Goal: Task Accomplishment & Management: Complete application form

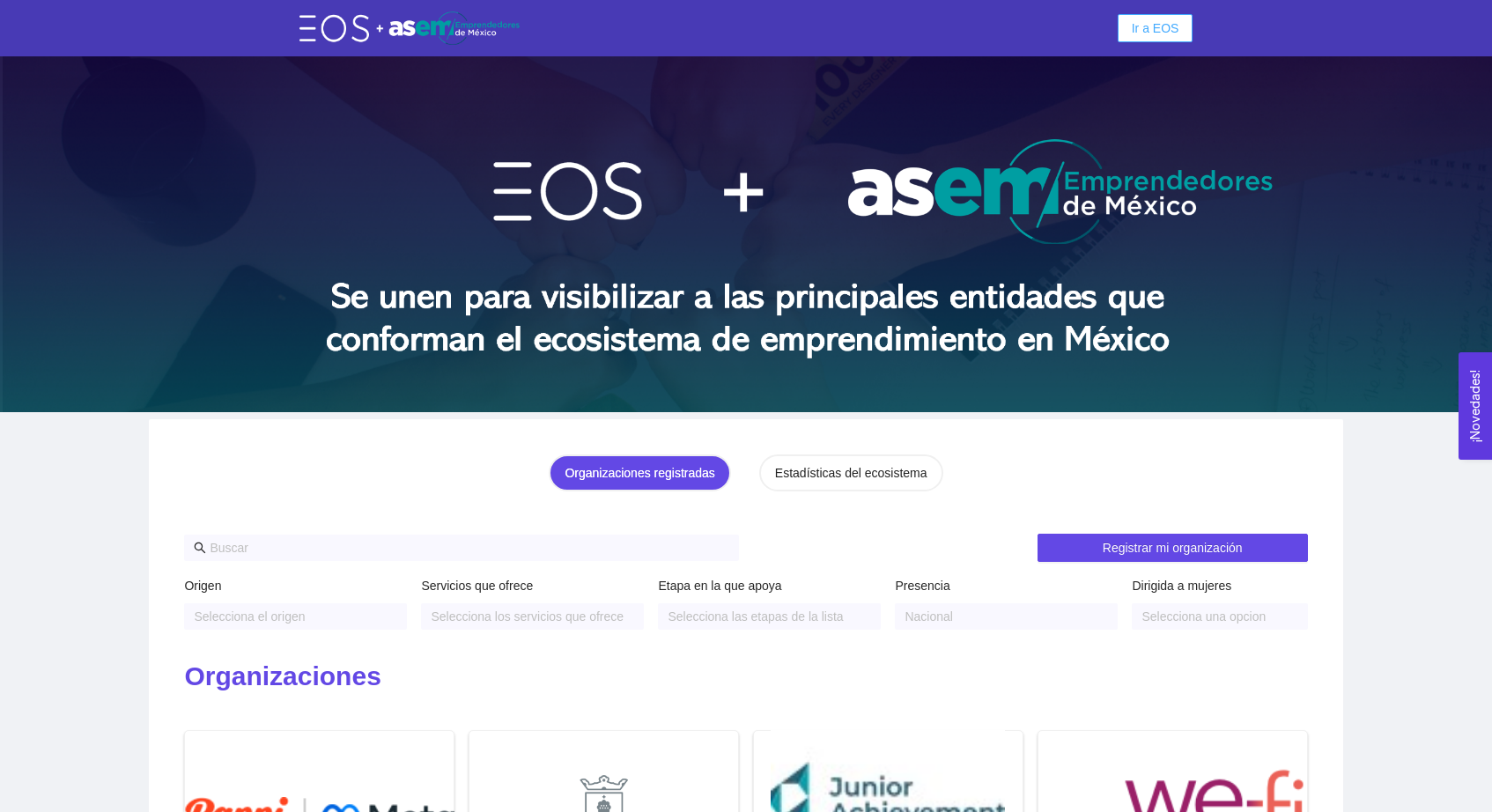
click at [1184, 24] on button "Ir a EOS" at bounding box center [1156, 28] width 76 height 28
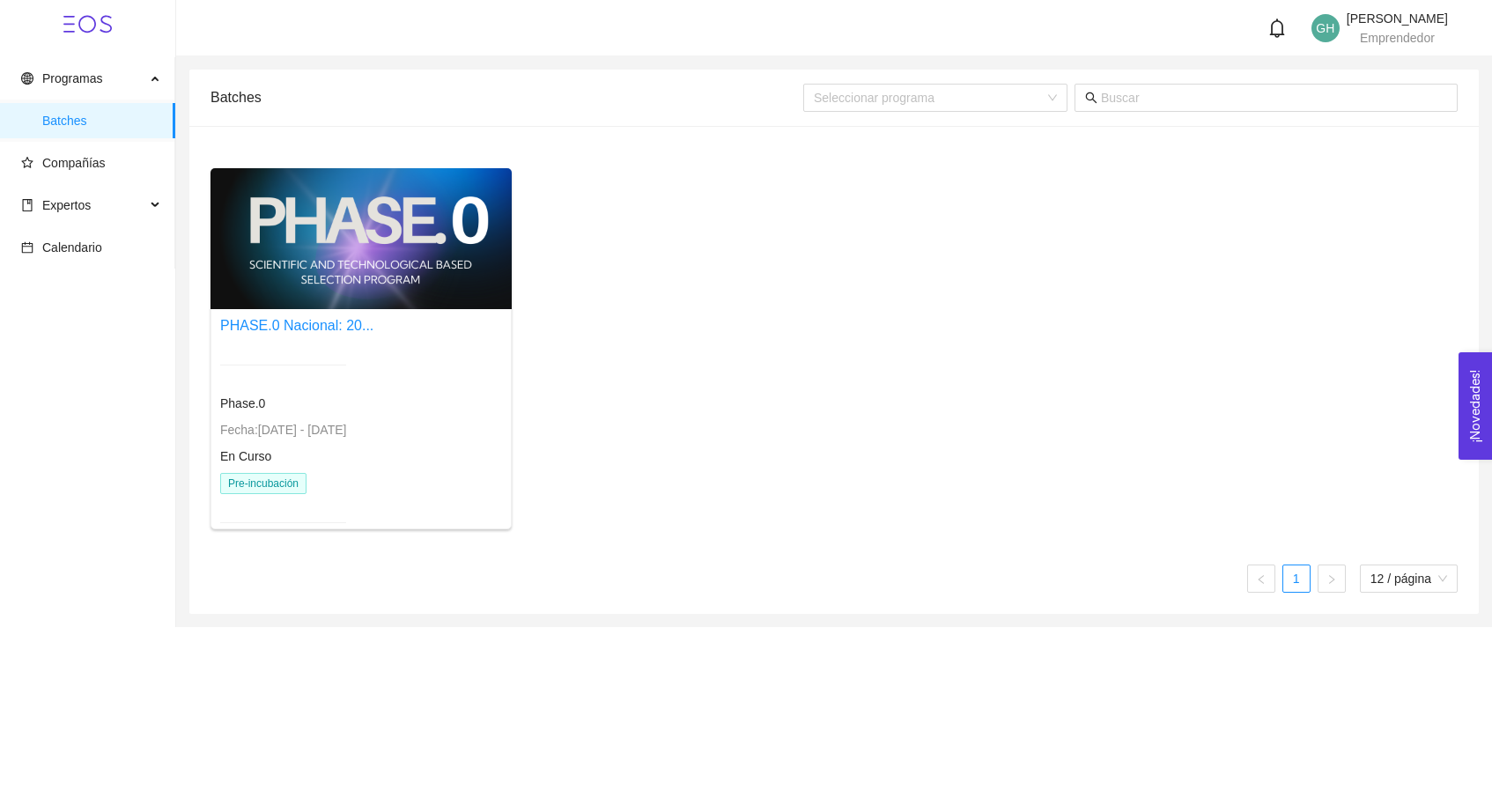
click at [394, 278] on div at bounding box center [361, 238] width 302 height 141
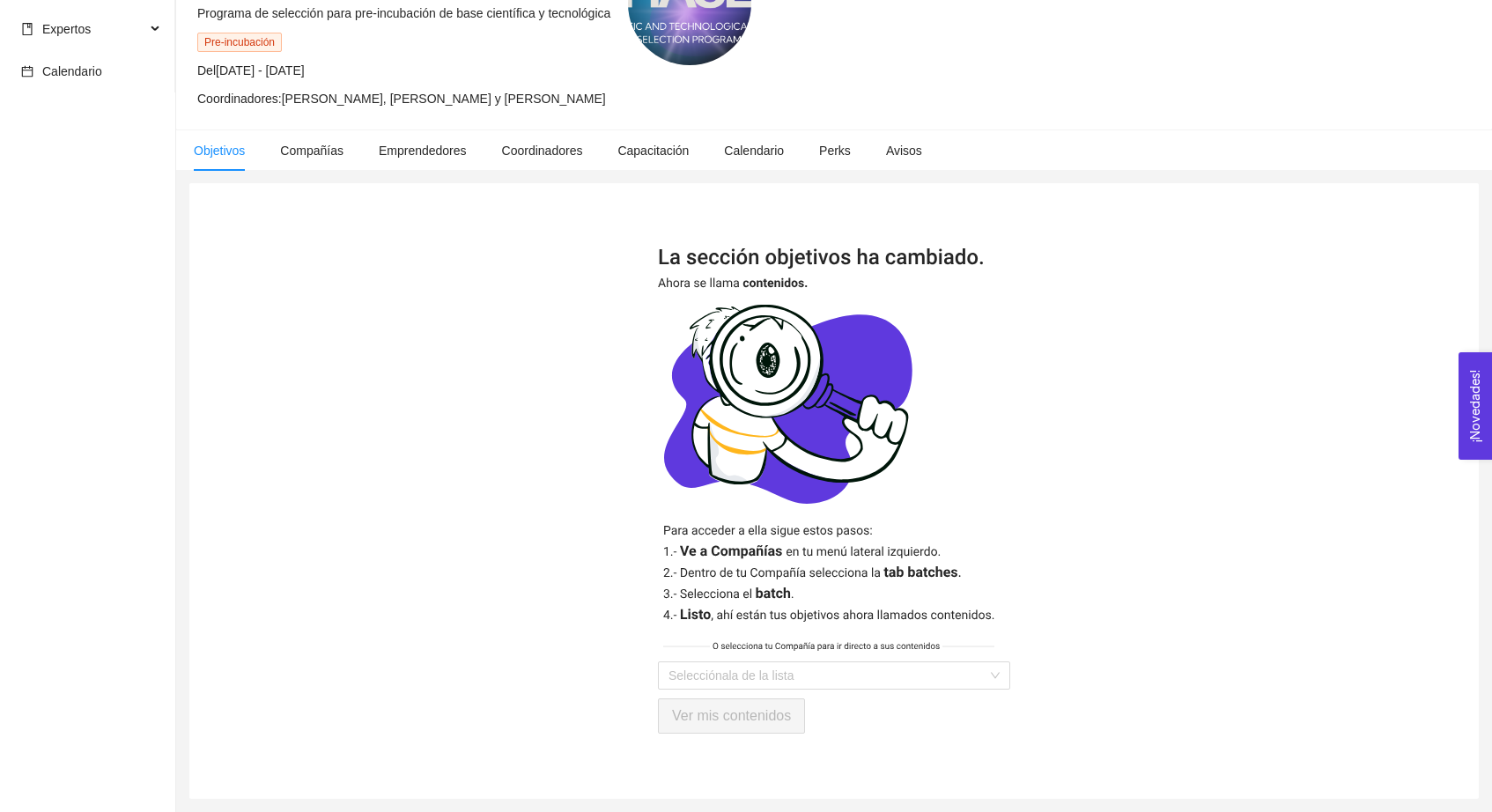
scroll to position [130, 0]
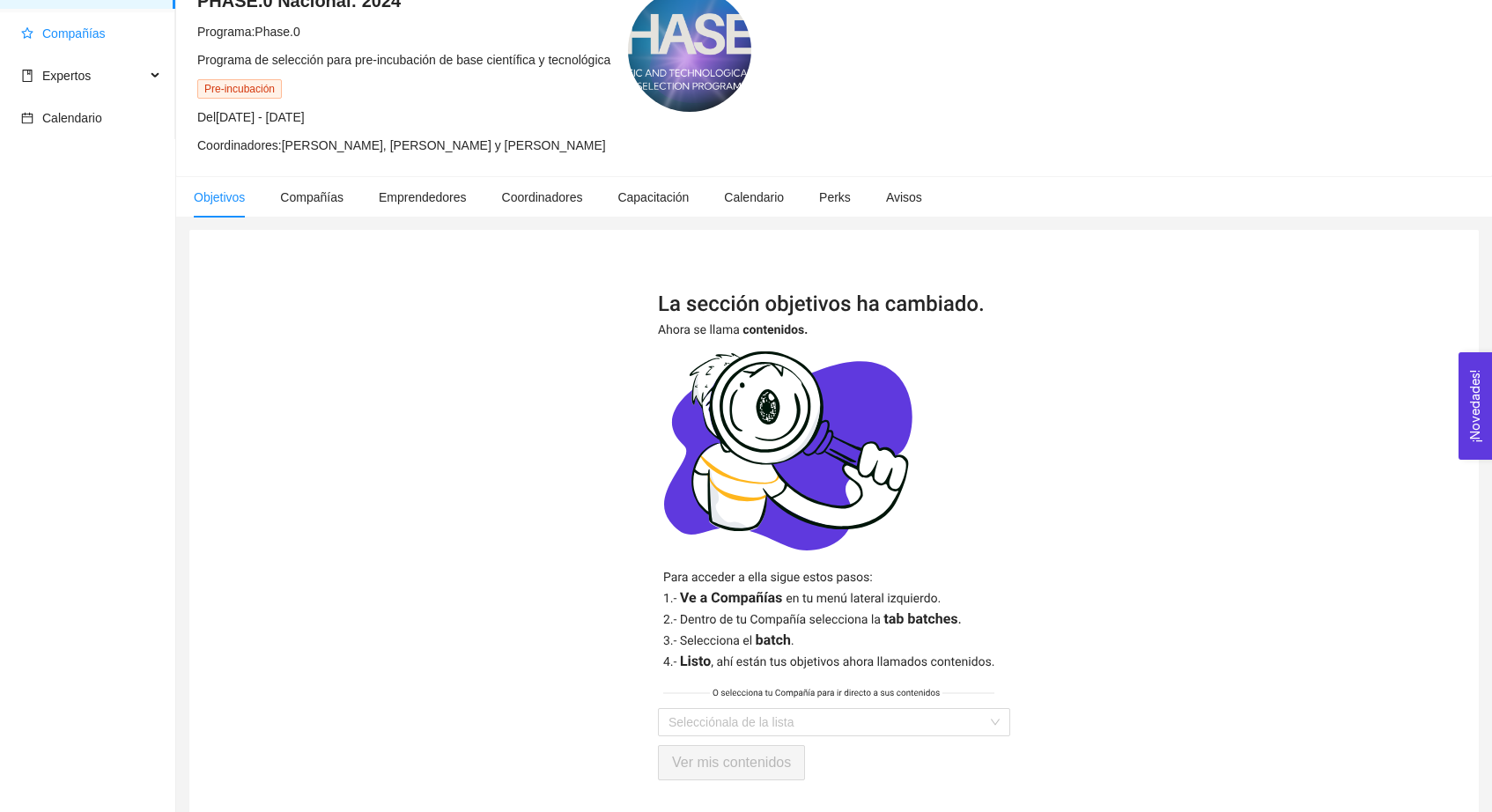
click at [74, 33] on span "Compañías" at bounding box center [74, 34] width 63 height 14
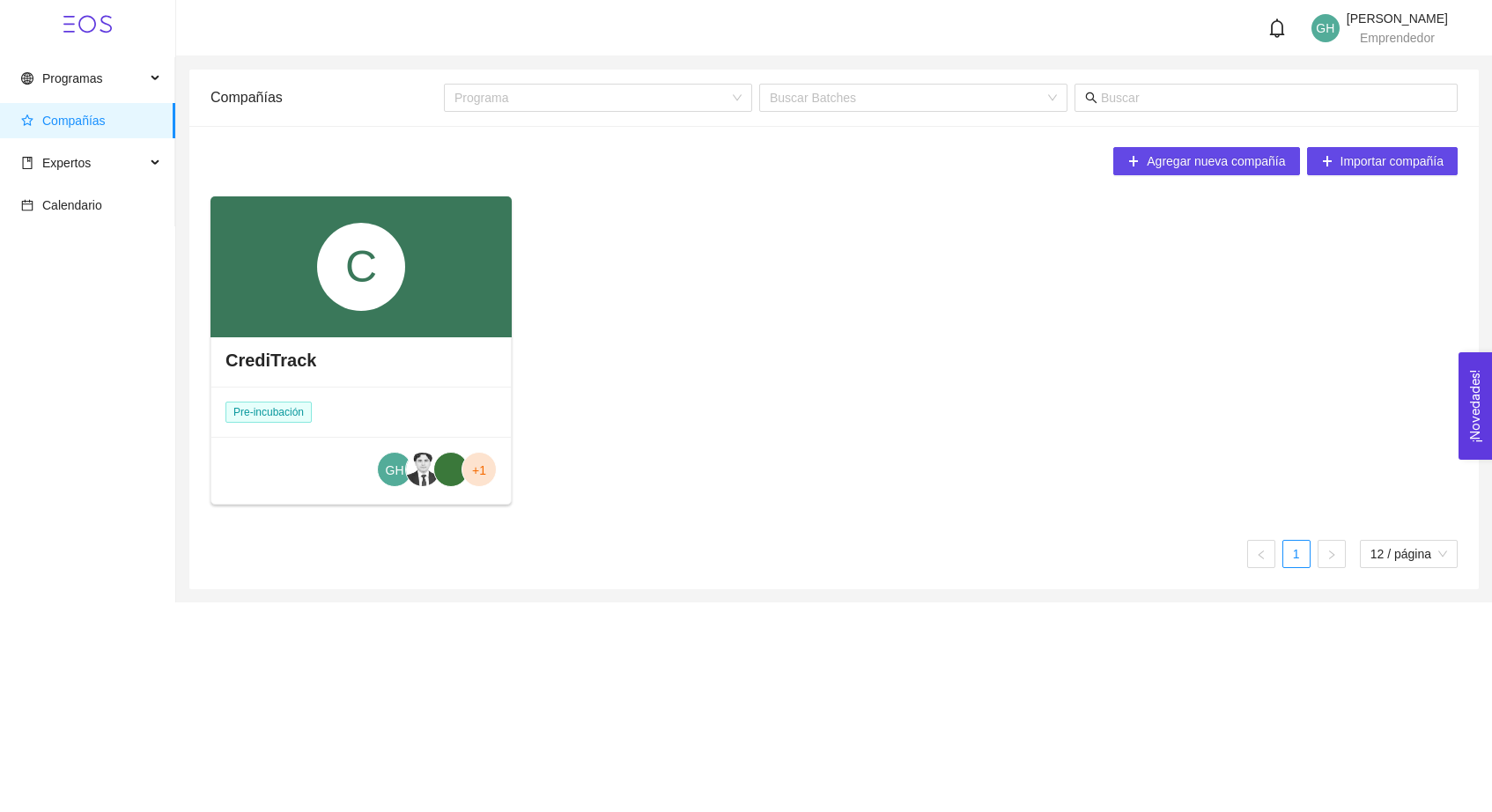
click at [325, 269] on div "C" at bounding box center [360, 267] width 88 height 88
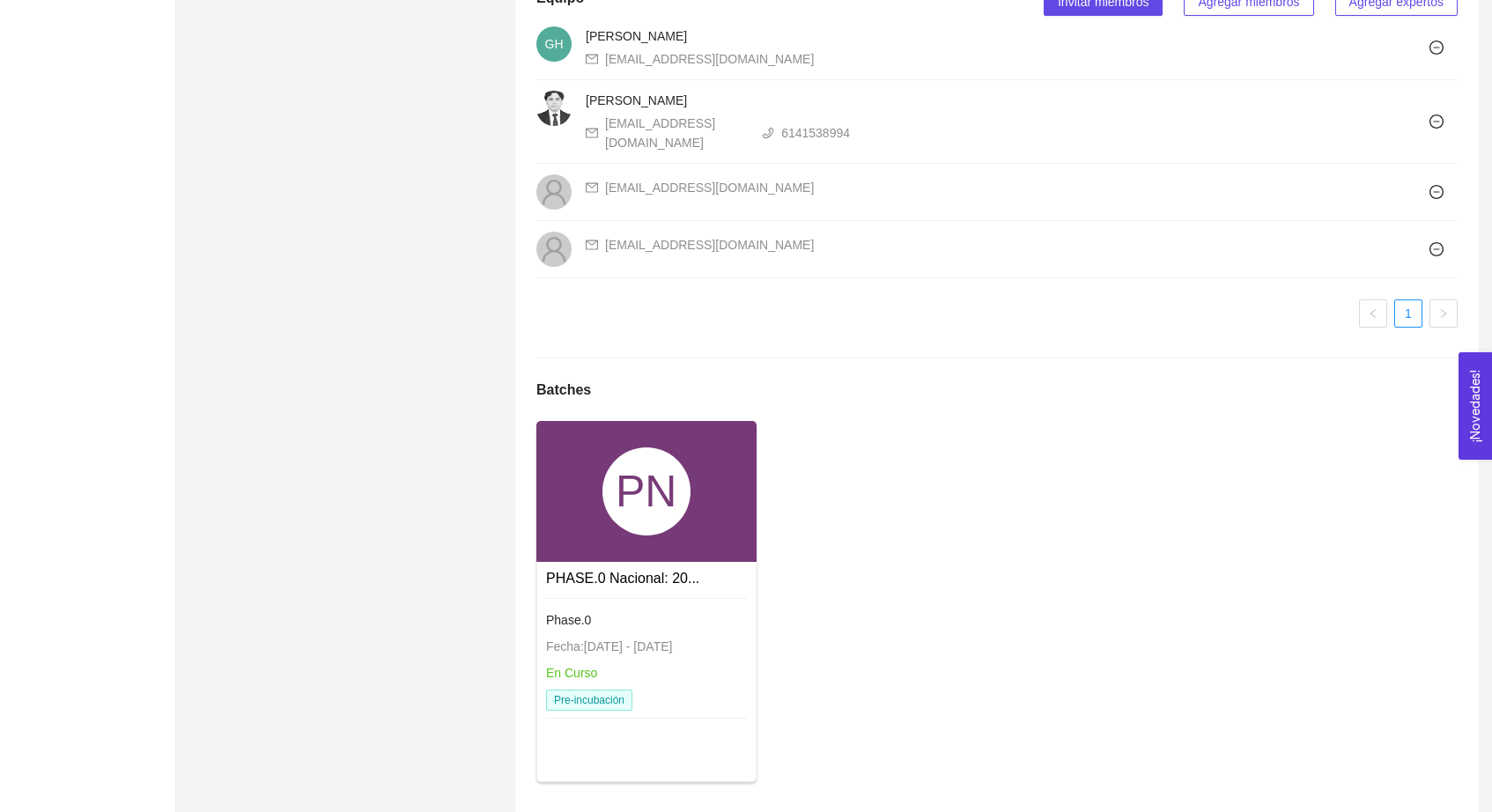
scroll to position [1184, 0]
click at [601, 530] on div "PN" at bounding box center [647, 493] width 221 height 141
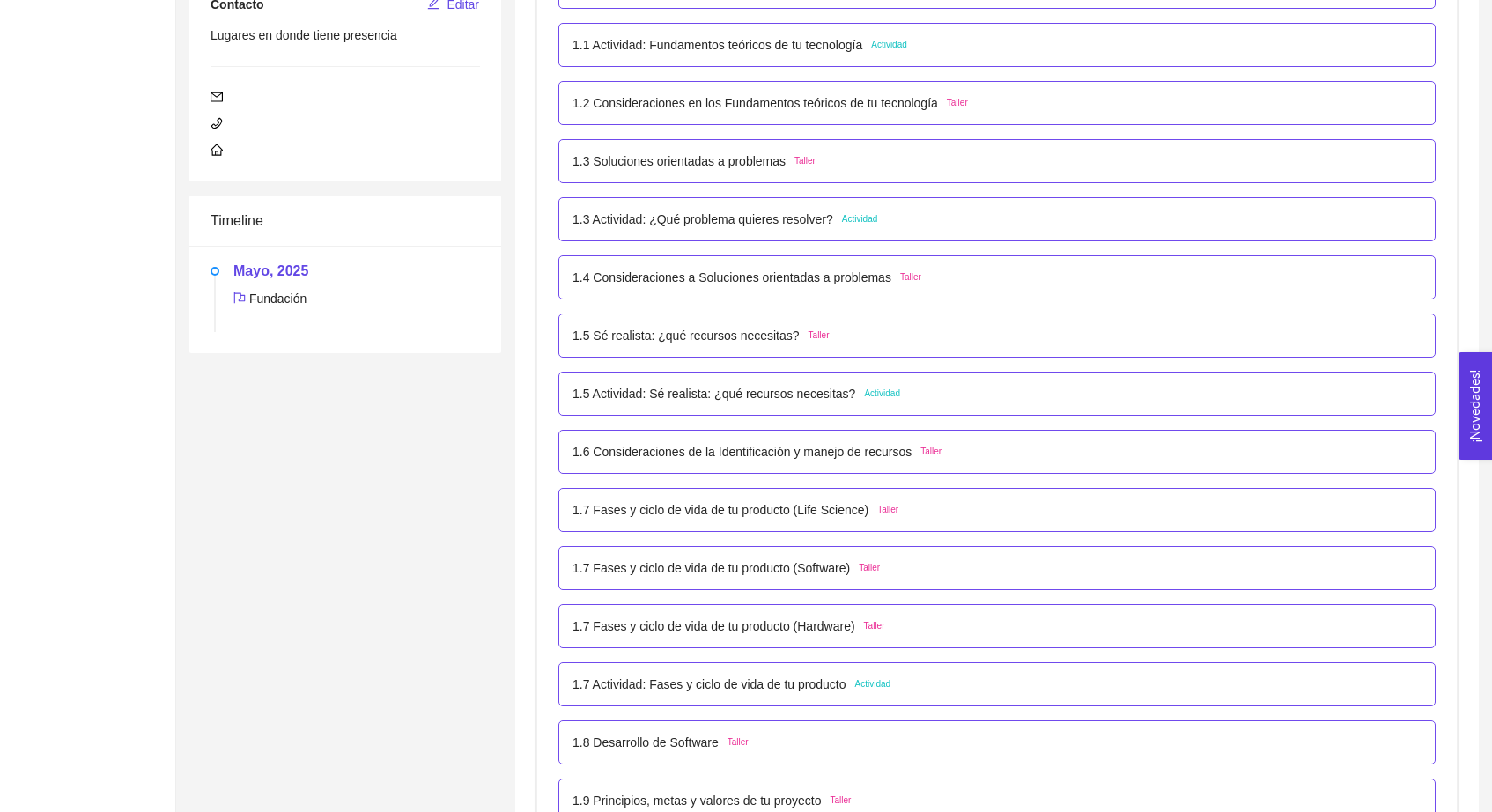
scroll to position [416, 0]
click at [861, 202] on div "1.3 Actividad: ¿Qué problema quieres resolver? Actividad" at bounding box center [997, 216] width 877 height 44
click at [878, 216] on span "Actividad" at bounding box center [860, 216] width 36 height 14
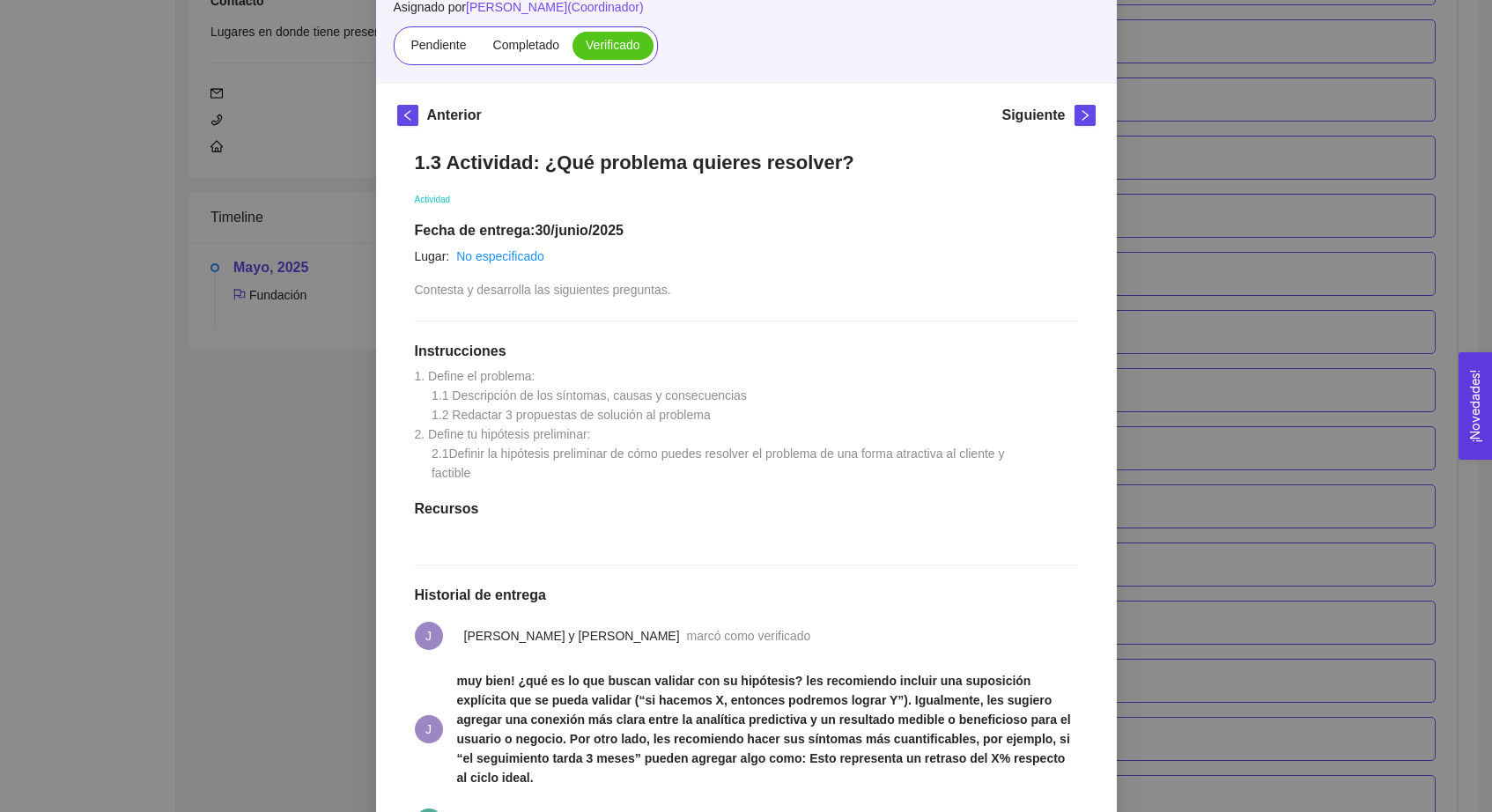
scroll to position [57, 0]
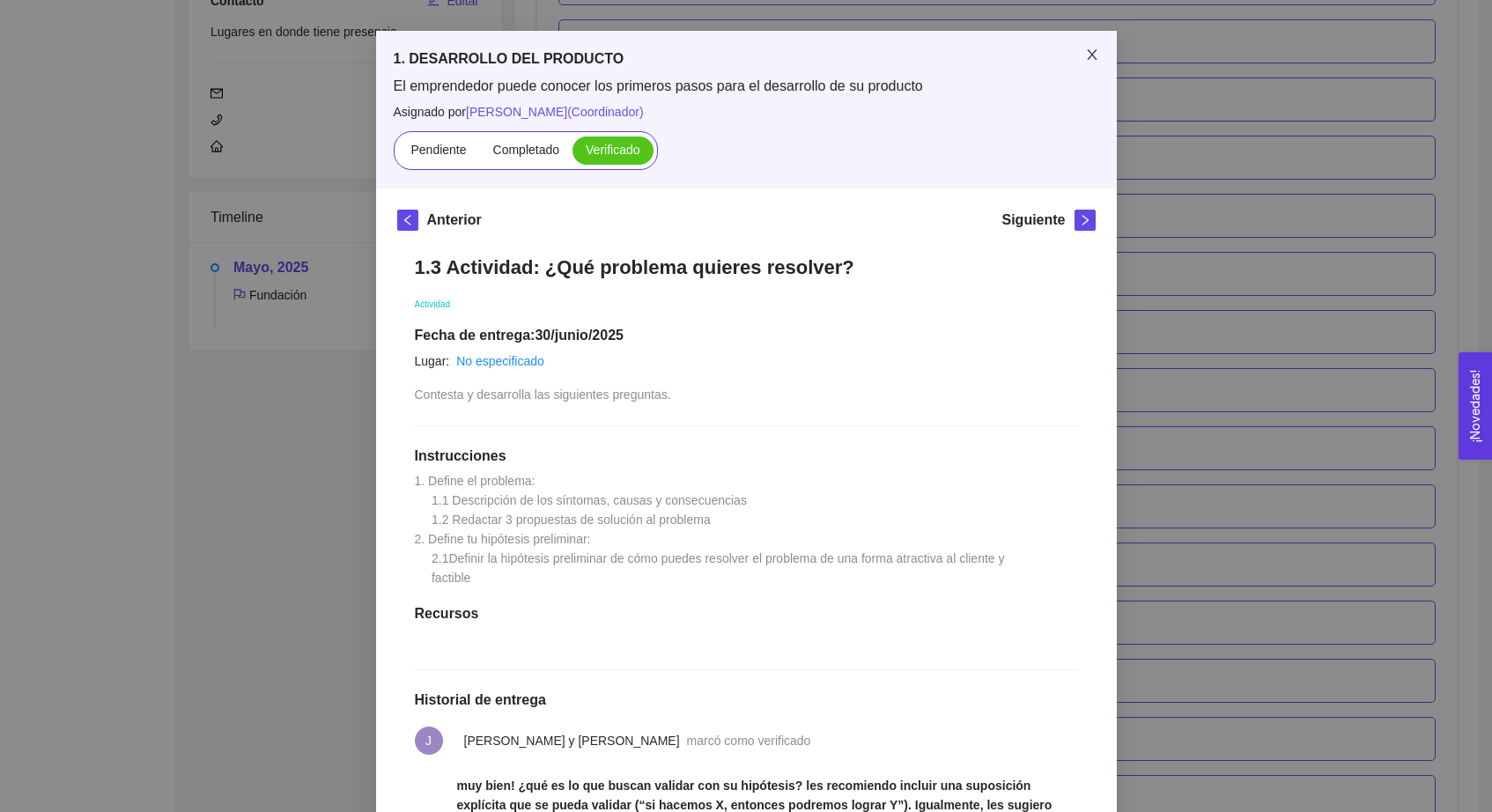
click at [1095, 52] on icon "close" at bounding box center [1093, 54] width 14 height 14
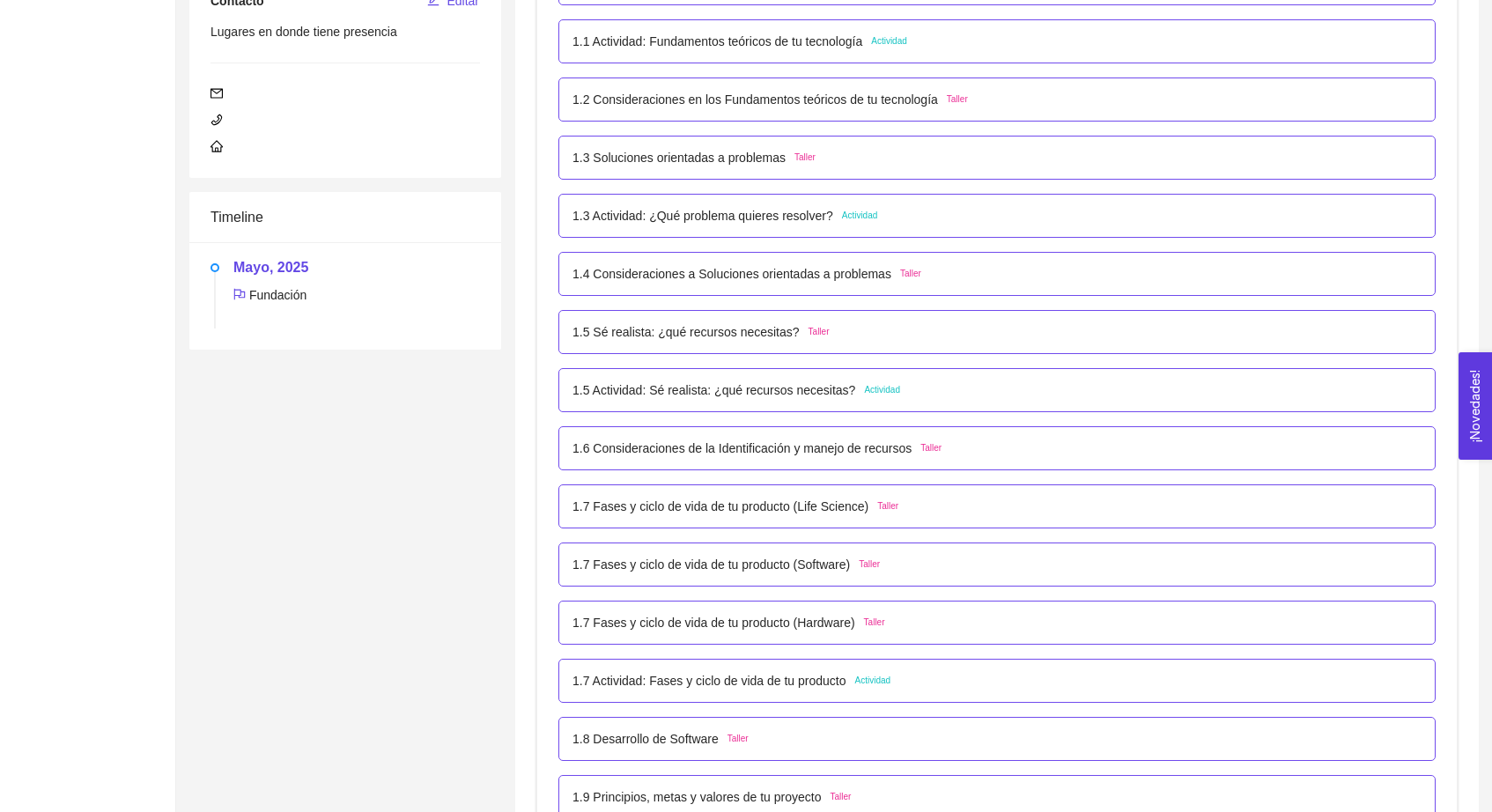
click at [846, 382] on p "1.5 Actividad: Sé realista: ¿qué recursos necesitas?" at bounding box center [714, 390] width 283 height 20
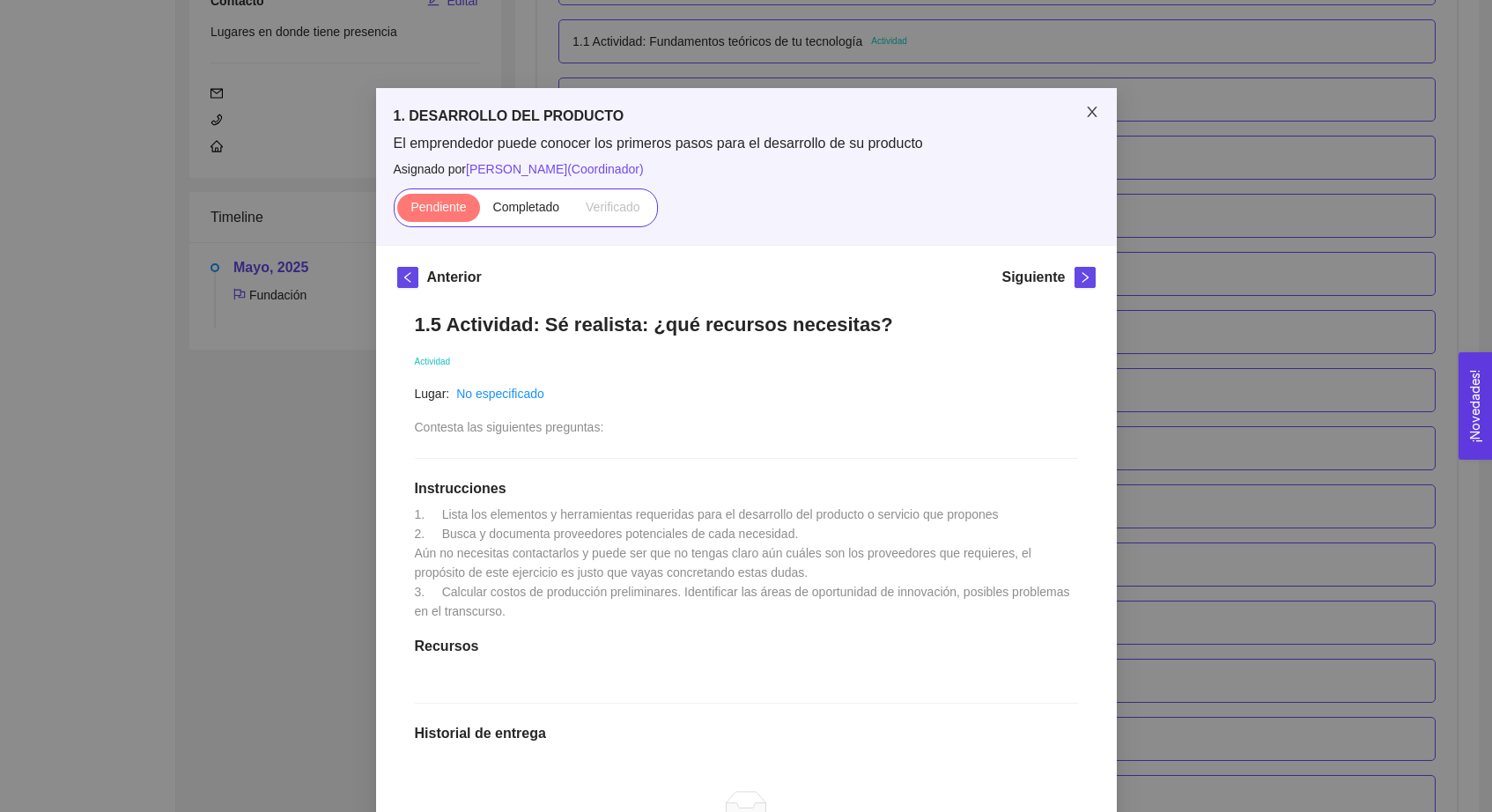
scroll to position [0, 0]
click at [1089, 111] on icon "close" at bounding box center [1093, 112] width 14 height 14
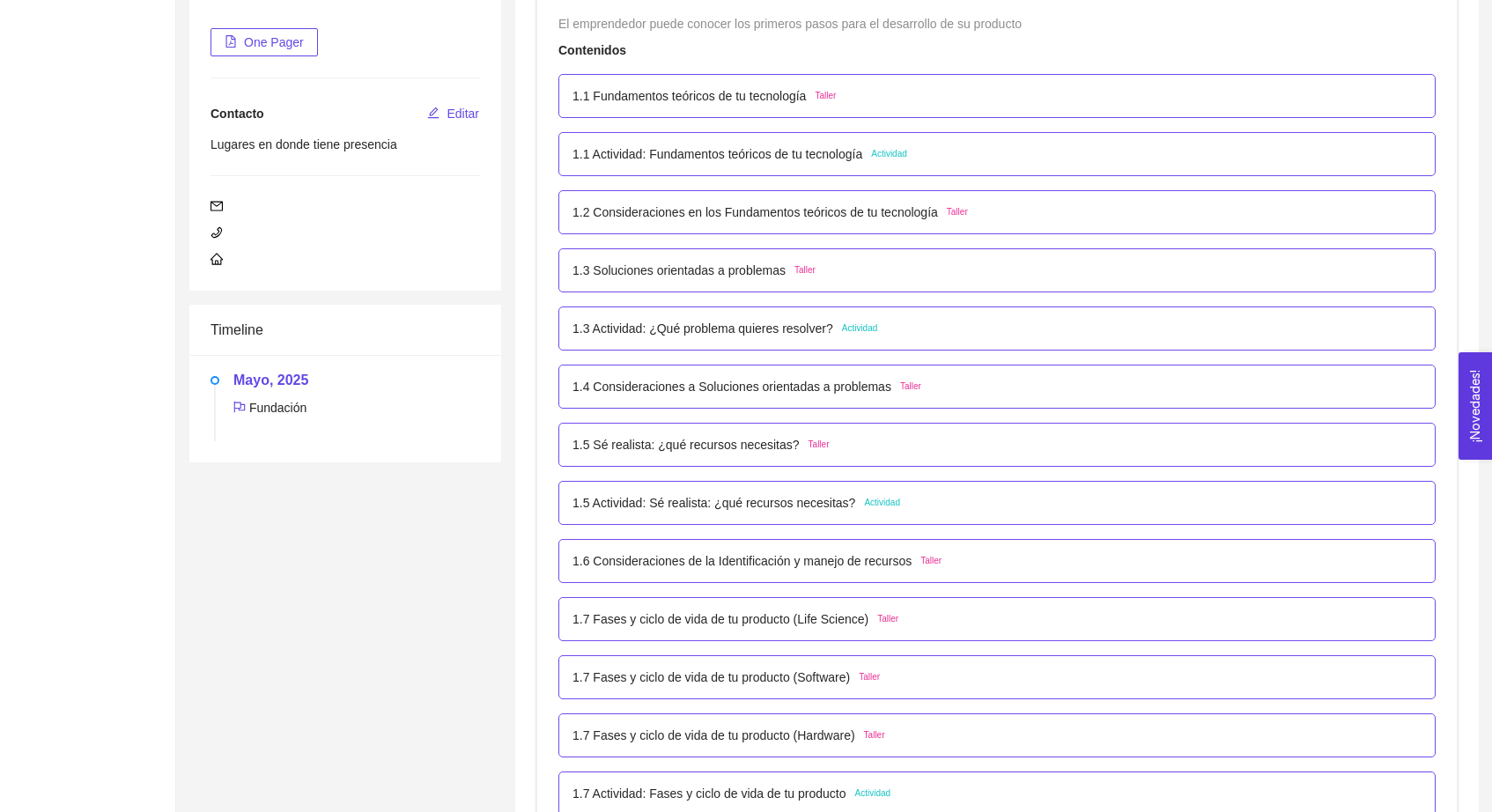
scroll to position [294, 0]
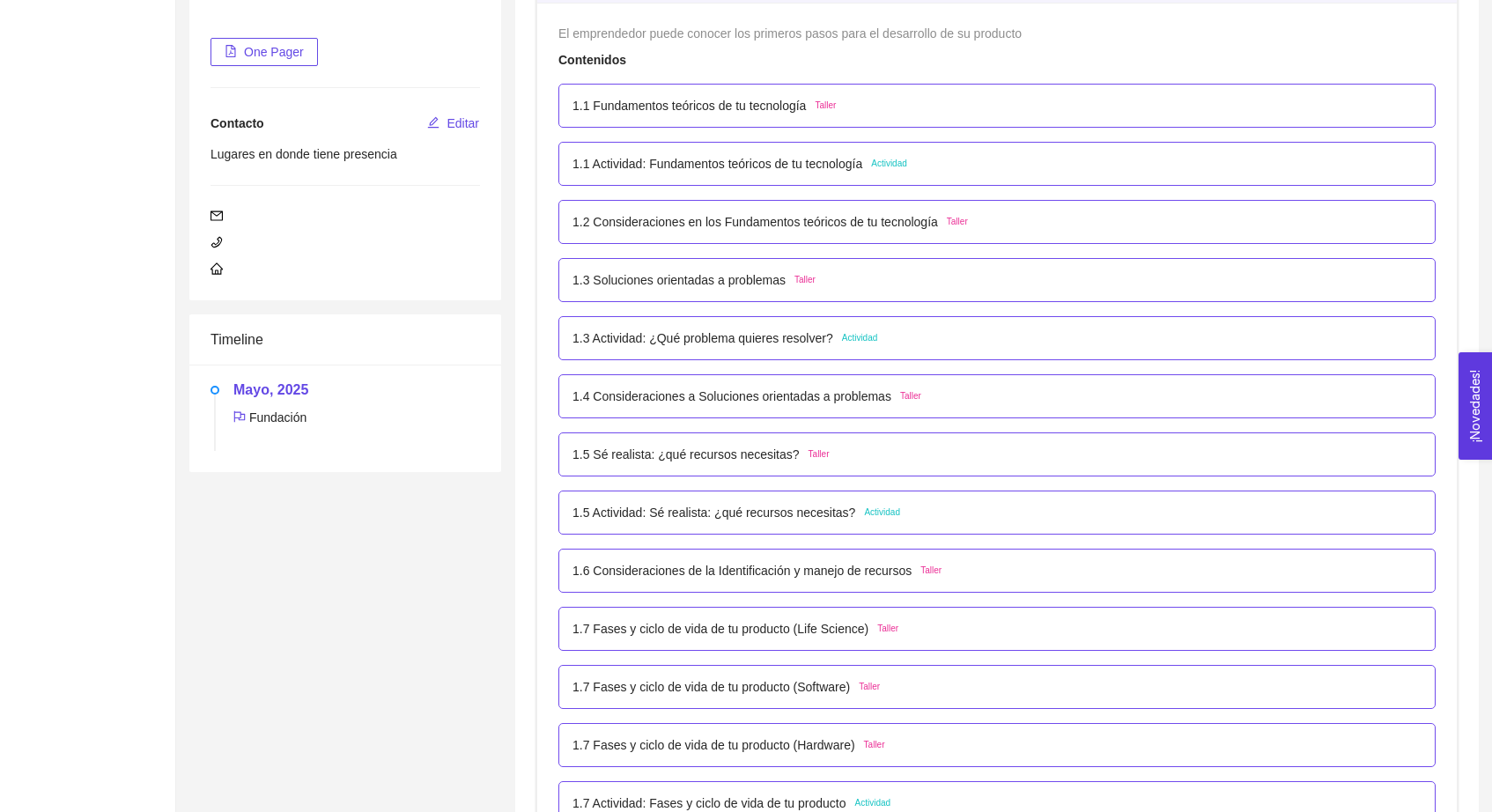
click at [878, 331] on span "Actividad" at bounding box center [860, 338] width 36 height 14
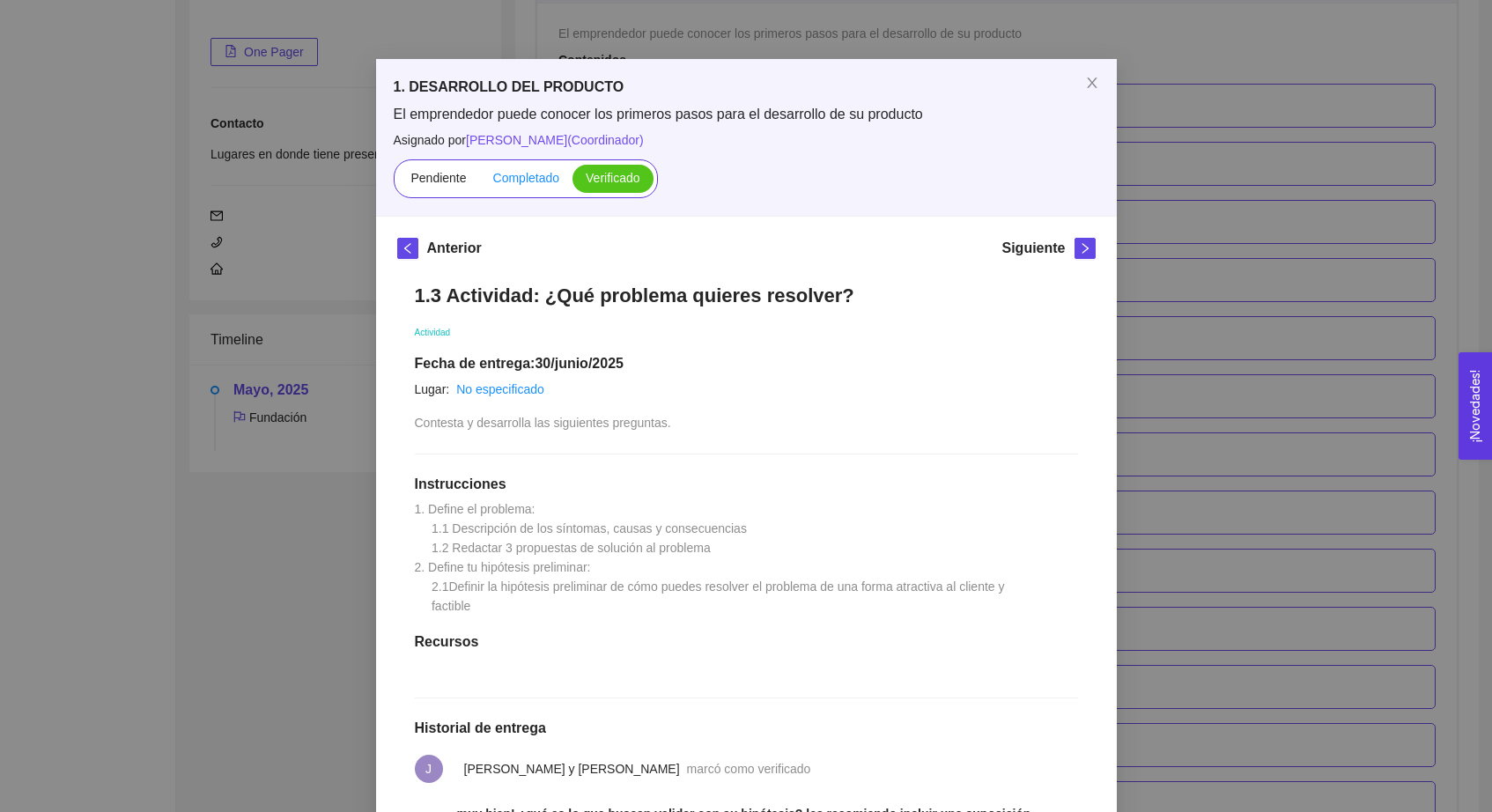
scroll to position [15, 0]
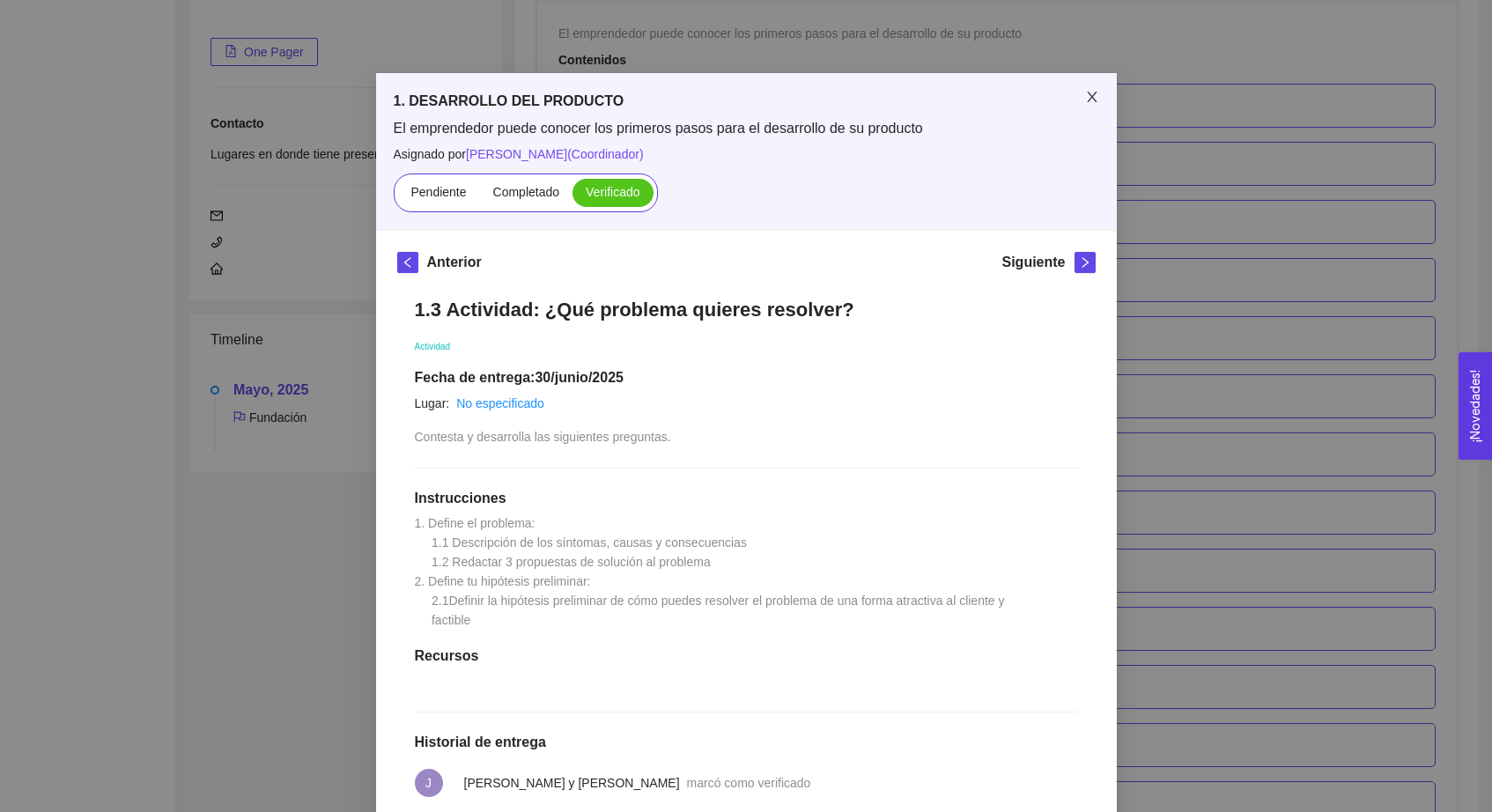
click at [1085, 100] on icon "close" at bounding box center [1093, 97] width 14 height 14
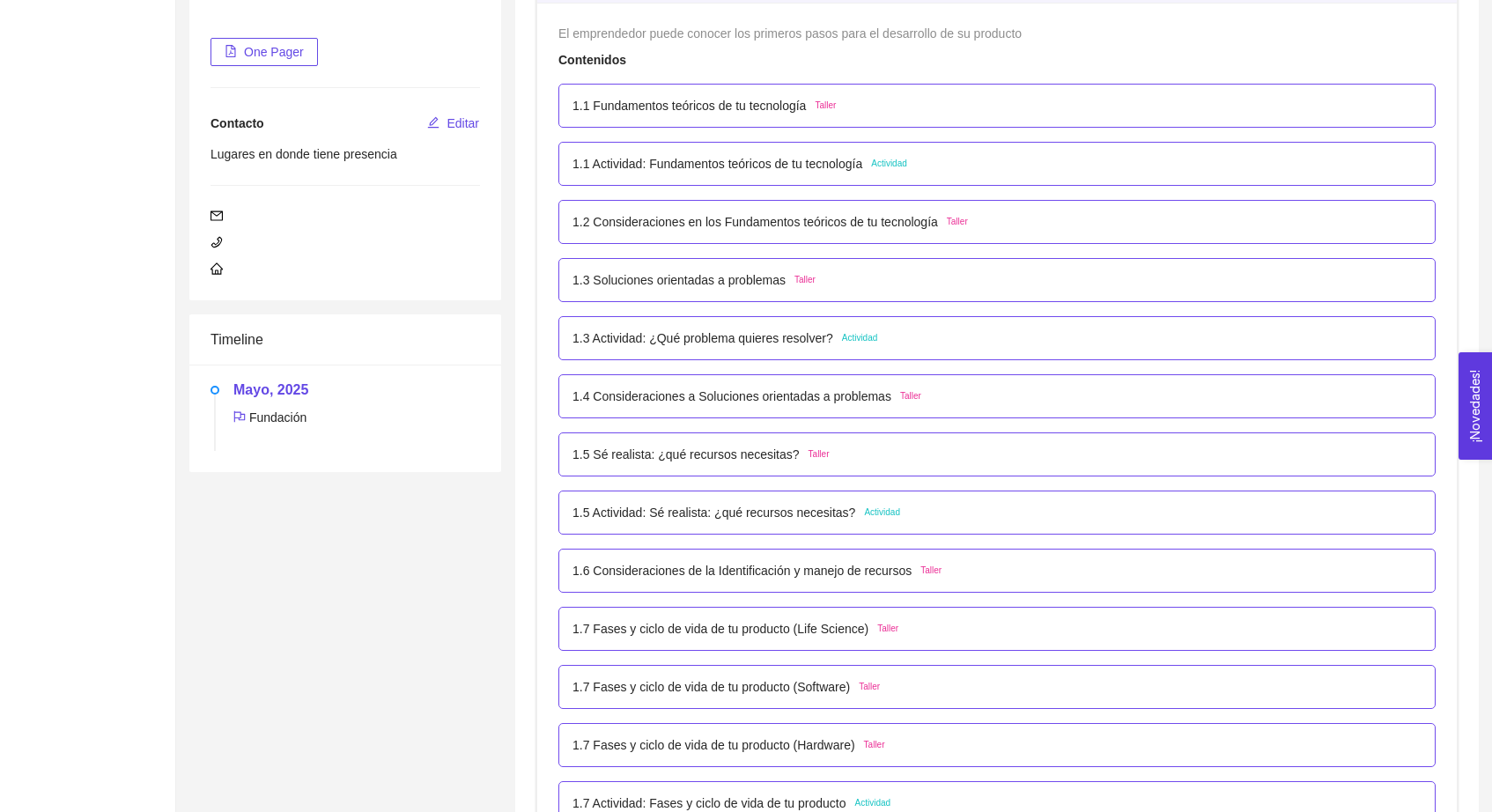
click at [883, 508] on span "Actividad" at bounding box center [882, 512] width 36 height 14
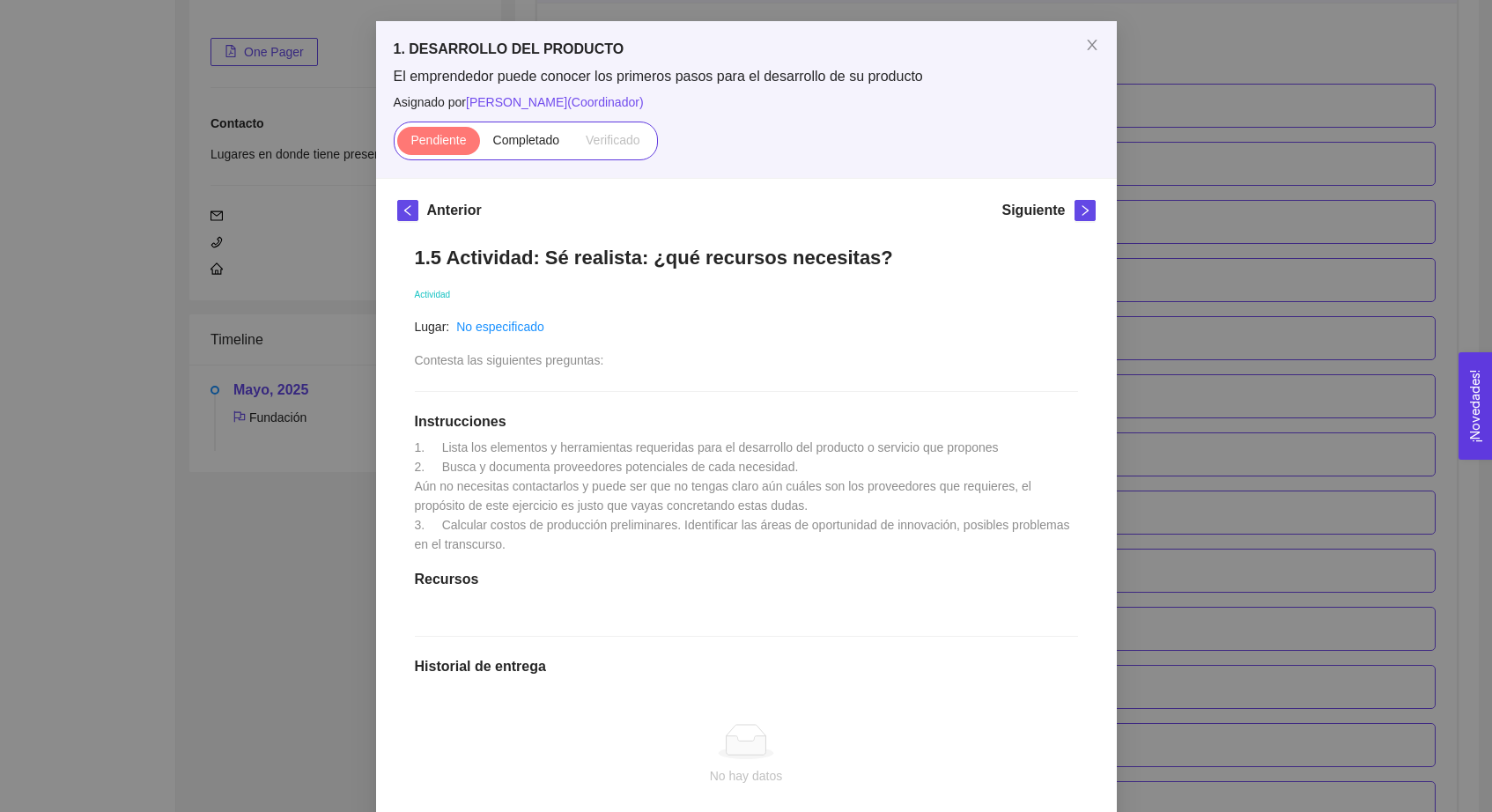
scroll to position [71, 0]
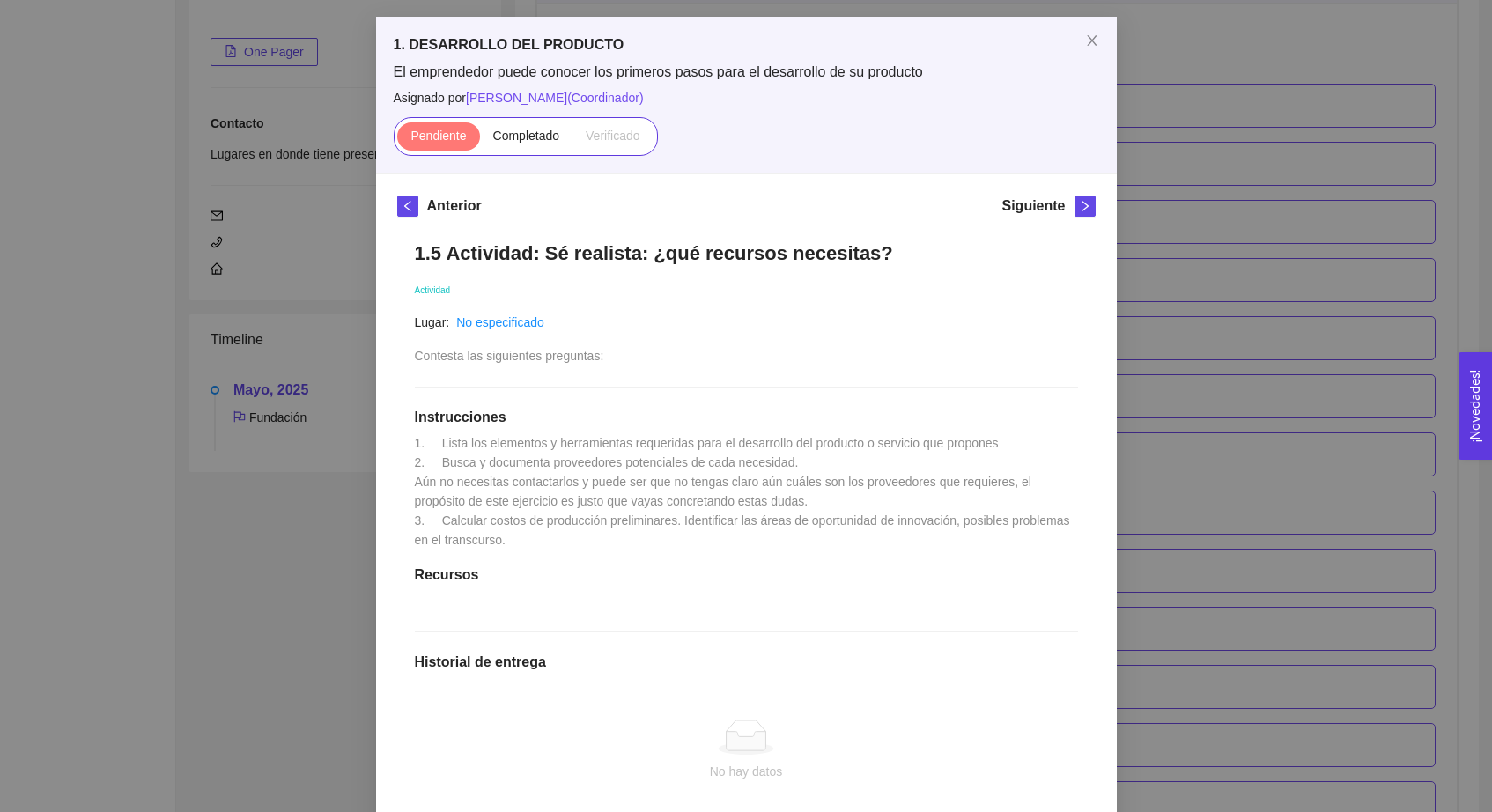
click at [1179, 65] on div "1. DESARROLLO DEL PRODUCTO El emprendedor puede conocer los primeros pasos para…" at bounding box center [746, 406] width 1492 height 812
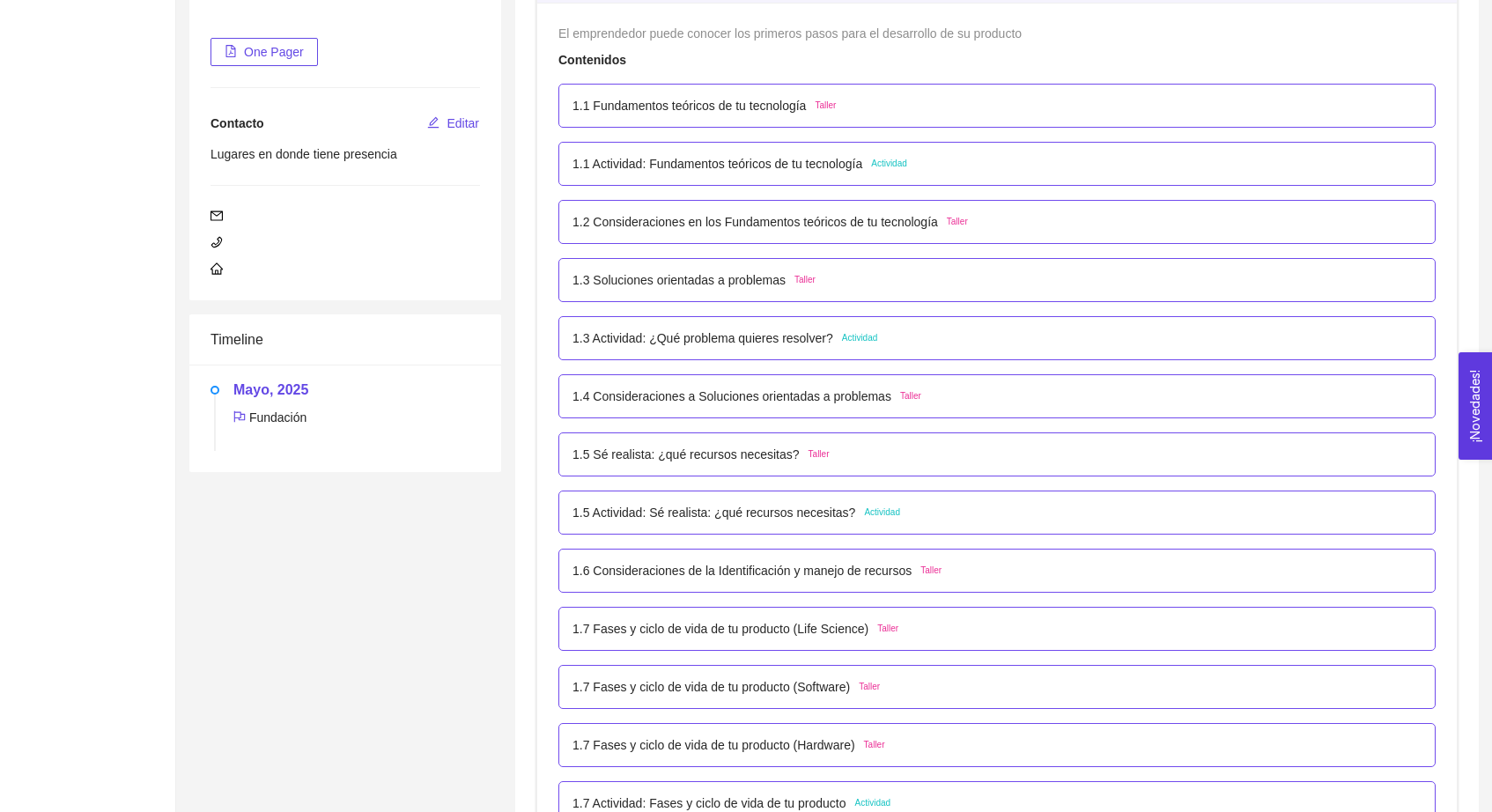
scroll to position [0, 0]
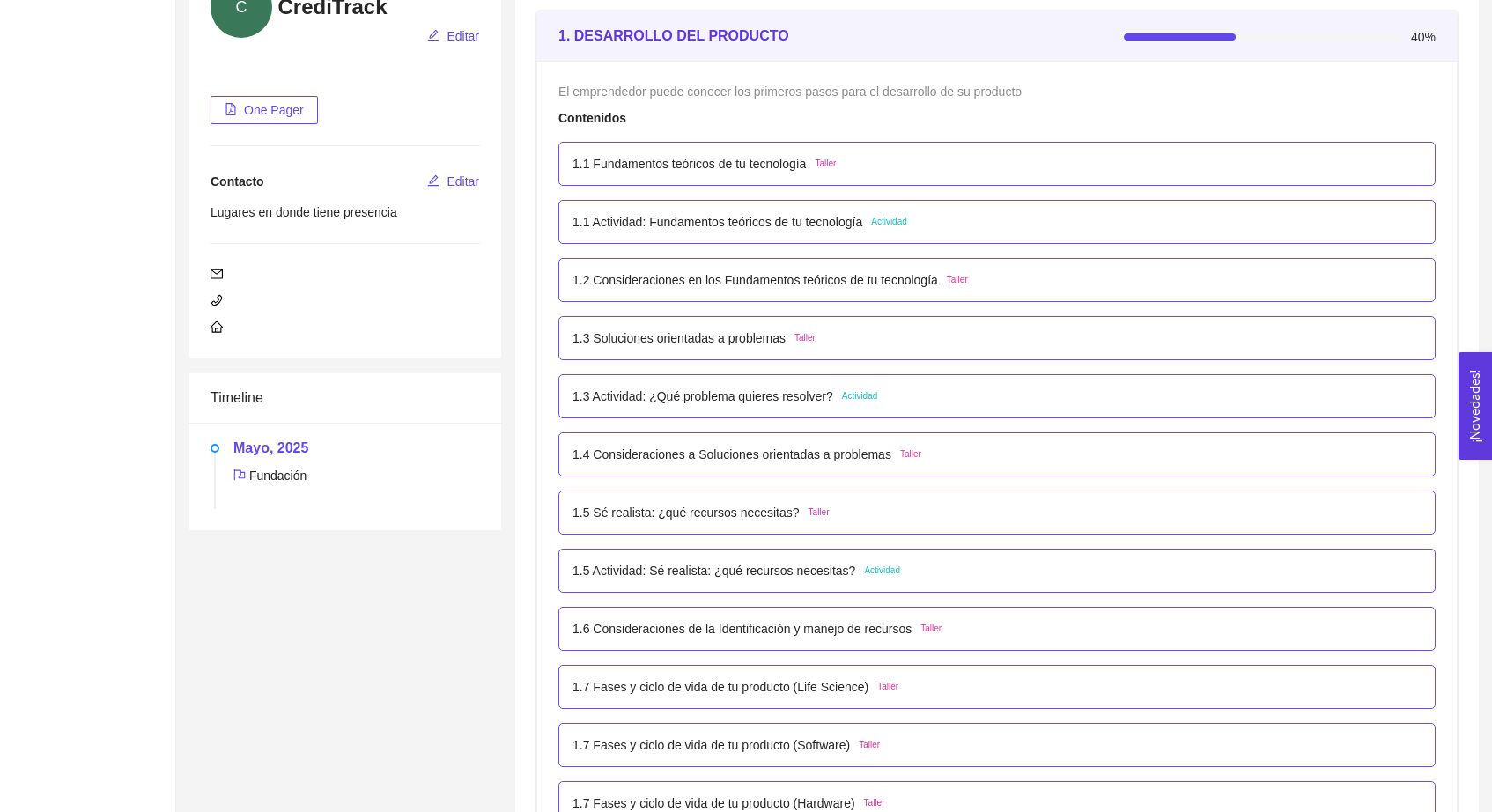
click at [944, 412] on div "1.3 Actividad: ¿Qué problema quieres resolver? Actividad" at bounding box center [997, 397] width 877 height 44
click at [944, 399] on div "1.3 Actividad: ¿Qué problema quieres resolver? Actividad" at bounding box center [997, 397] width 850 height 20
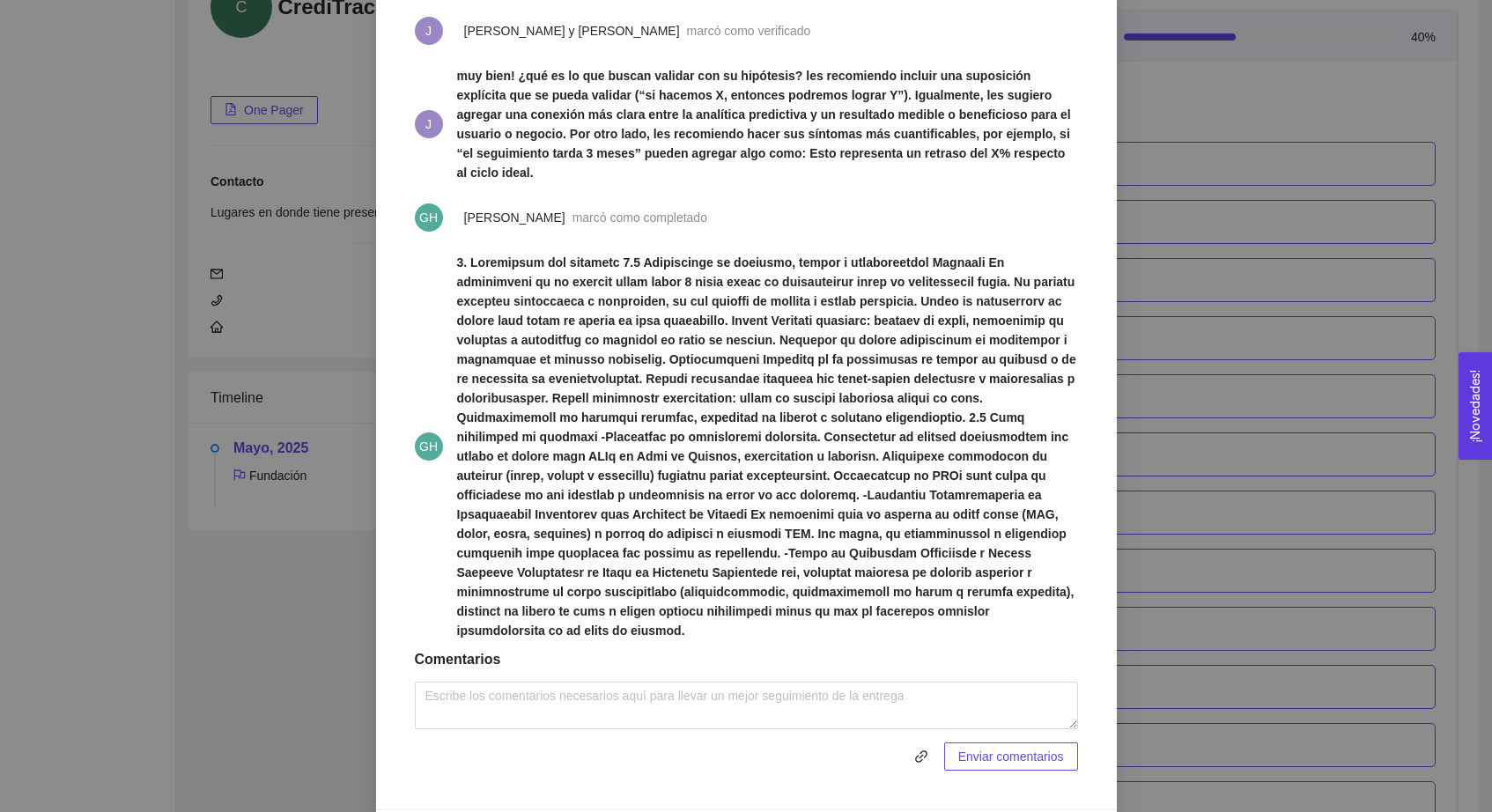
click at [1163, 108] on div "1. DESARROLLO DEL PRODUCTO El emprendedor puede conocer los primeros pasos para…" at bounding box center [746, 406] width 1492 height 812
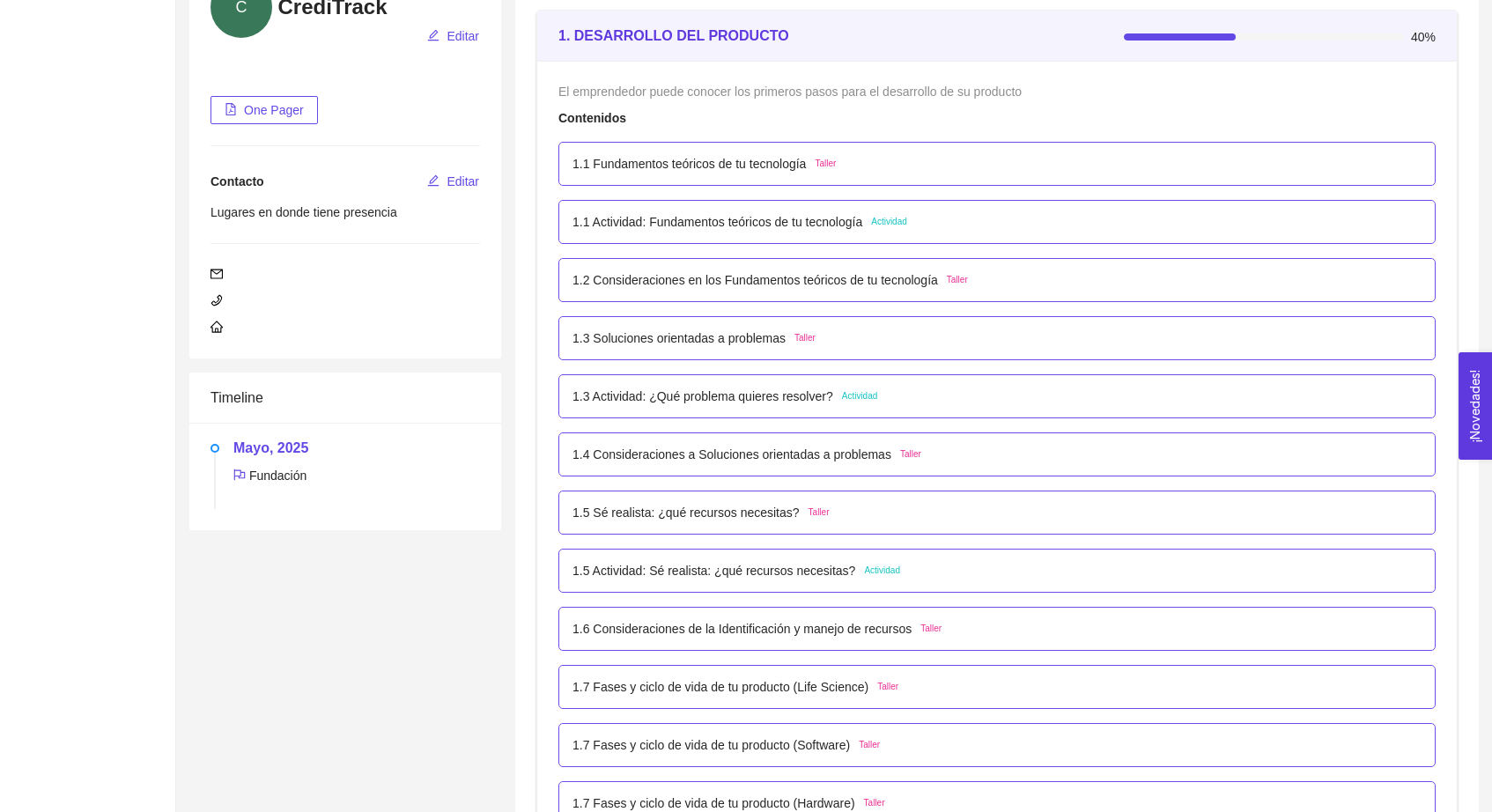
click at [856, 563] on p "1.5 Actividad: Sé realista: ¿qué recursos necesitas?" at bounding box center [714, 571] width 283 height 20
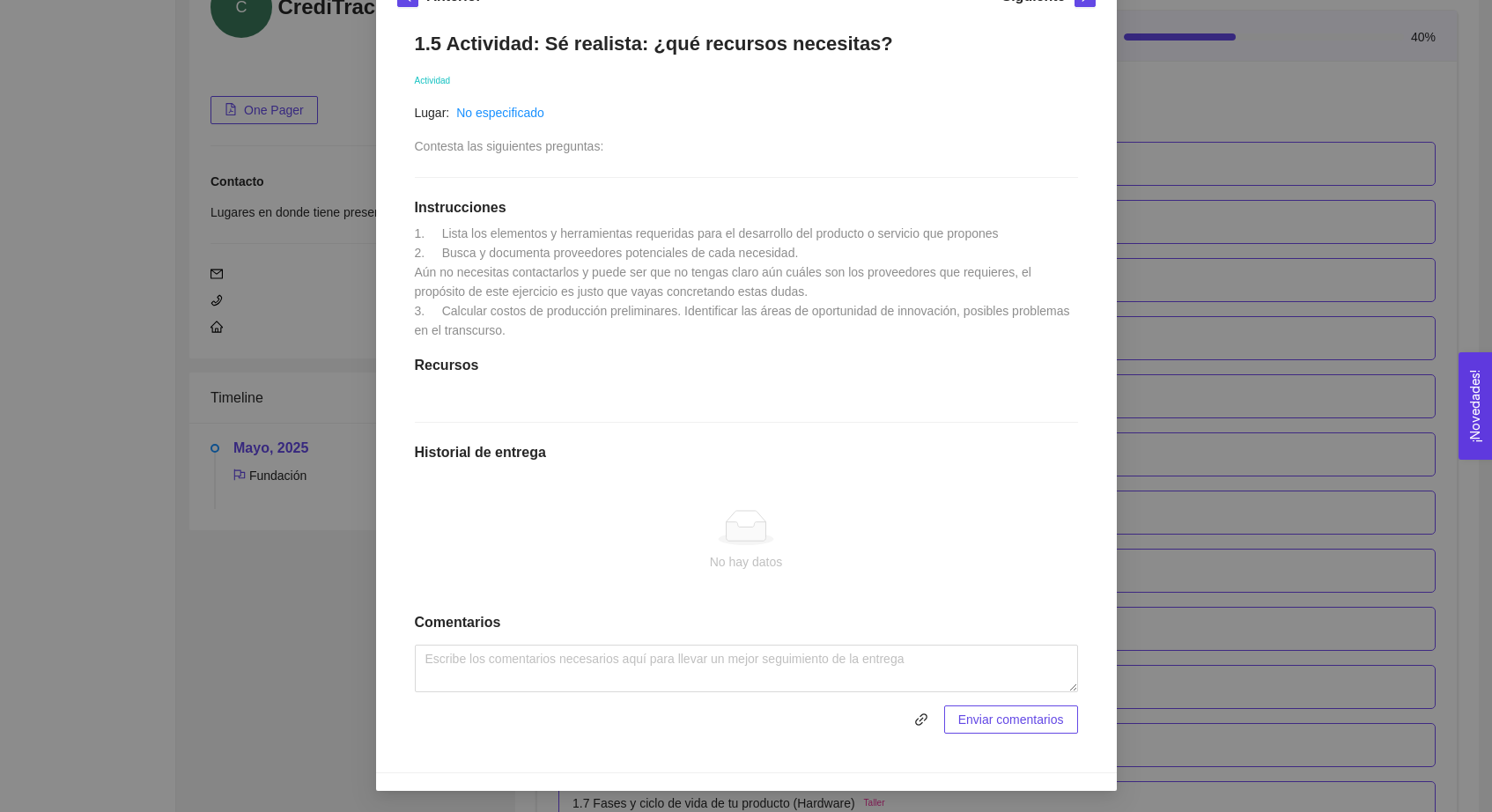
click at [1158, 82] on div "1. DESARROLLO DEL PRODUCTO El emprendedor puede conocer los primeros pasos para…" at bounding box center [746, 406] width 1492 height 812
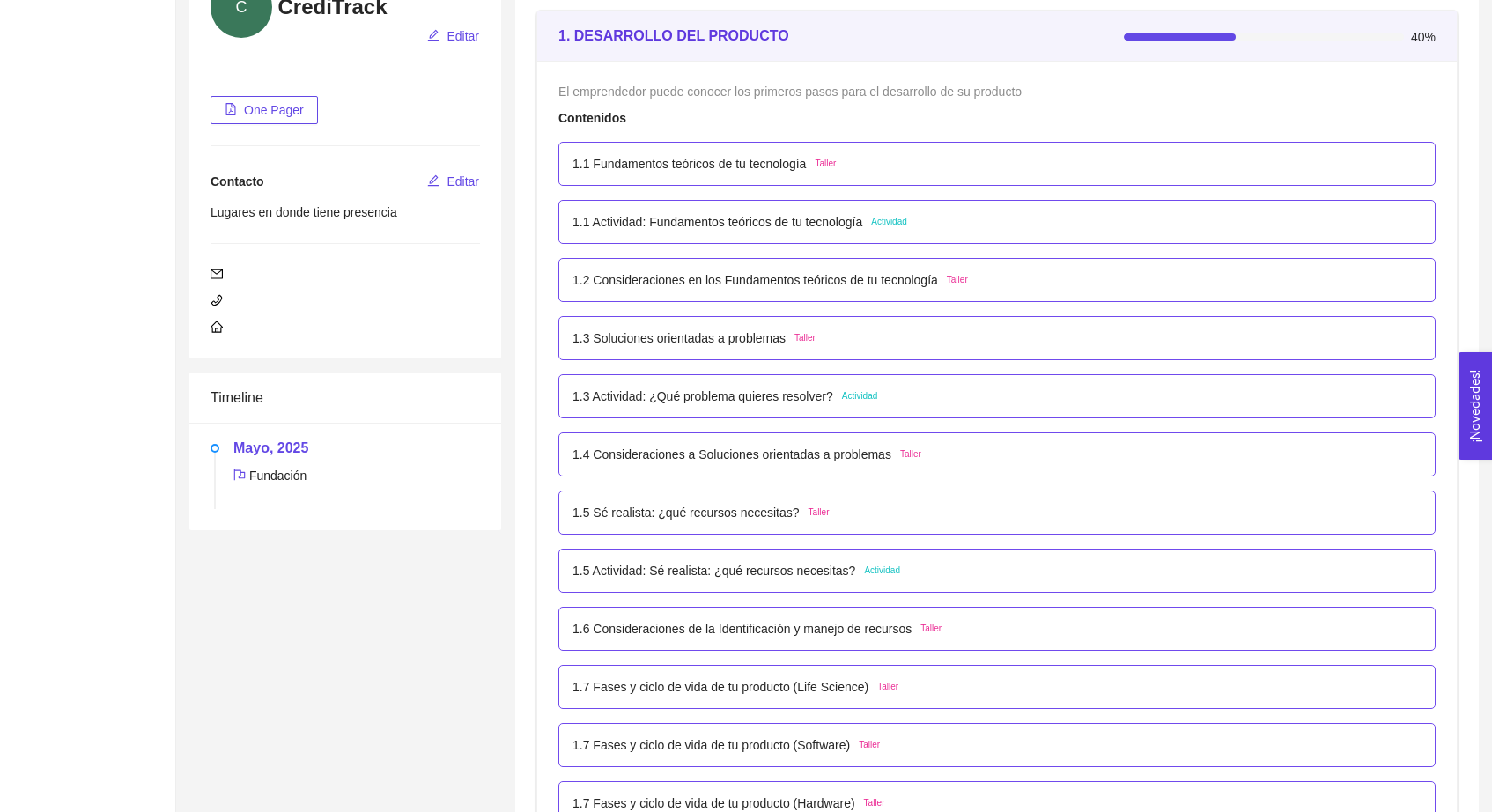
click at [843, 564] on p "1.5 Actividad: Sé realista: ¿qué recursos necesitas?" at bounding box center [714, 571] width 283 height 20
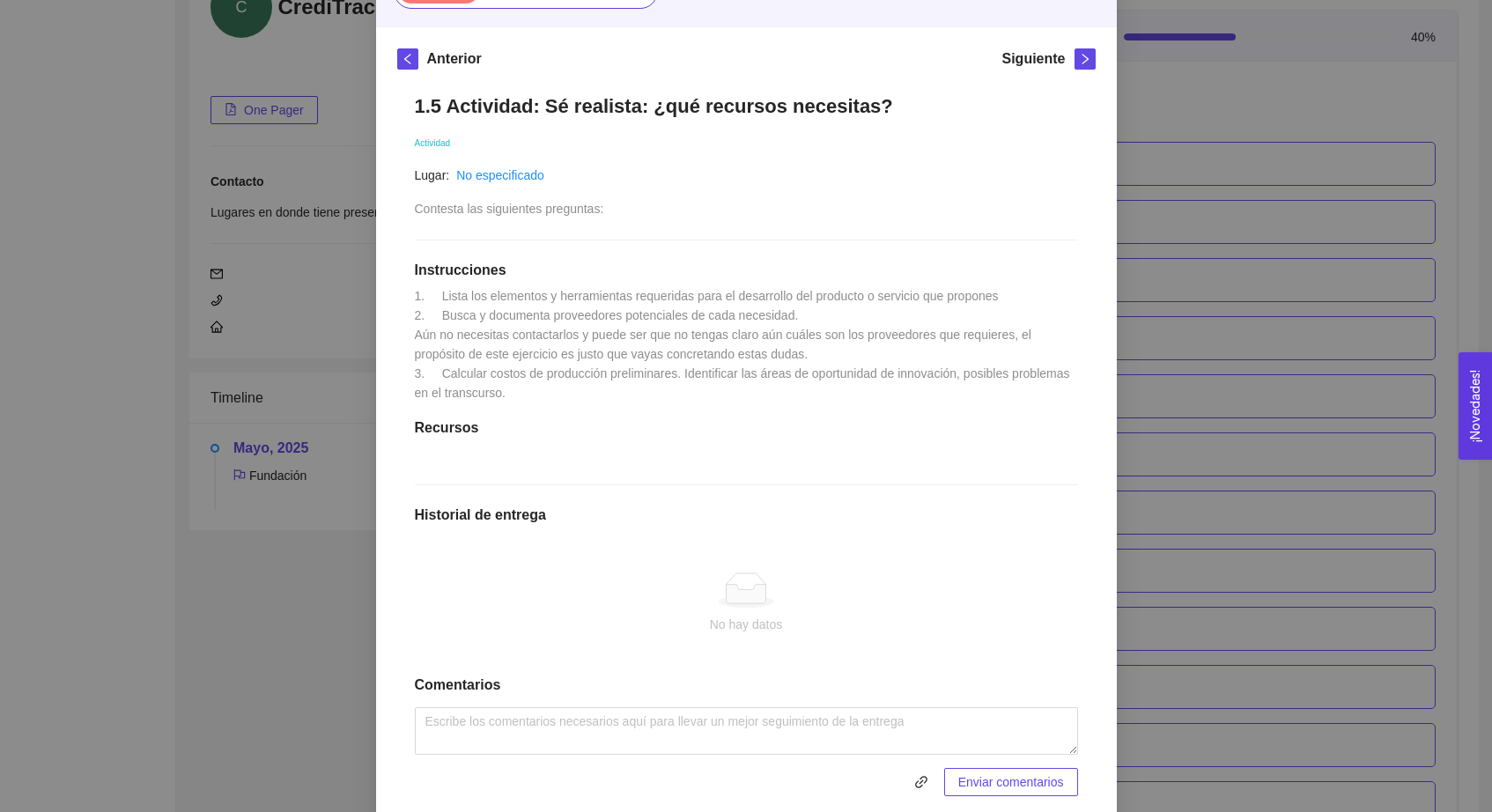
scroll to position [220, 0]
click at [1215, 76] on div "1. DESARROLLO DEL PRODUCTO El emprendedor puede conocer los primeros pasos para…" at bounding box center [746, 406] width 1492 height 812
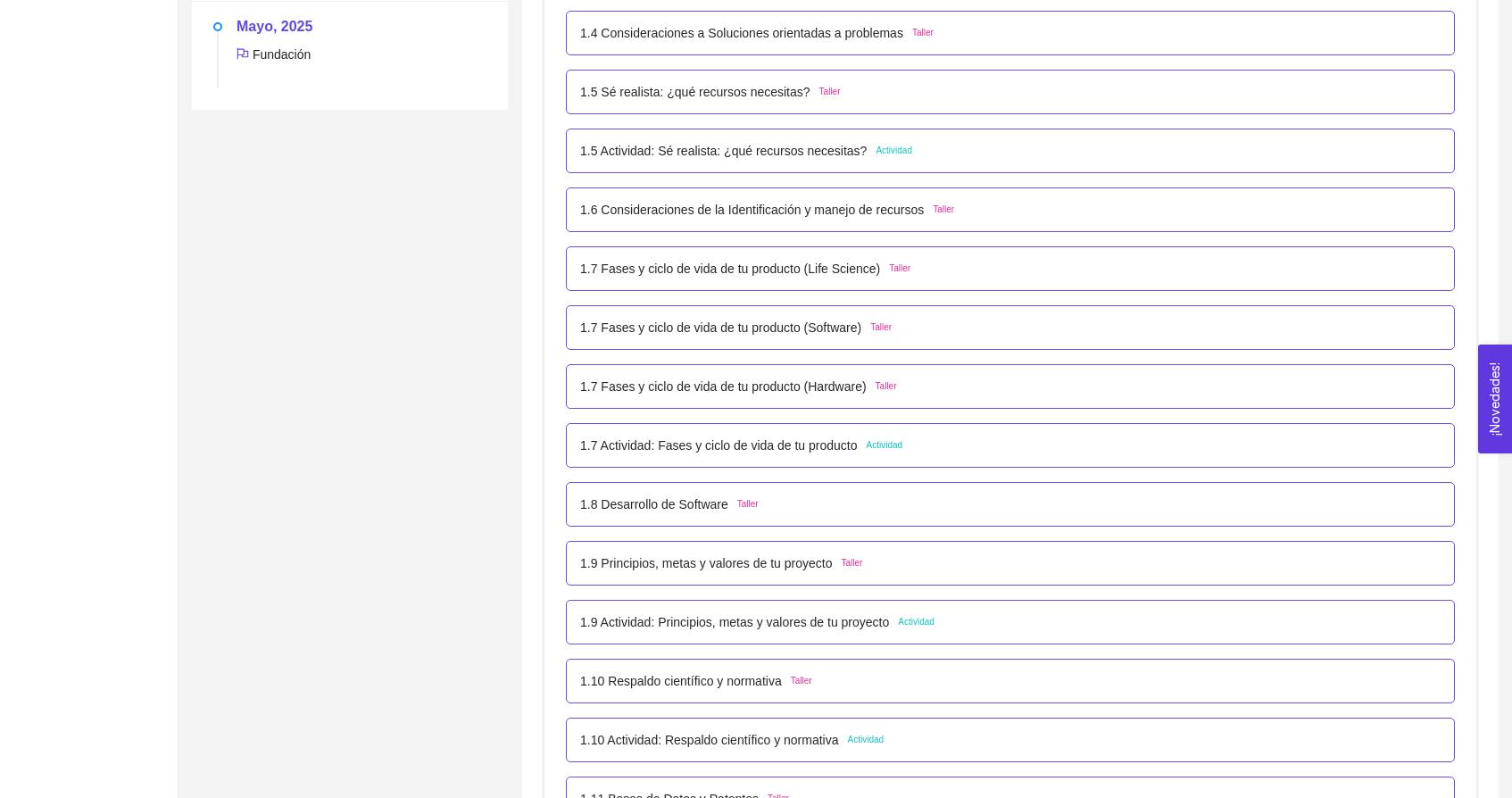
scroll to position [676, 0]
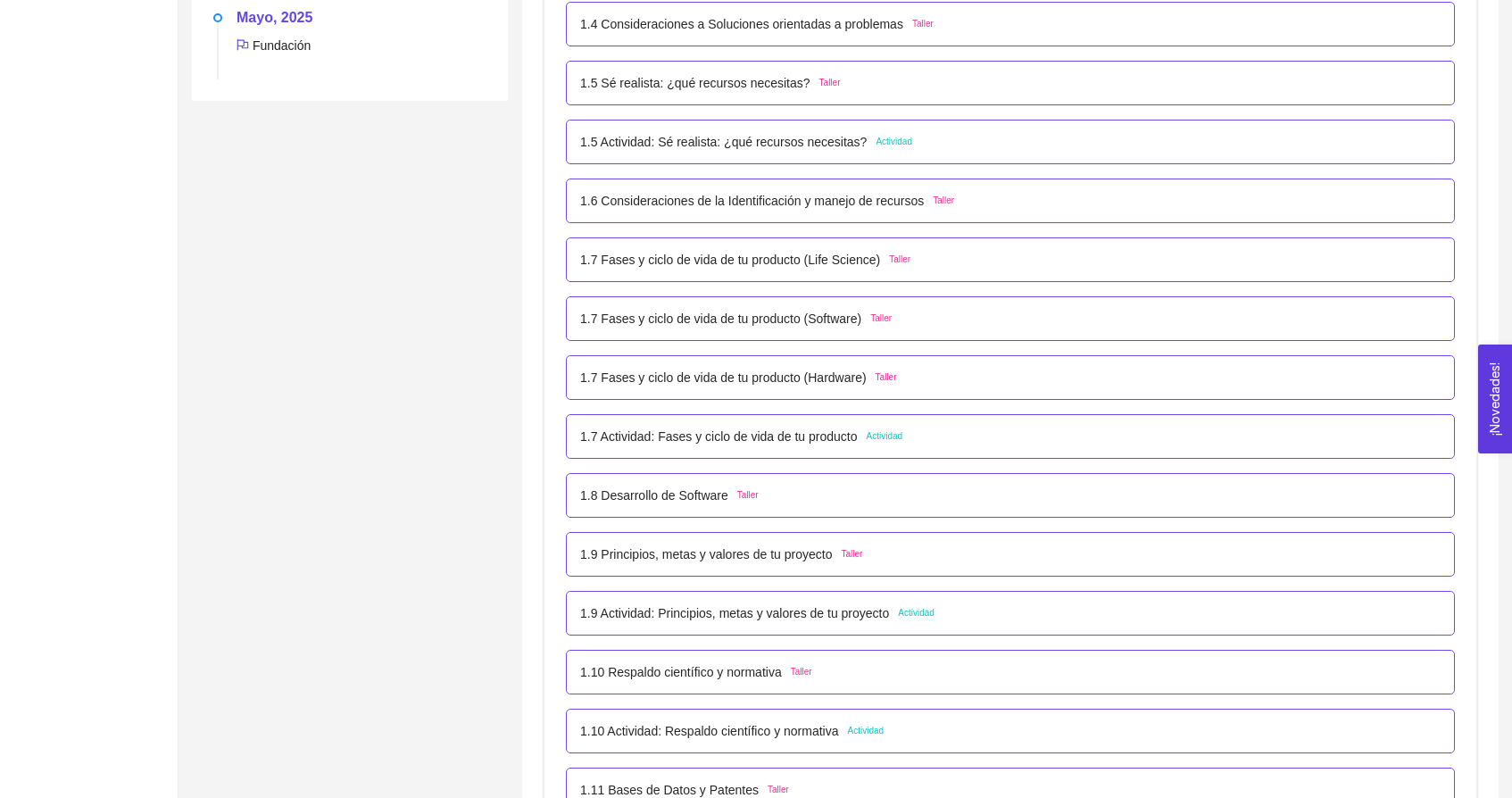
click at [911, 417] on div "1.7 Actividad: Fases y ciclo de vida de tu producto Actividad" at bounding box center [1011, 436] width 889 height 45
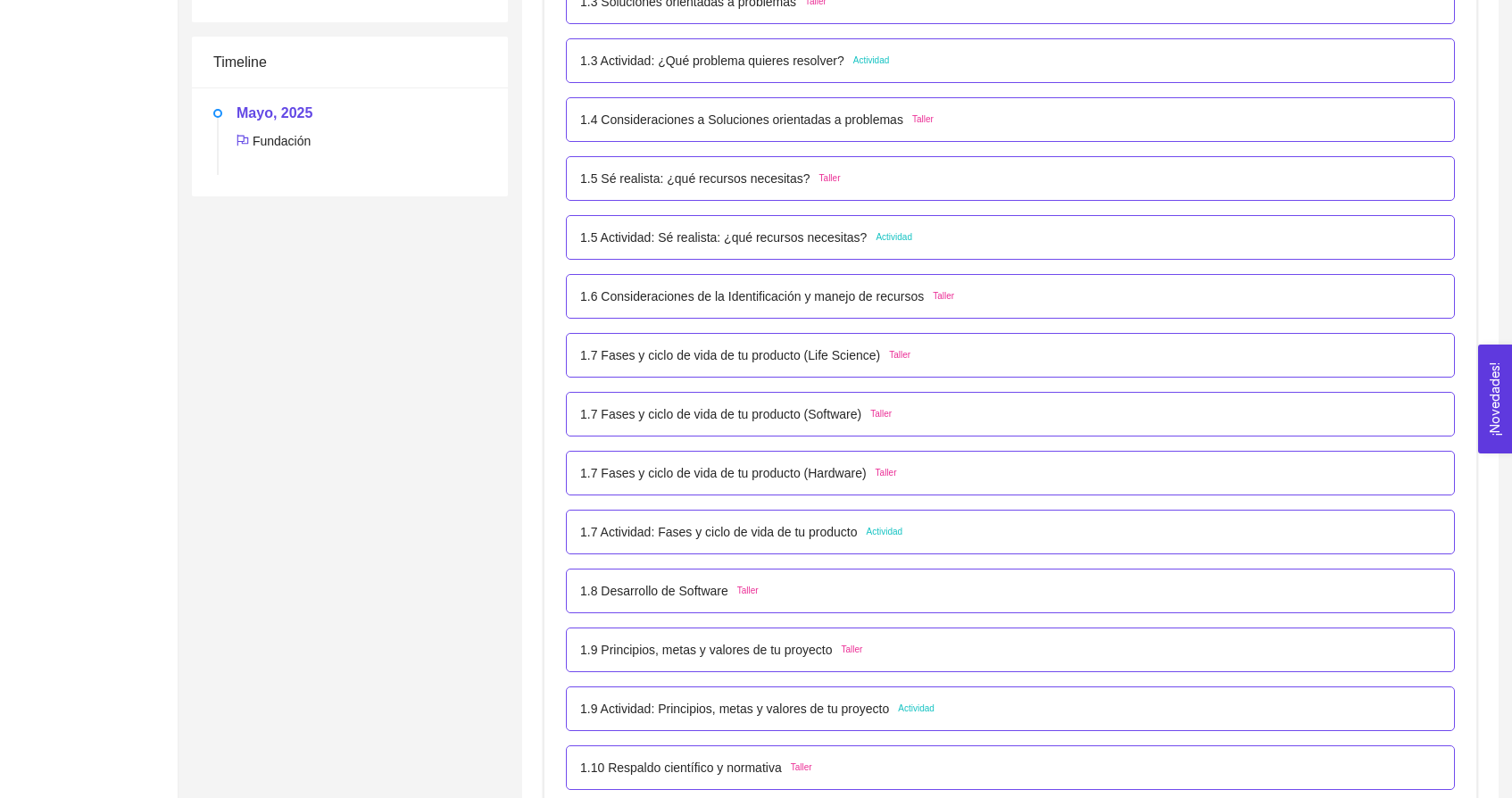
scroll to position [578, 0]
click at [928, 242] on div "1.5 Actividad: Sé realista: ¿qué recursos necesitas? Actividad" at bounding box center [1011, 240] width 861 height 20
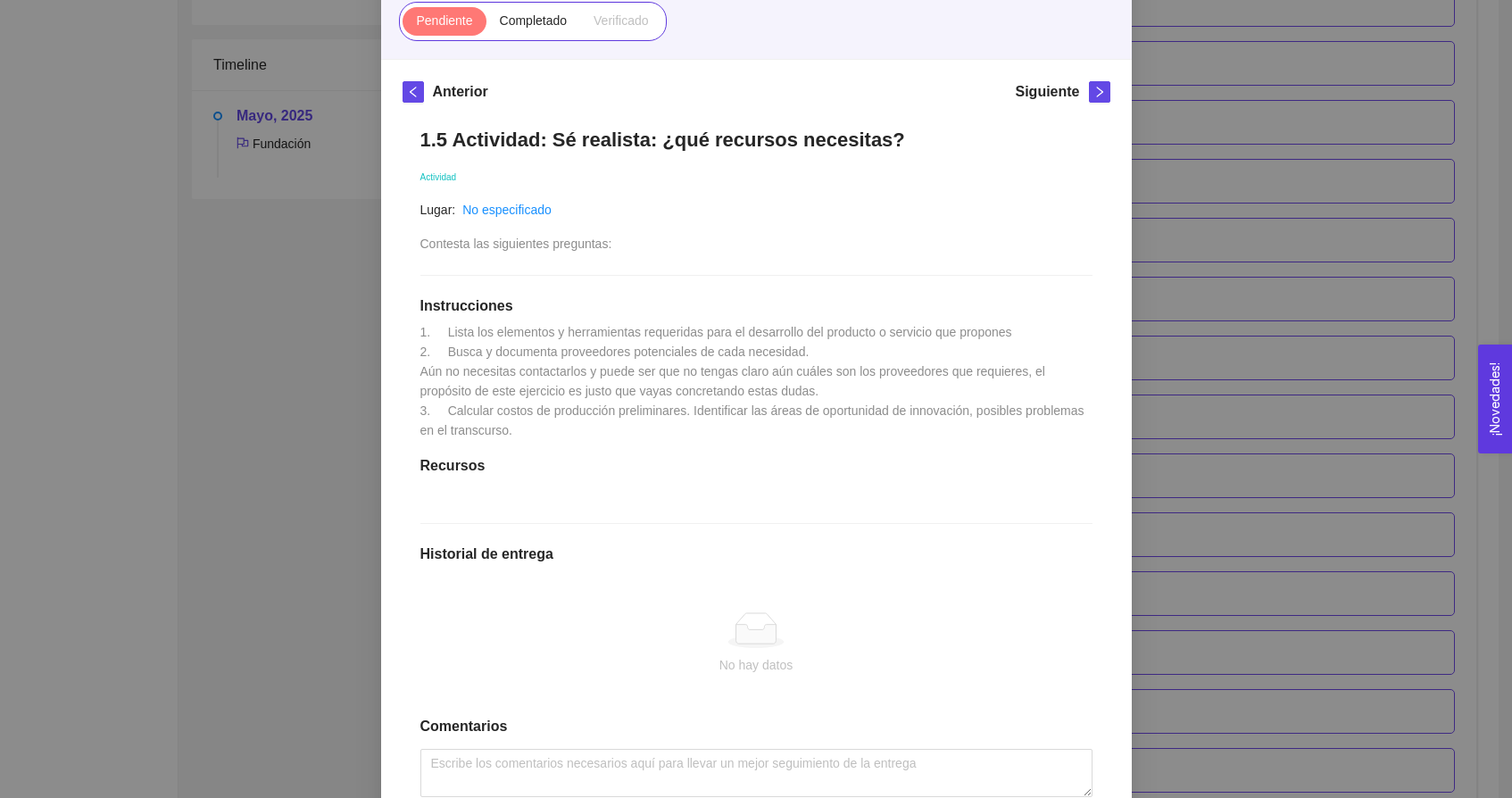
scroll to position [271, 0]
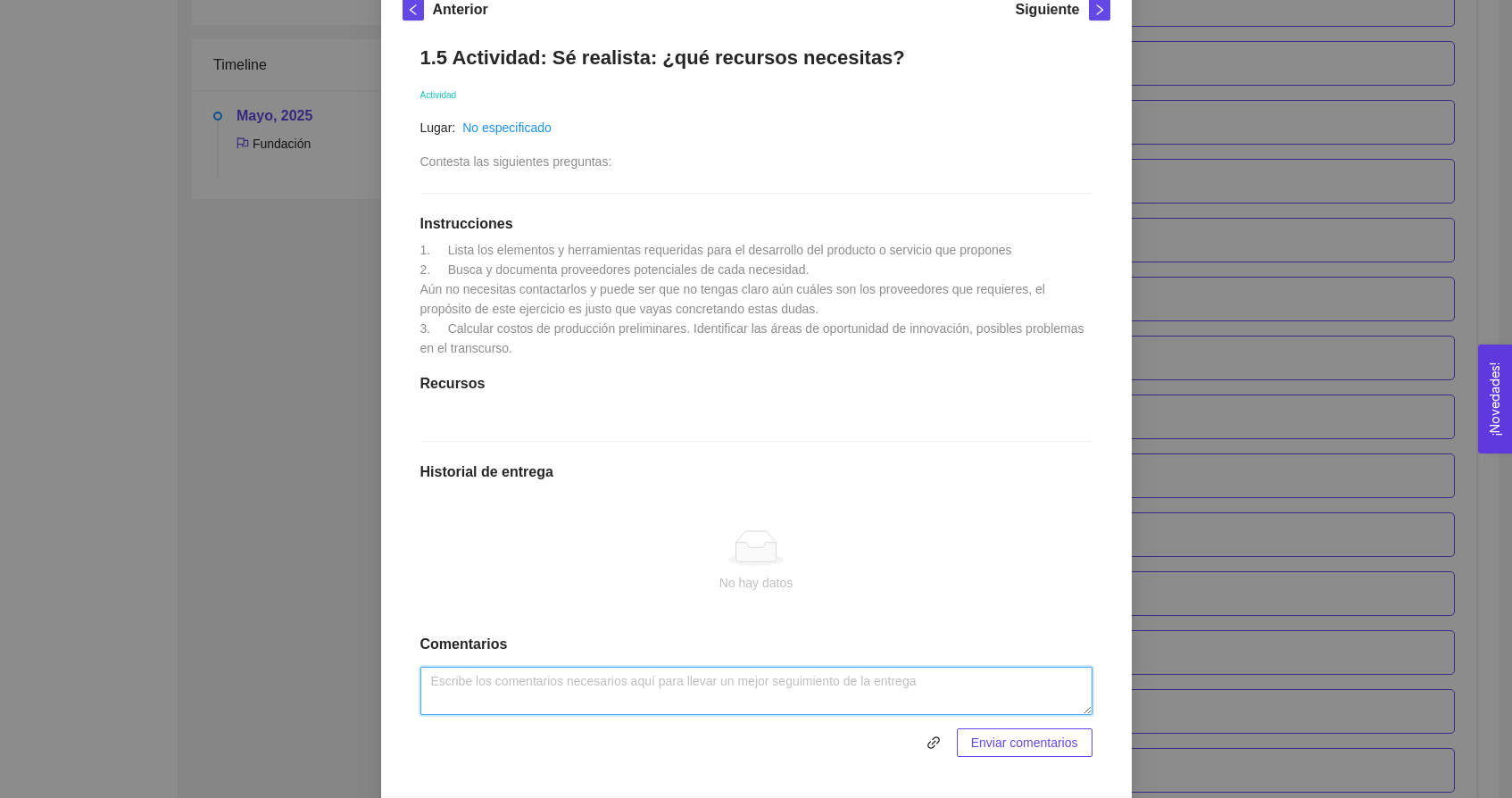
click at [574, 711] on textarea at bounding box center [756, 691] width 673 height 48
paste textarea "Lista los elementos y herramientas requeridas para el desarrollo del producto o…"
type textarea "Lista los elementos y herramientas requeridas para el desarrollo del producto o…"
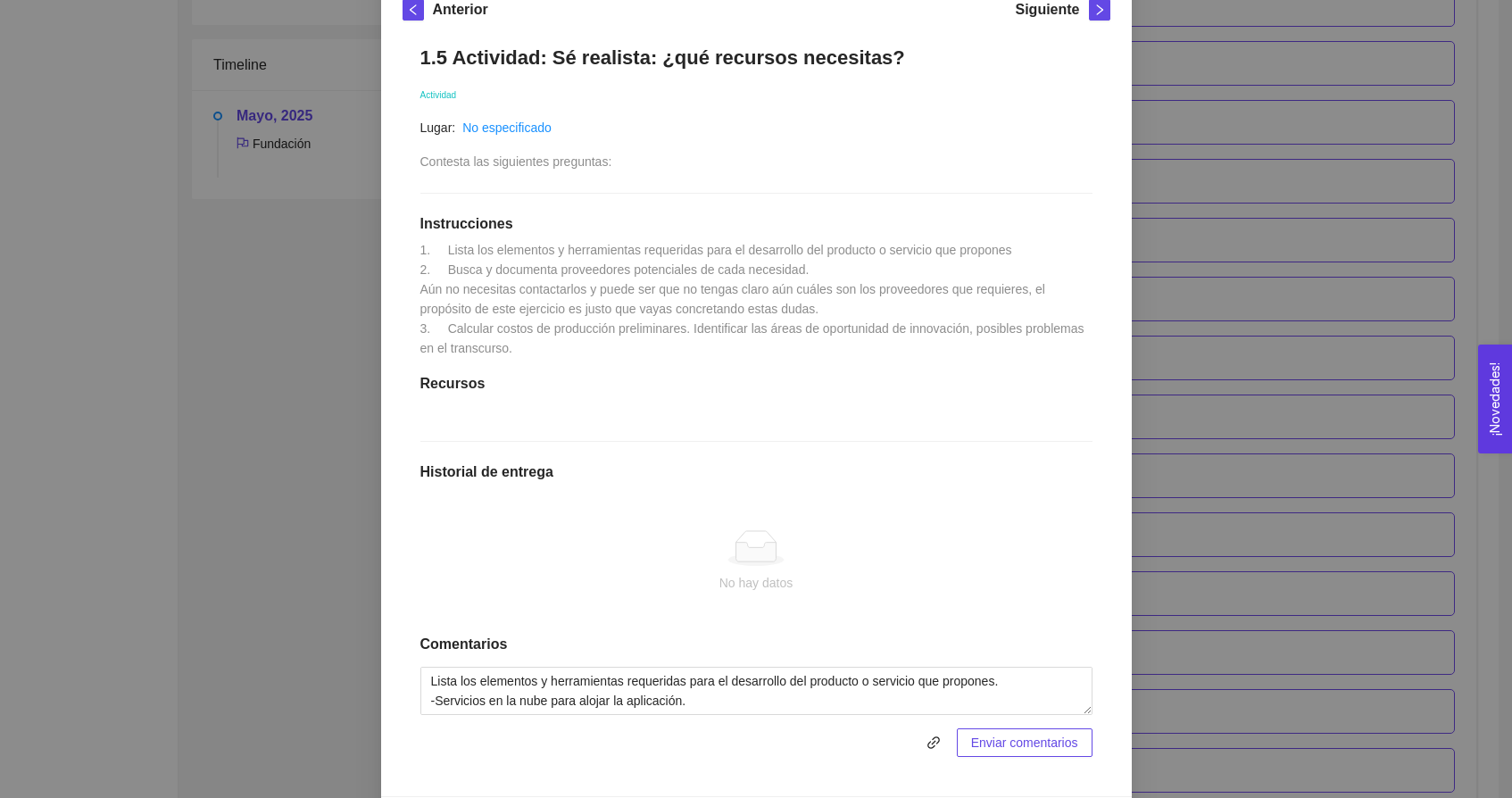
click at [990, 753] on span "Enviar comentarios" at bounding box center [1024, 743] width 107 height 20
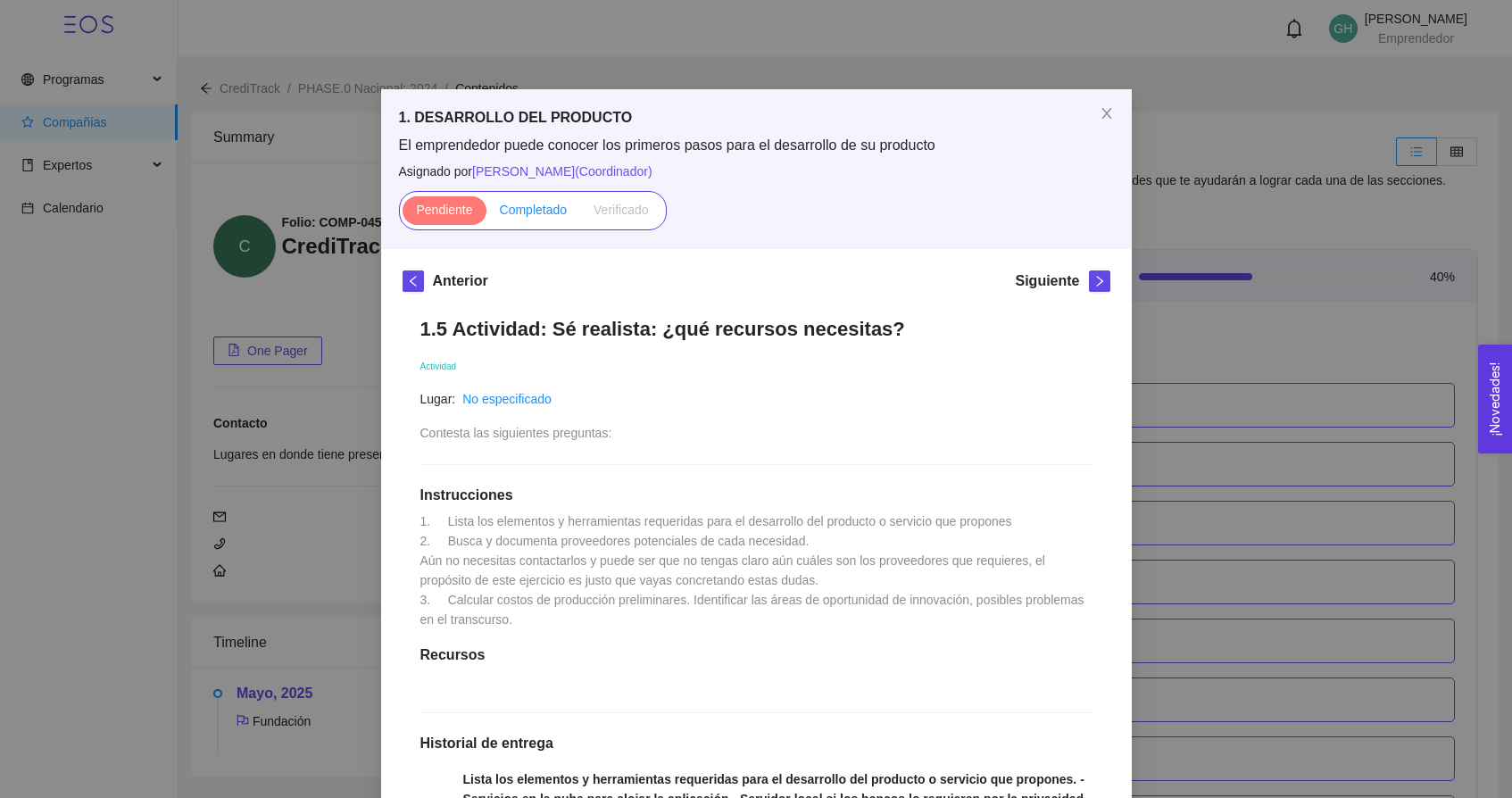
click at [527, 214] on span "Completado" at bounding box center [534, 210] width 68 height 14
click at [487, 215] on input "Completado" at bounding box center [487, 215] width 0 height 0
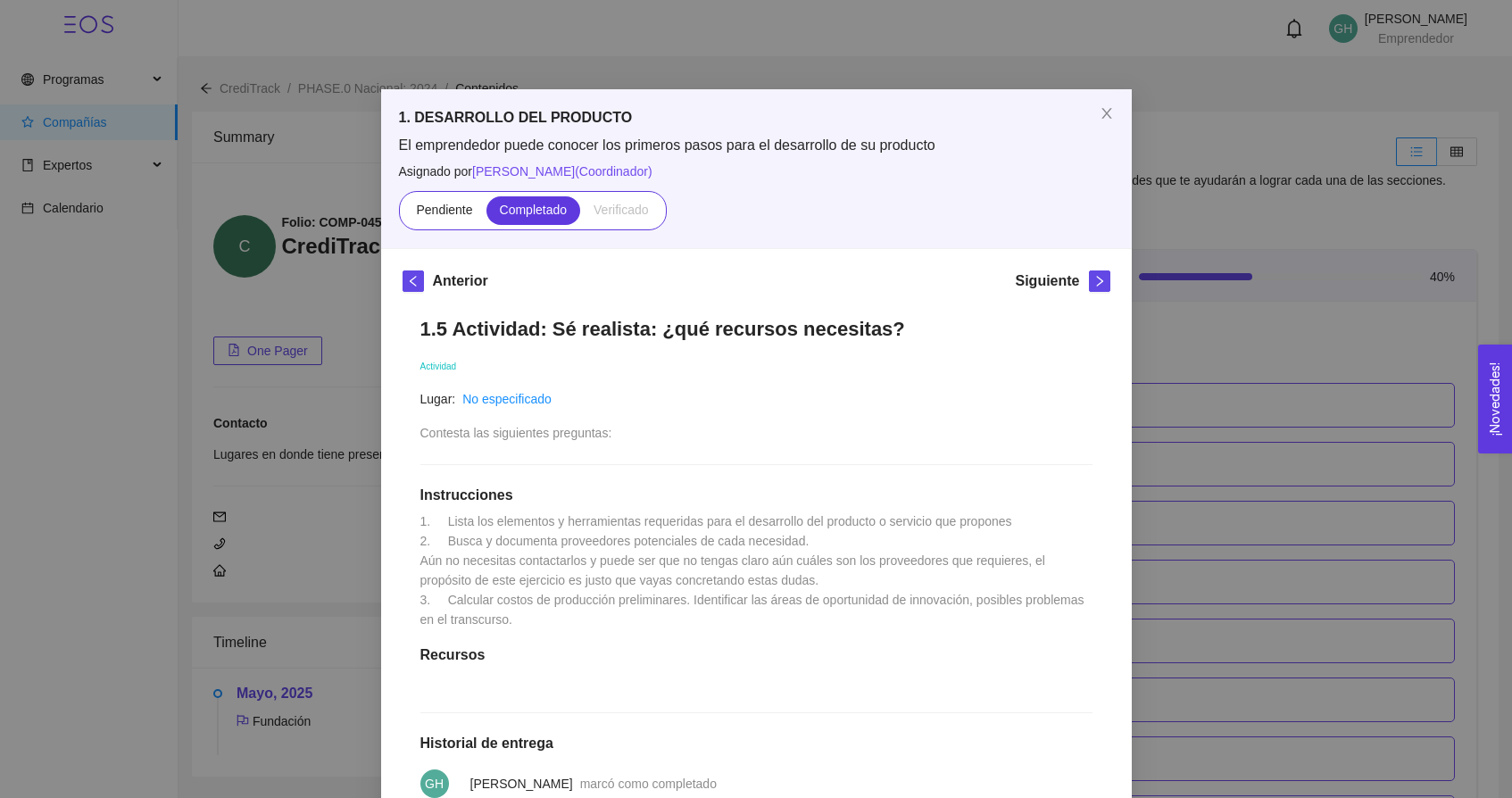
click at [1086, 276] on div "Siguiente" at bounding box center [1062, 285] width 95 height 29
click at [1095, 277] on icon "right" at bounding box center [1100, 281] width 13 height 13
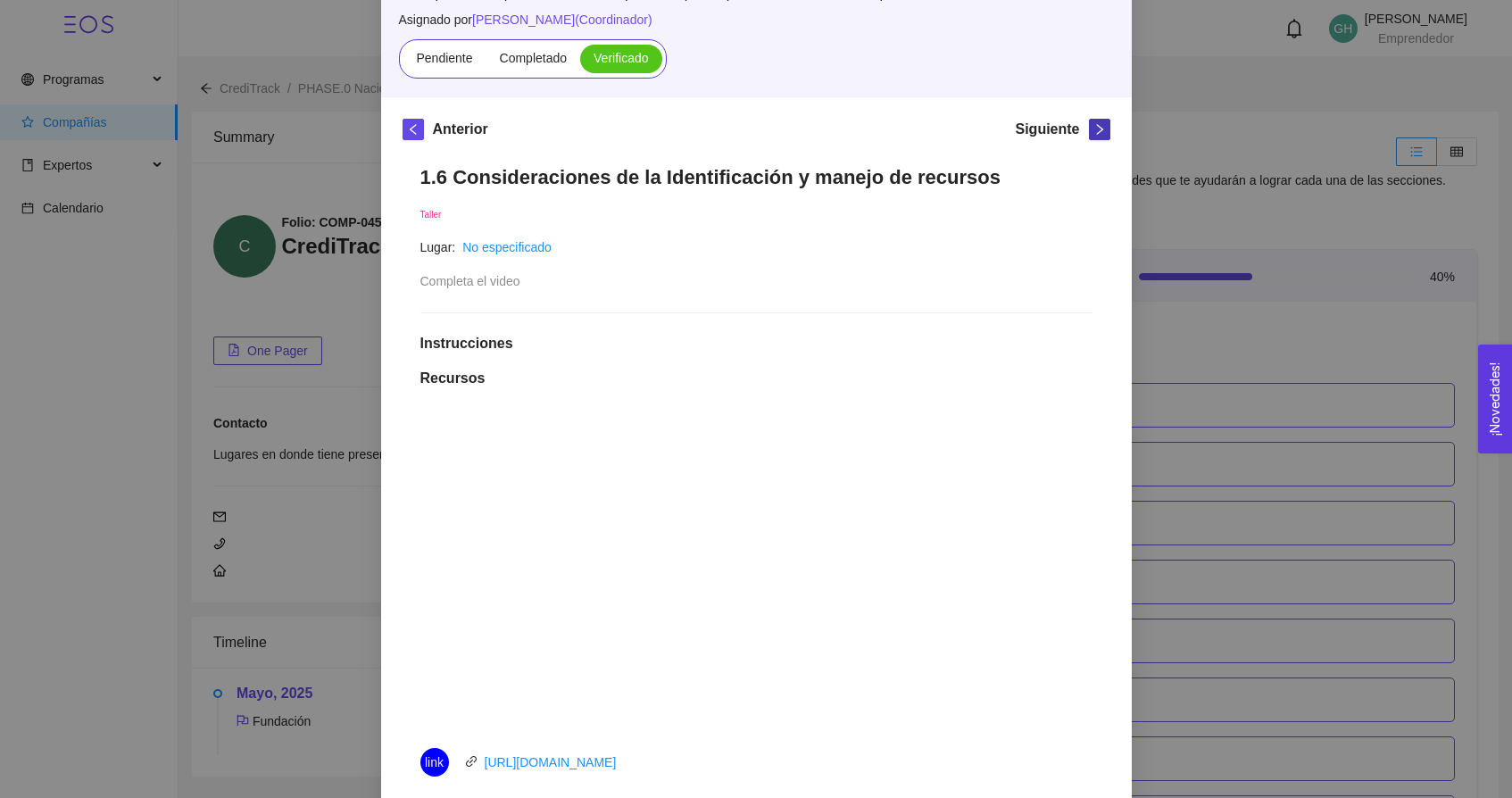
scroll to position [150, 0]
click at [1093, 123] on button "button" at bounding box center [1100, 132] width 22 height 22
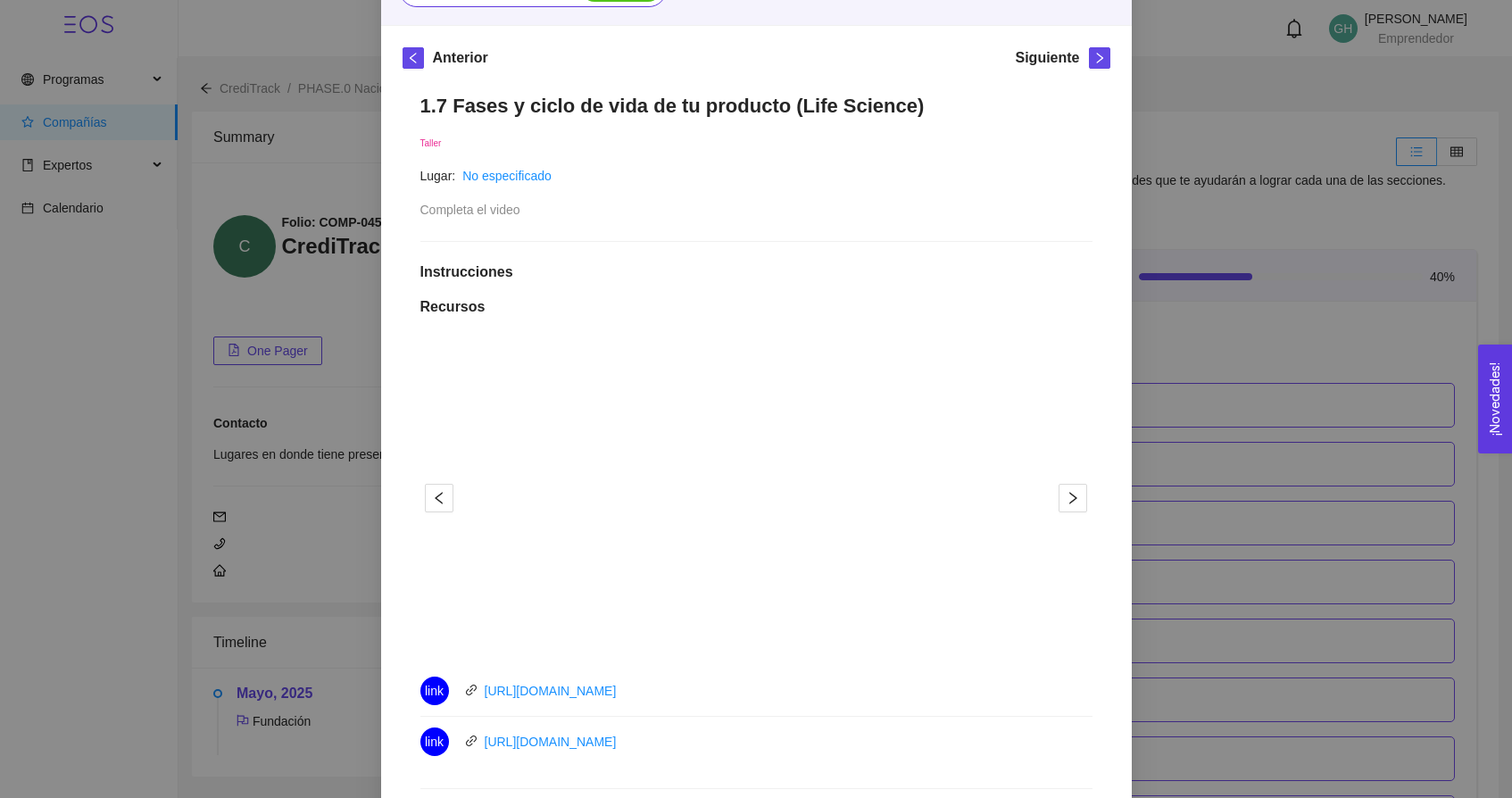
scroll to position [42, 0]
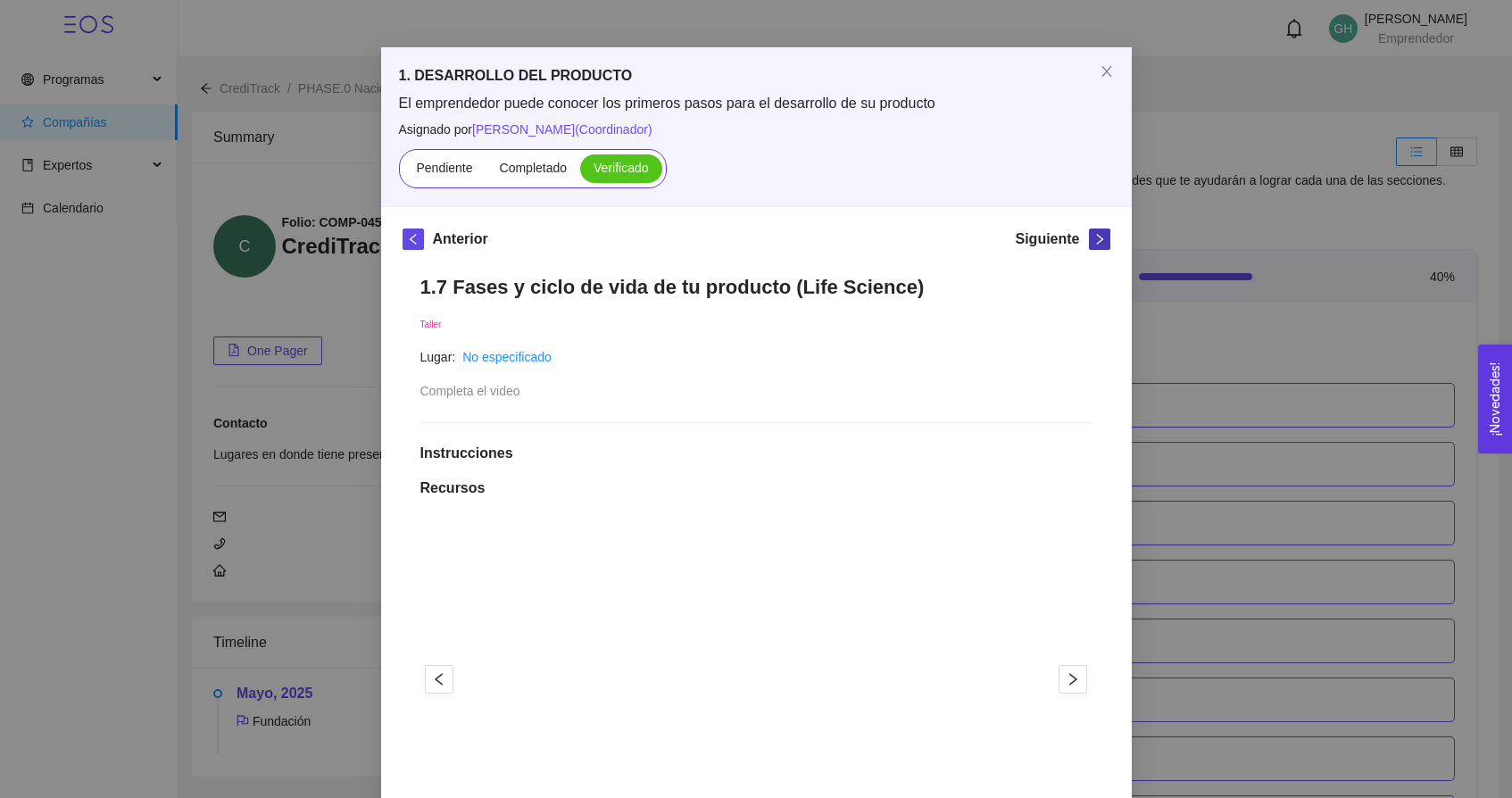
click at [1096, 232] on button "button" at bounding box center [1100, 239] width 22 height 22
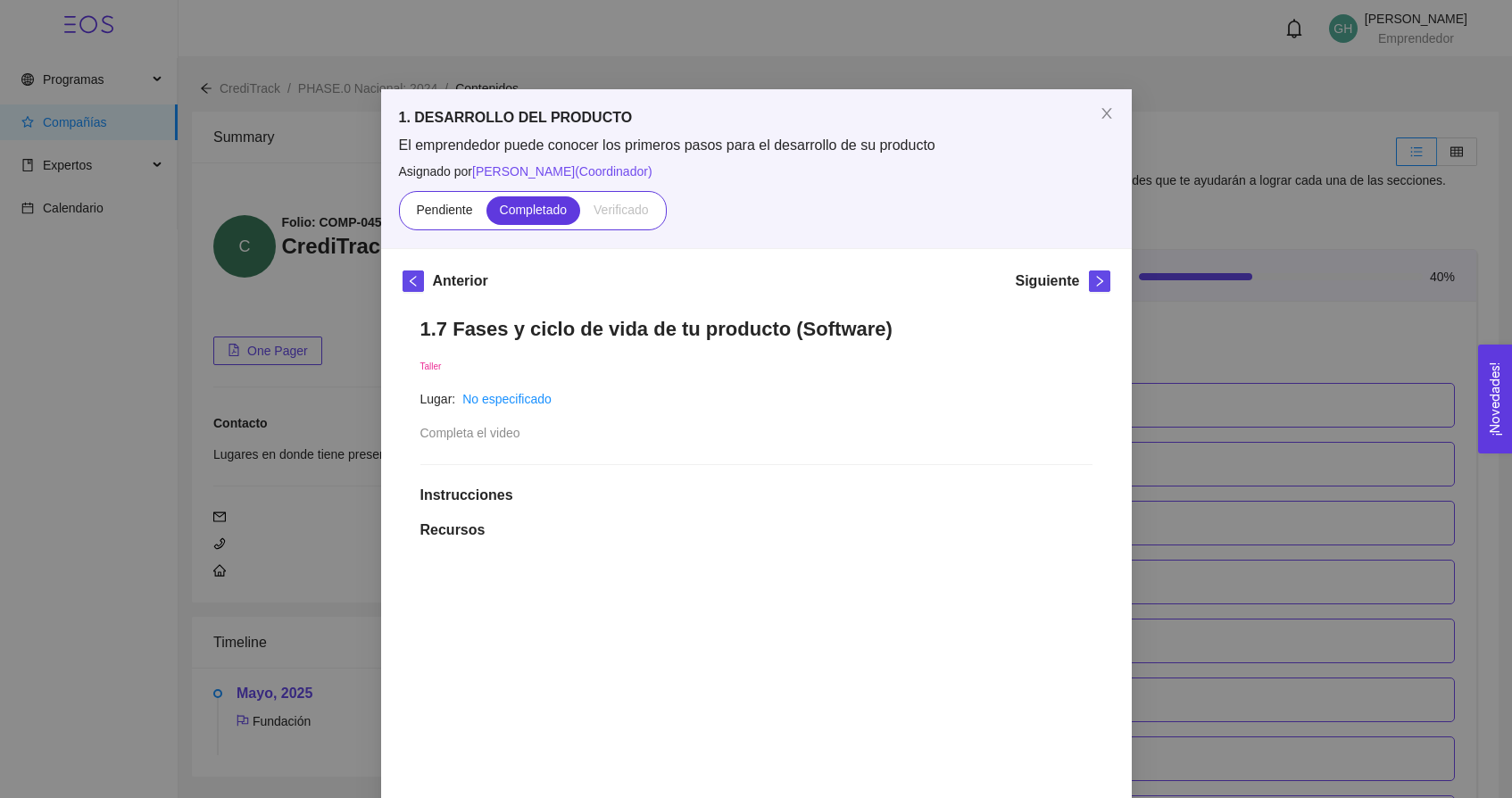
scroll to position [0, 0]
click at [1093, 280] on span "right" at bounding box center [1100, 281] width 20 height 13
click at [1102, 271] on button "button" at bounding box center [1100, 281] width 22 height 22
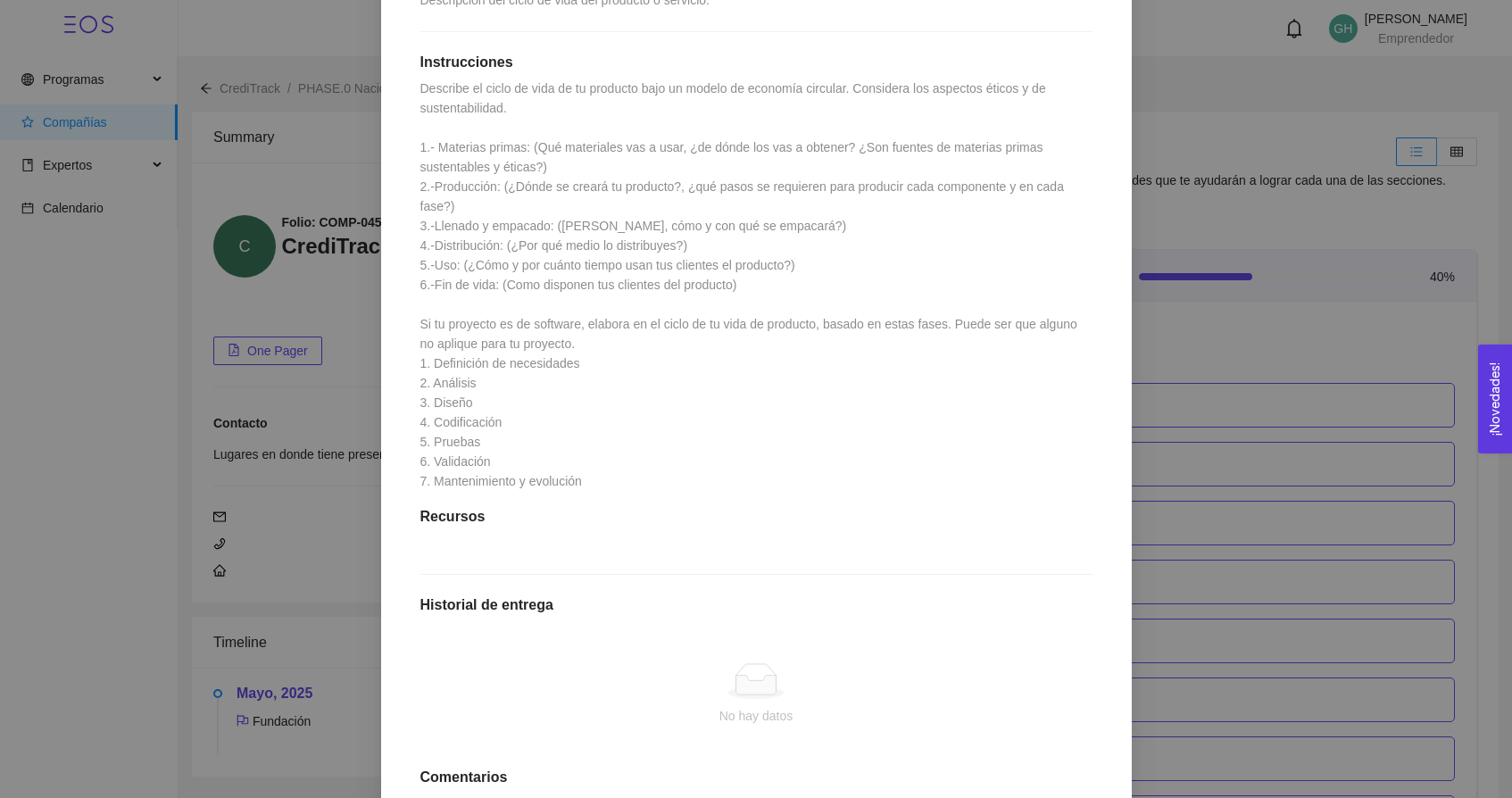
scroll to position [362, 0]
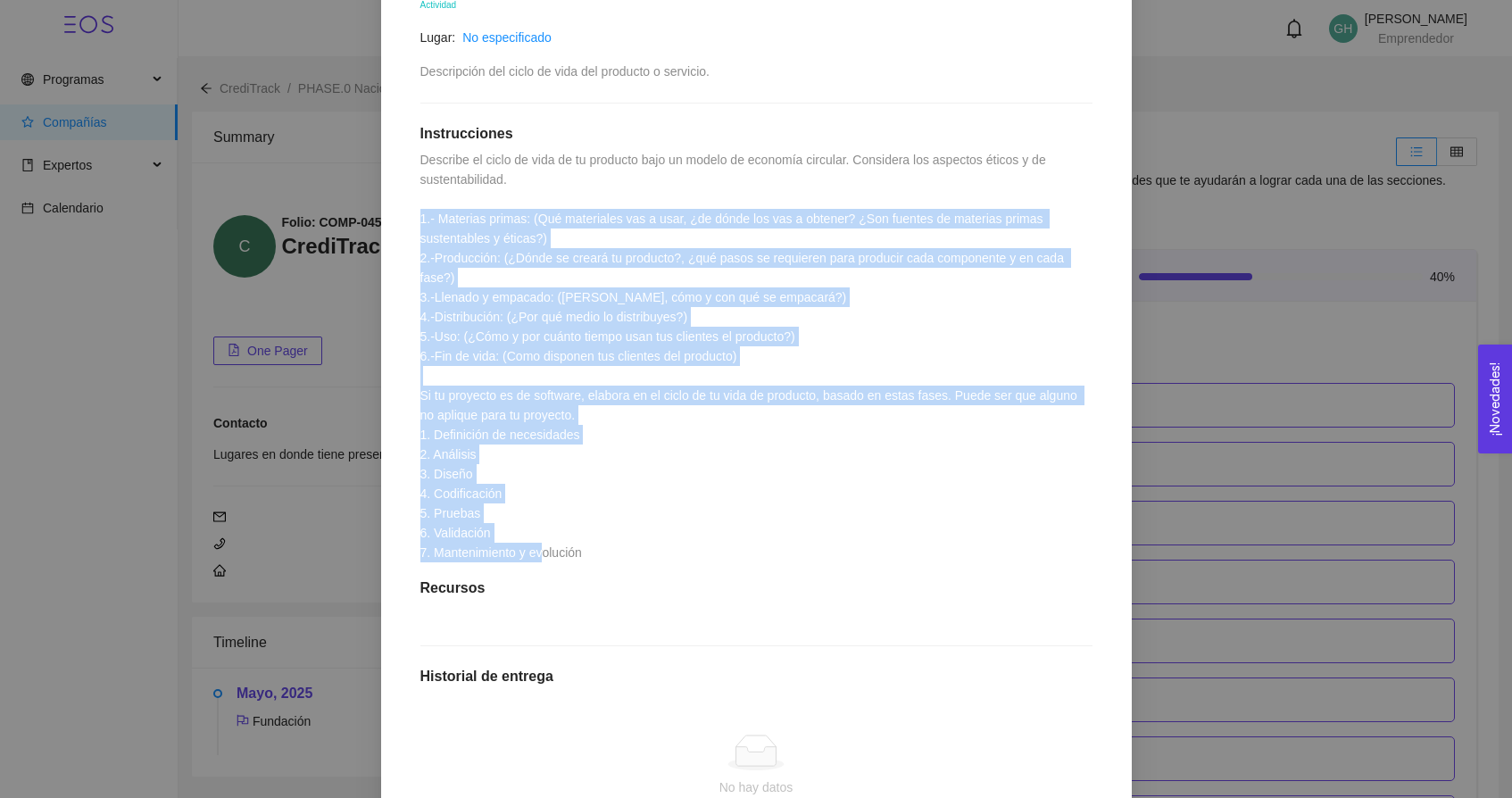
drag, startPoint x: 593, startPoint y: 560, endPoint x: 402, endPoint y: 212, distance: 397.0
click at [403, 212] on div "1.7 Actividad: Fases y ciclo de vida de tu producto Actividad Lugar: No especif…" at bounding box center [756, 459] width 708 height 1042
copy span "1.- Materias primas: (Qué materiales vas a usar, ¿de dónde los vas a obtener? ¿…"
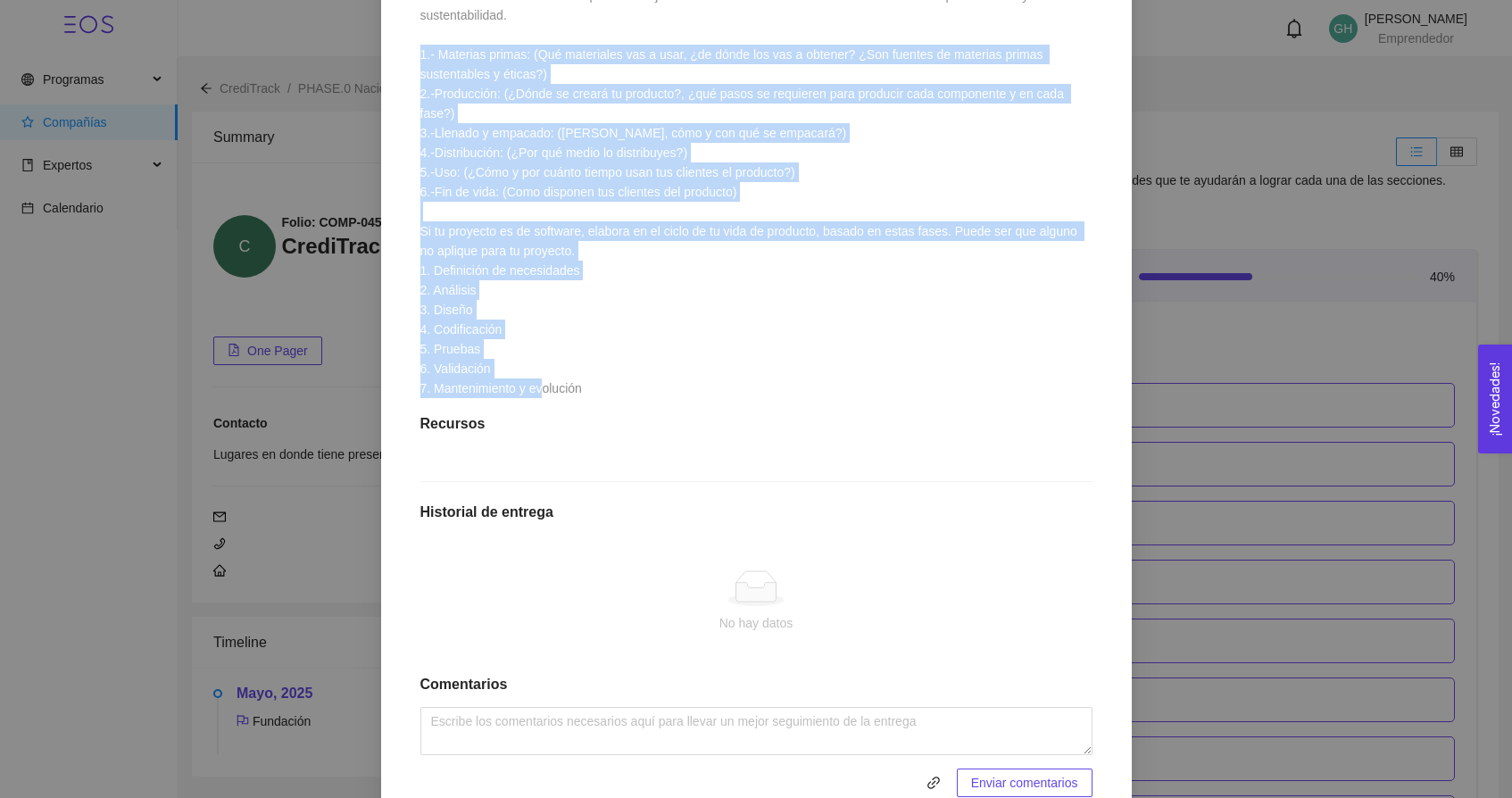
scroll to position [482, 0]
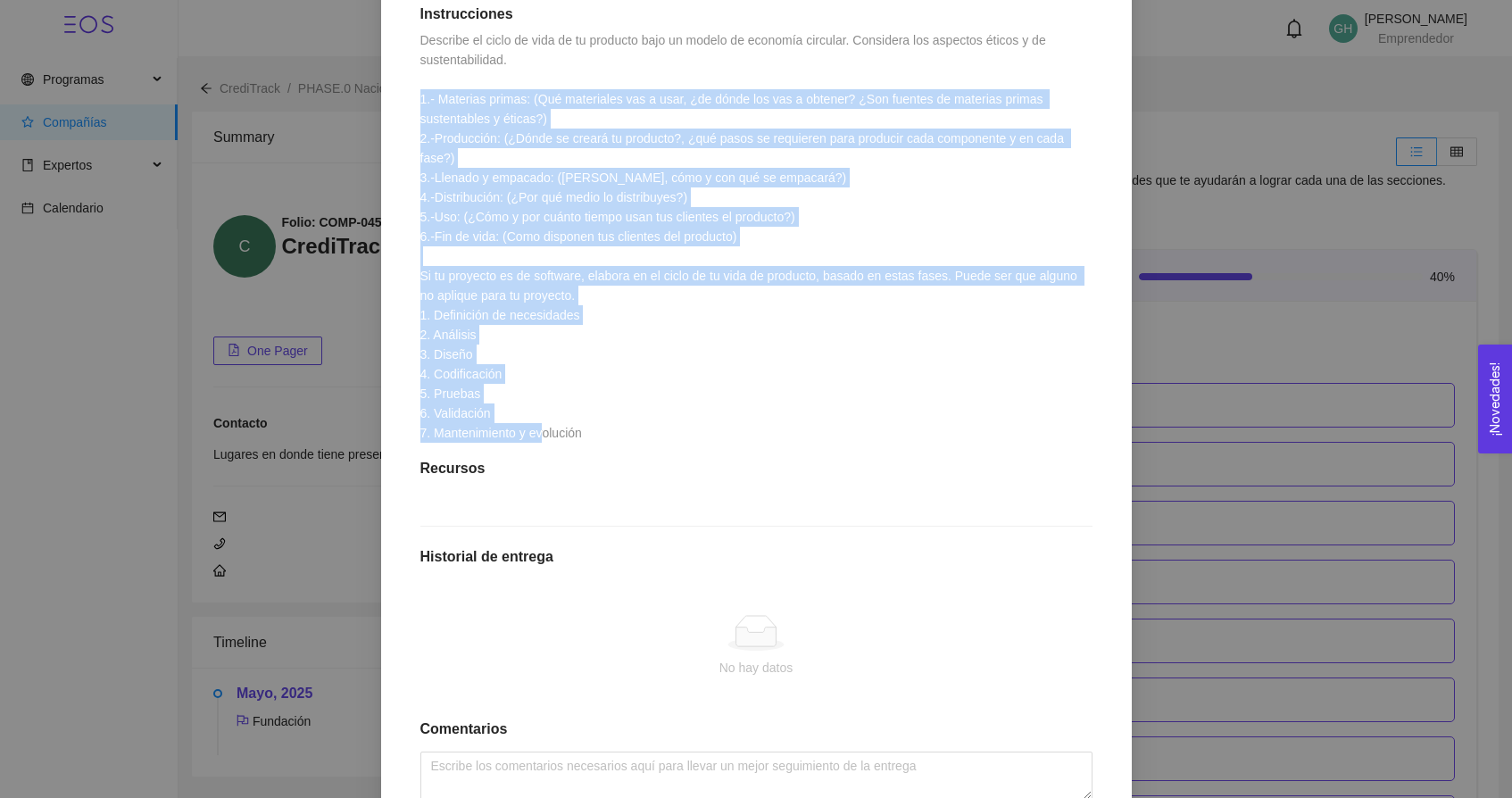
click at [345, 145] on div "1. DESARROLLO DEL PRODUCTO El emprendedor puede conocer los primeros pasos para…" at bounding box center [756, 399] width 1512 height 798
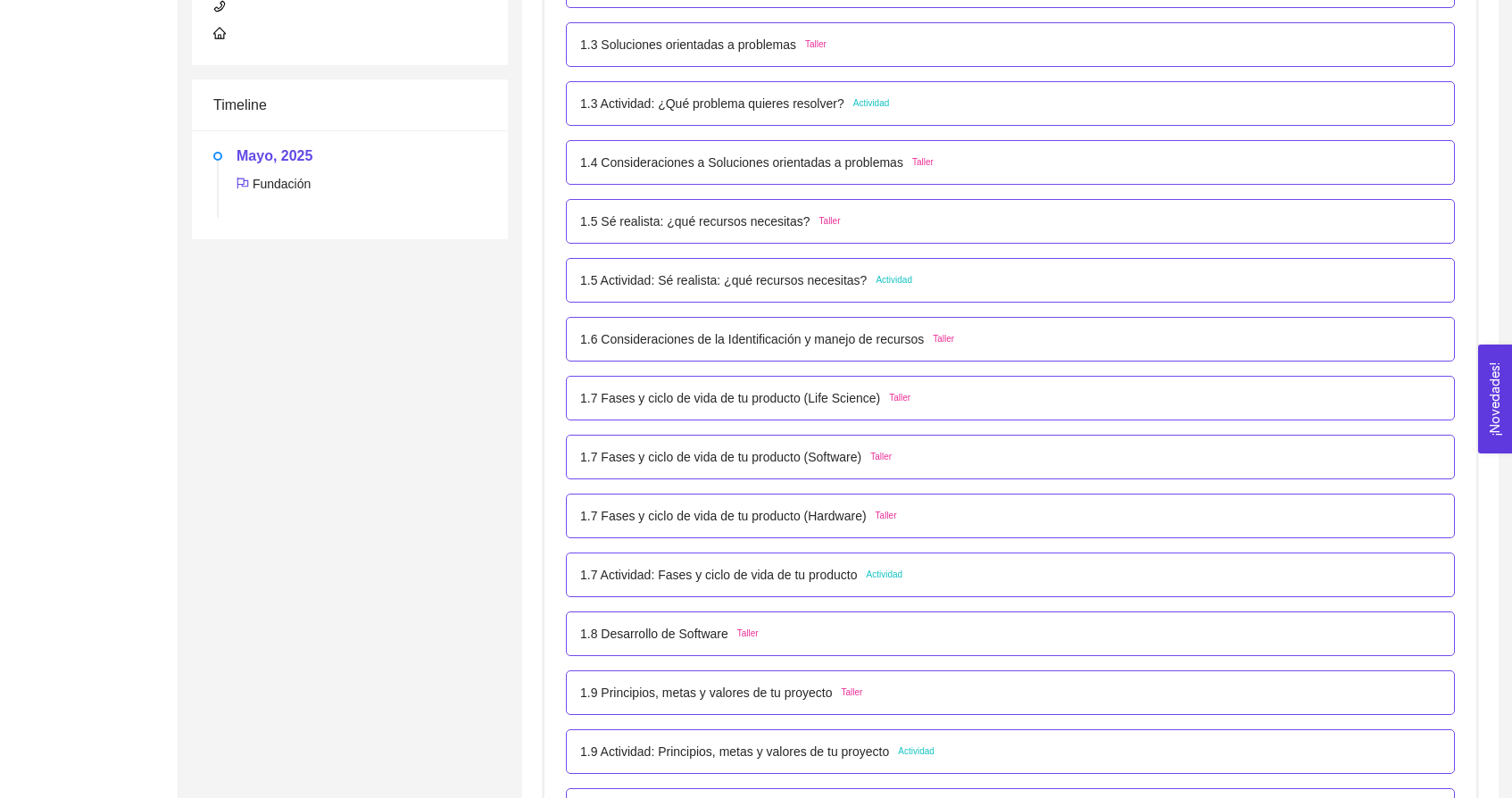
scroll to position [549, 0]
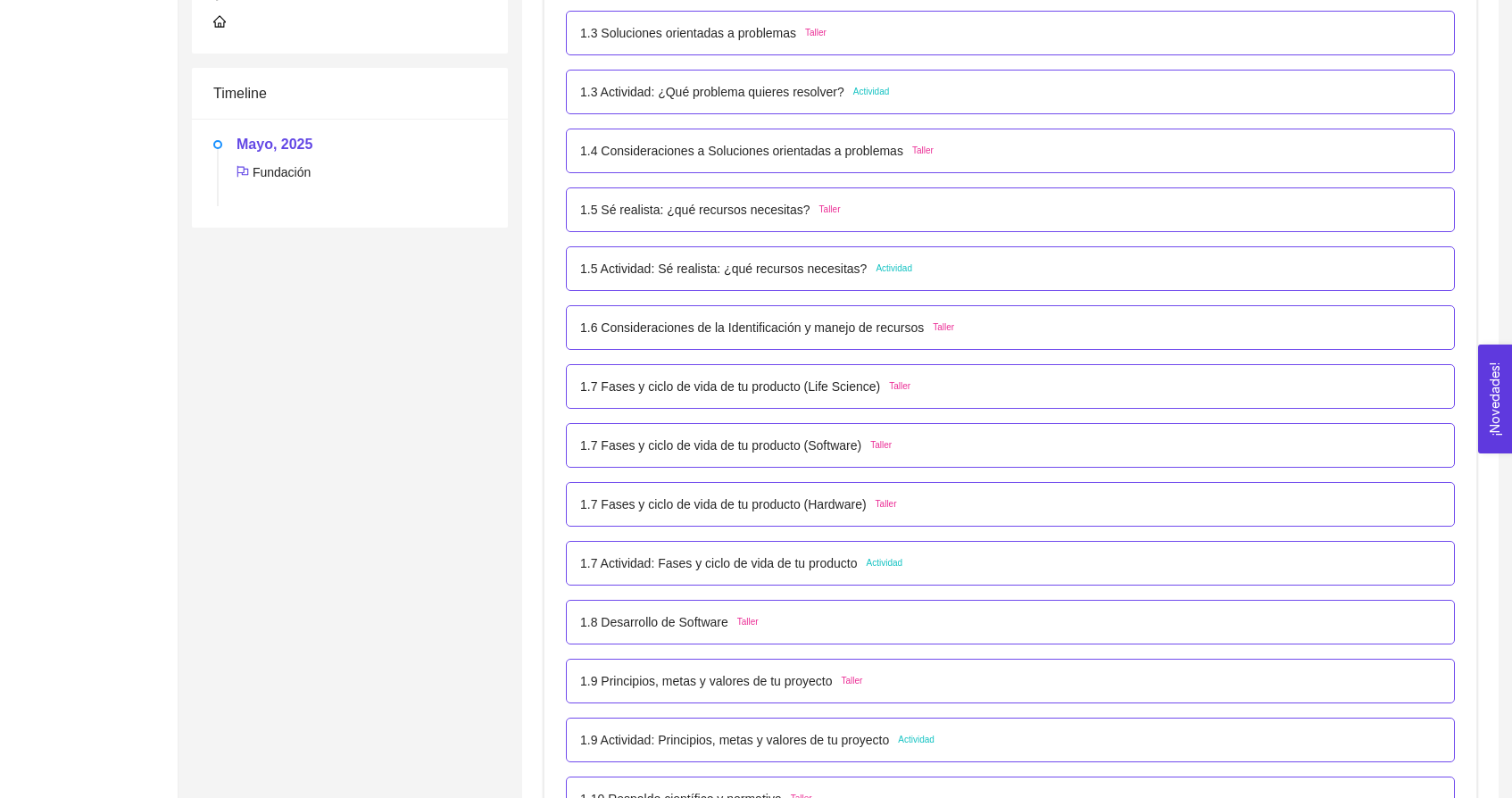
click at [799, 264] on p "1.5 Actividad: Sé realista: ¿qué recursos necesitas?" at bounding box center [724, 269] width 287 height 20
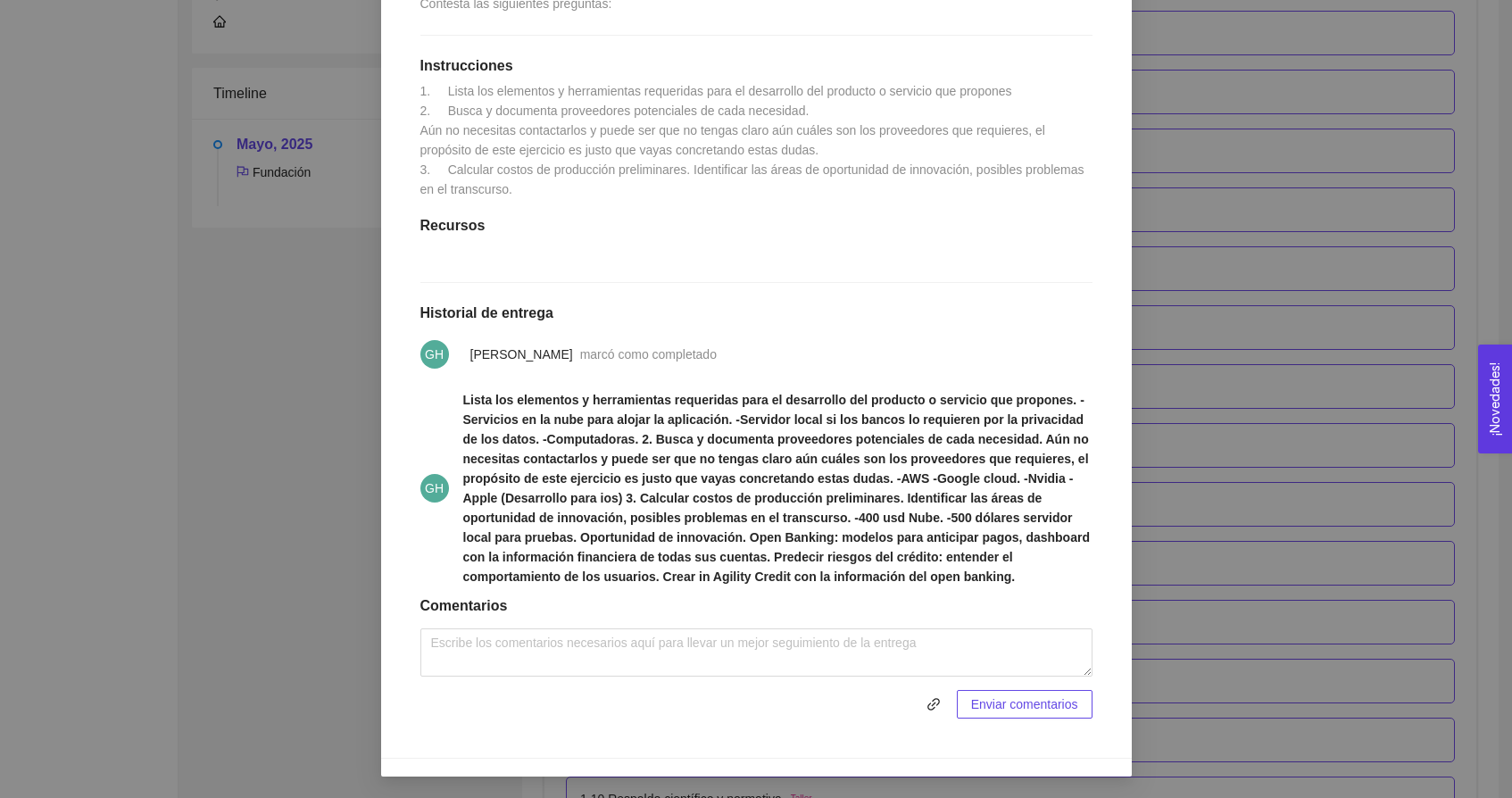
scroll to position [471, 0]
click at [223, 415] on div "1. DESARROLLO DEL PRODUCTO El emprendedor puede conocer los primeros pasos para…" at bounding box center [756, 399] width 1512 height 798
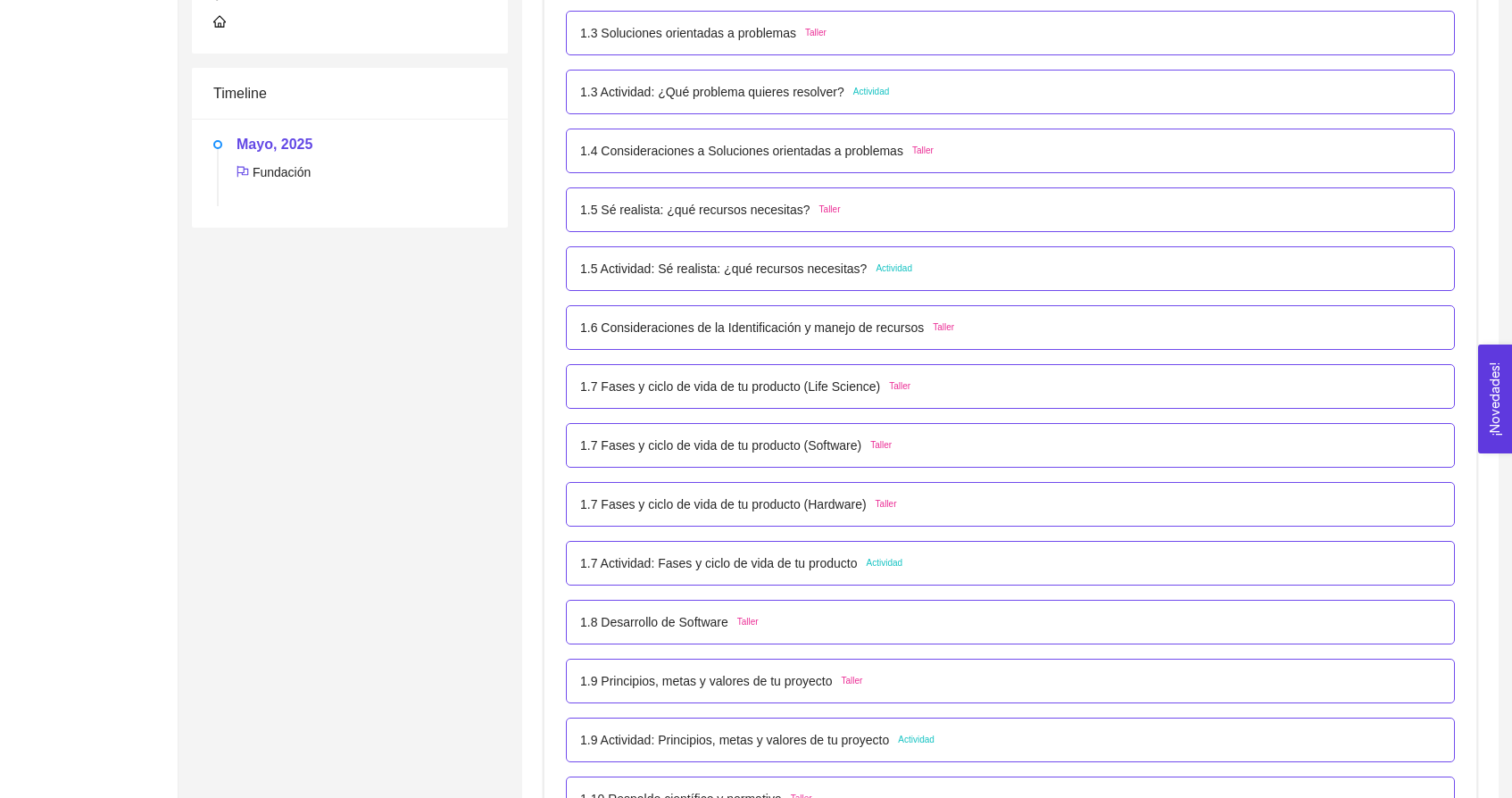
scroll to position [381, 0]
click at [952, 273] on div "1.5 Actividad: Sé realista: ¿qué recursos necesitas? Actividad" at bounding box center [1011, 269] width 861 height 20
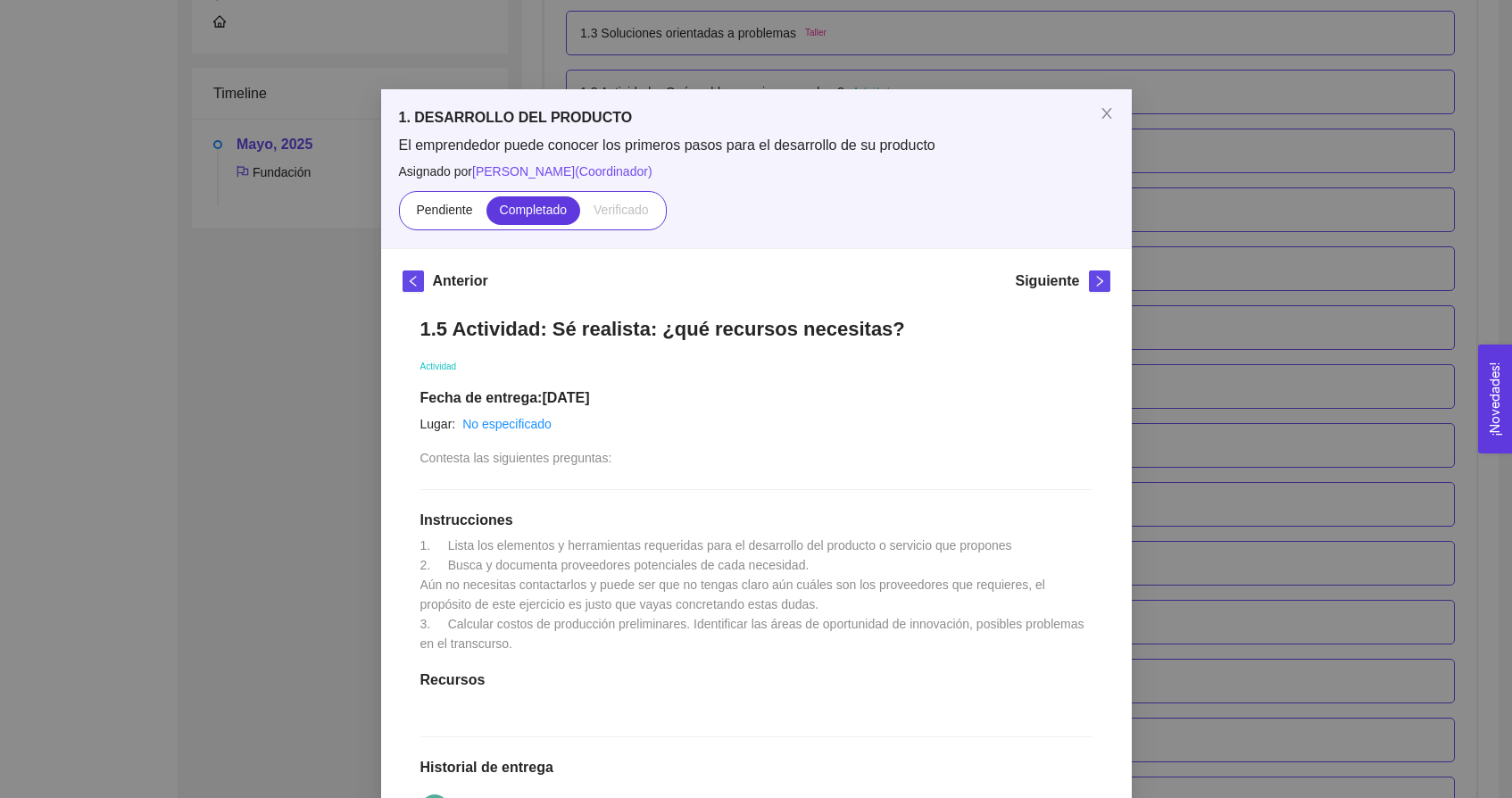
click at [300, 332] on div "1. DESARROLLO DEL PRODUCTO El emprendedor puede conocer los primeros pasos para…" at bounding box center [756, 399] width 1512 height 798
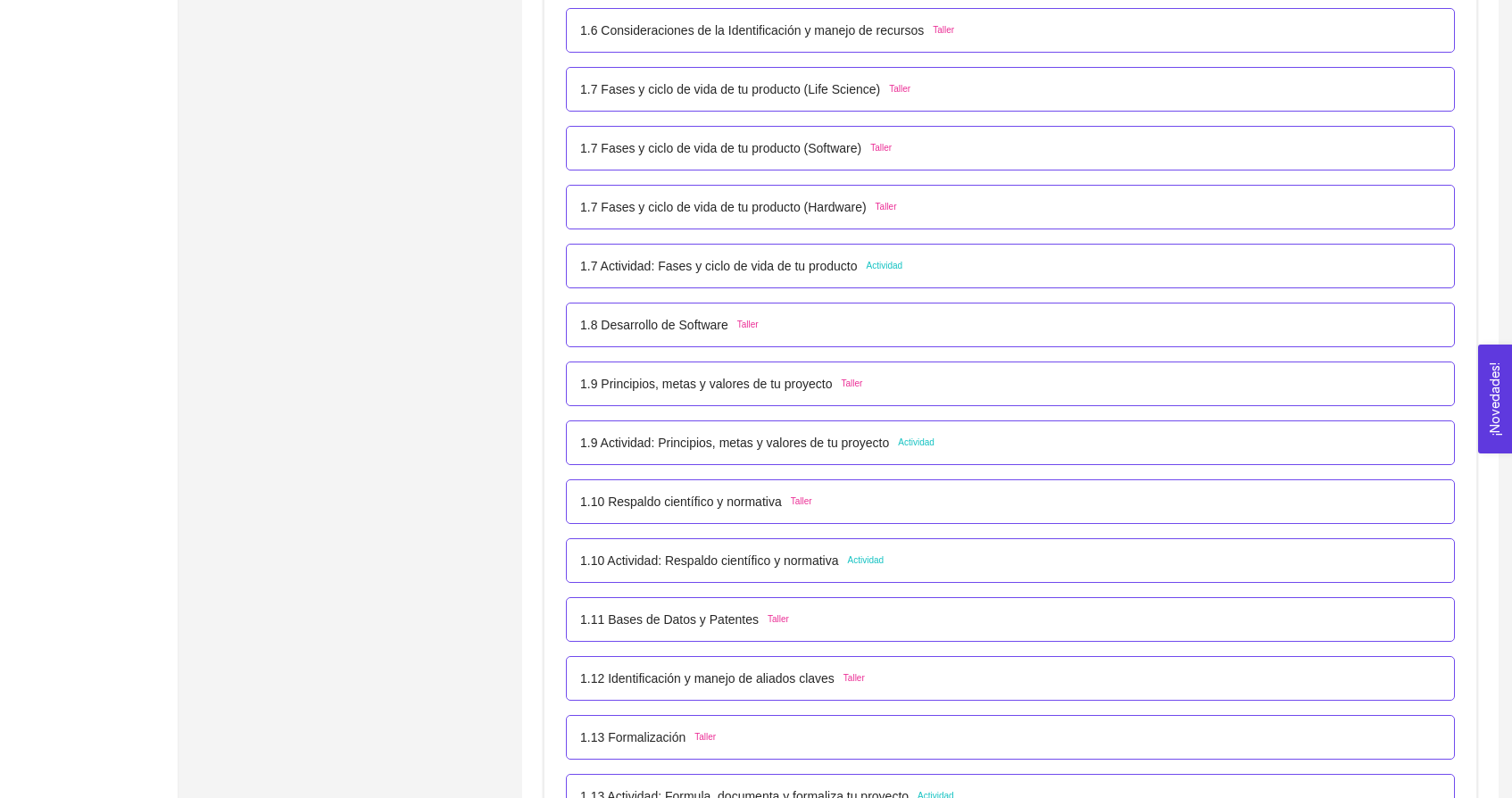
scroll to position [848, 0]
click at [923, 268] on div "1.7 Actividad: Fases y ciclo de vida de tu producto Actividad" at bounding box center [1011, 265] width 861 height 20
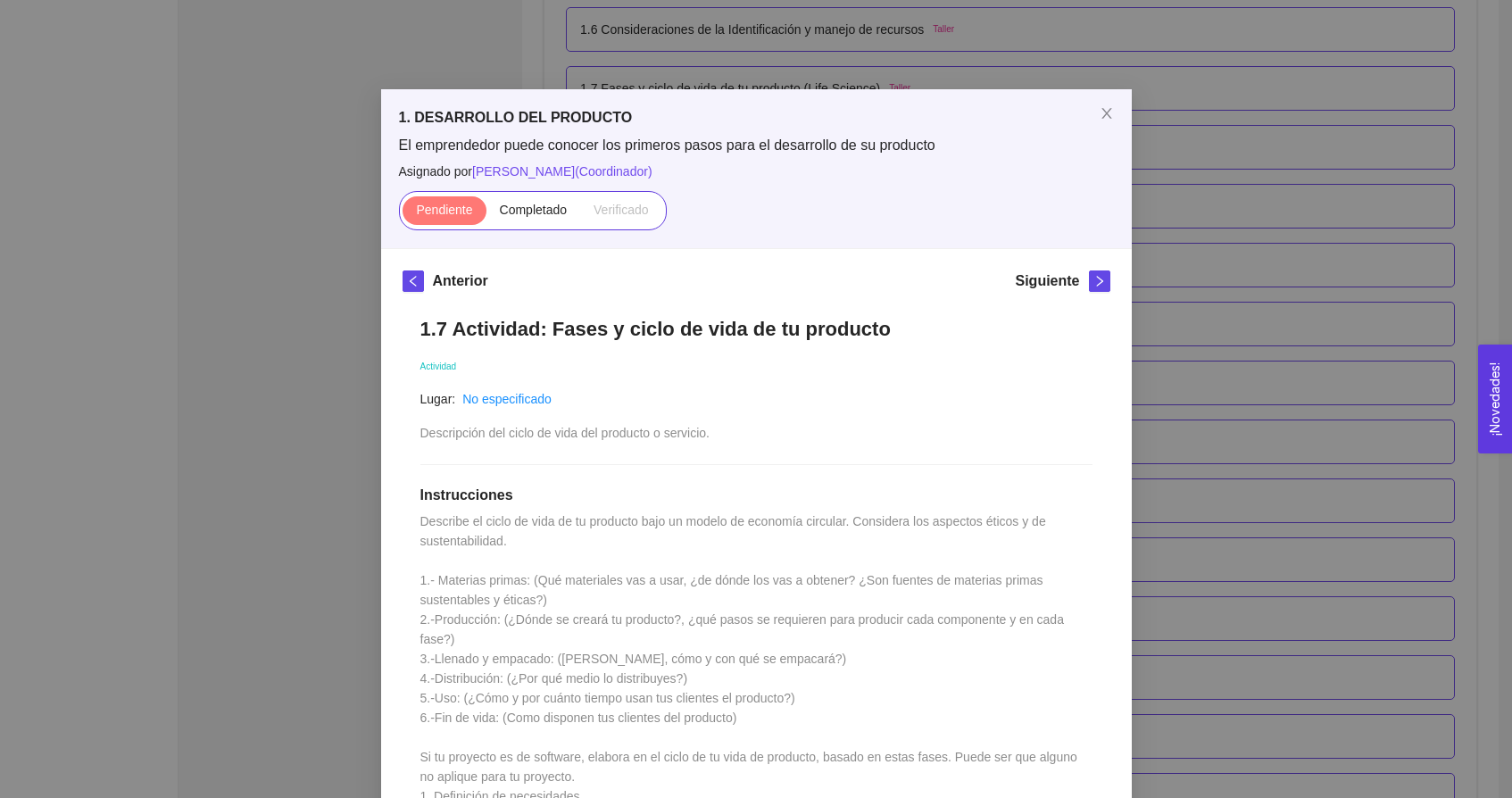
scroll to position [0, 0]
click at [312, 329] on div "1. DESARROLLO DEL PRODUCTO El emprendedor puede conocer los primeros pasos para…" at bounding box center [756, 399] width 1512 height 798
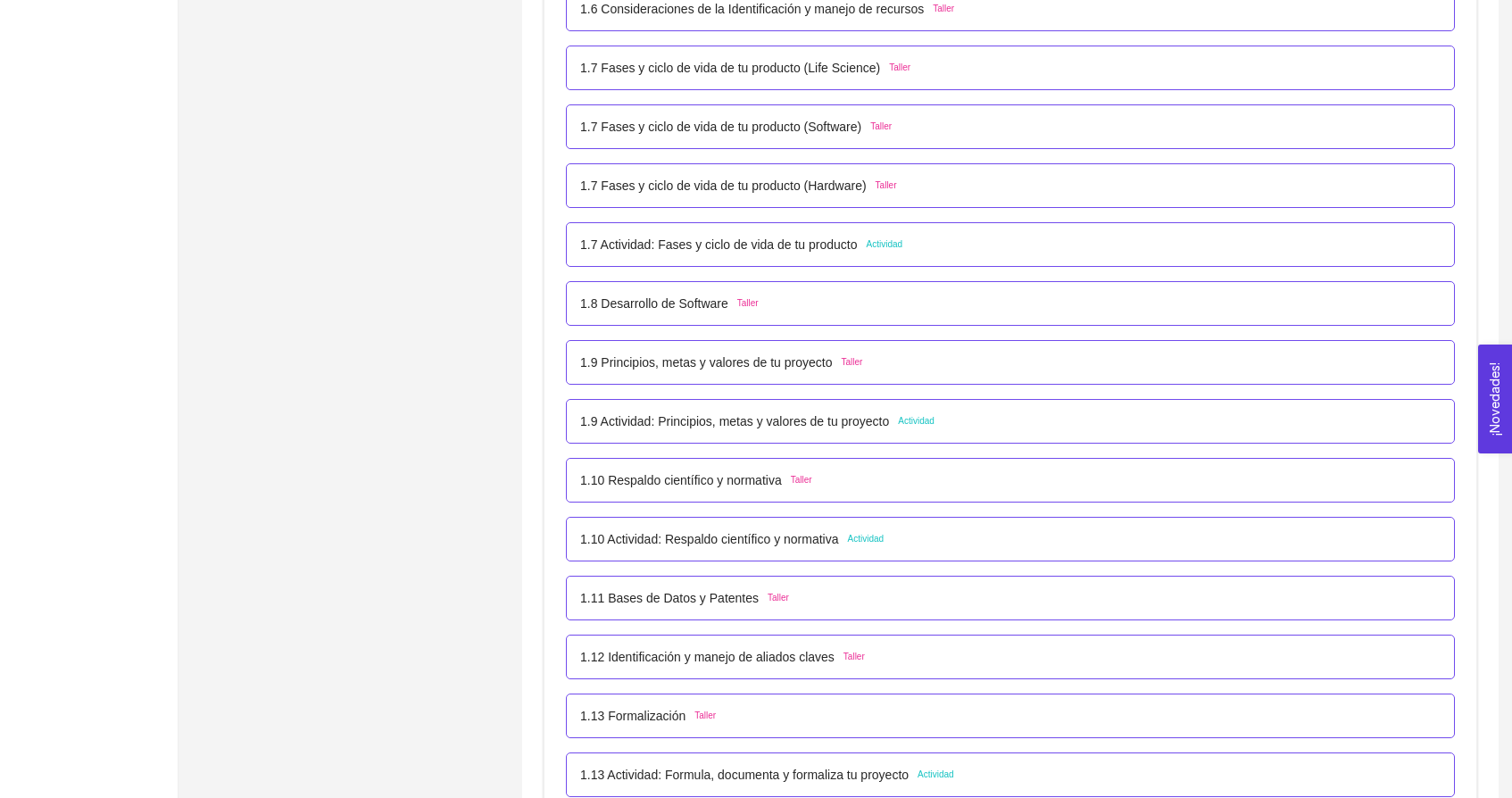
scroll to position [845, 0]
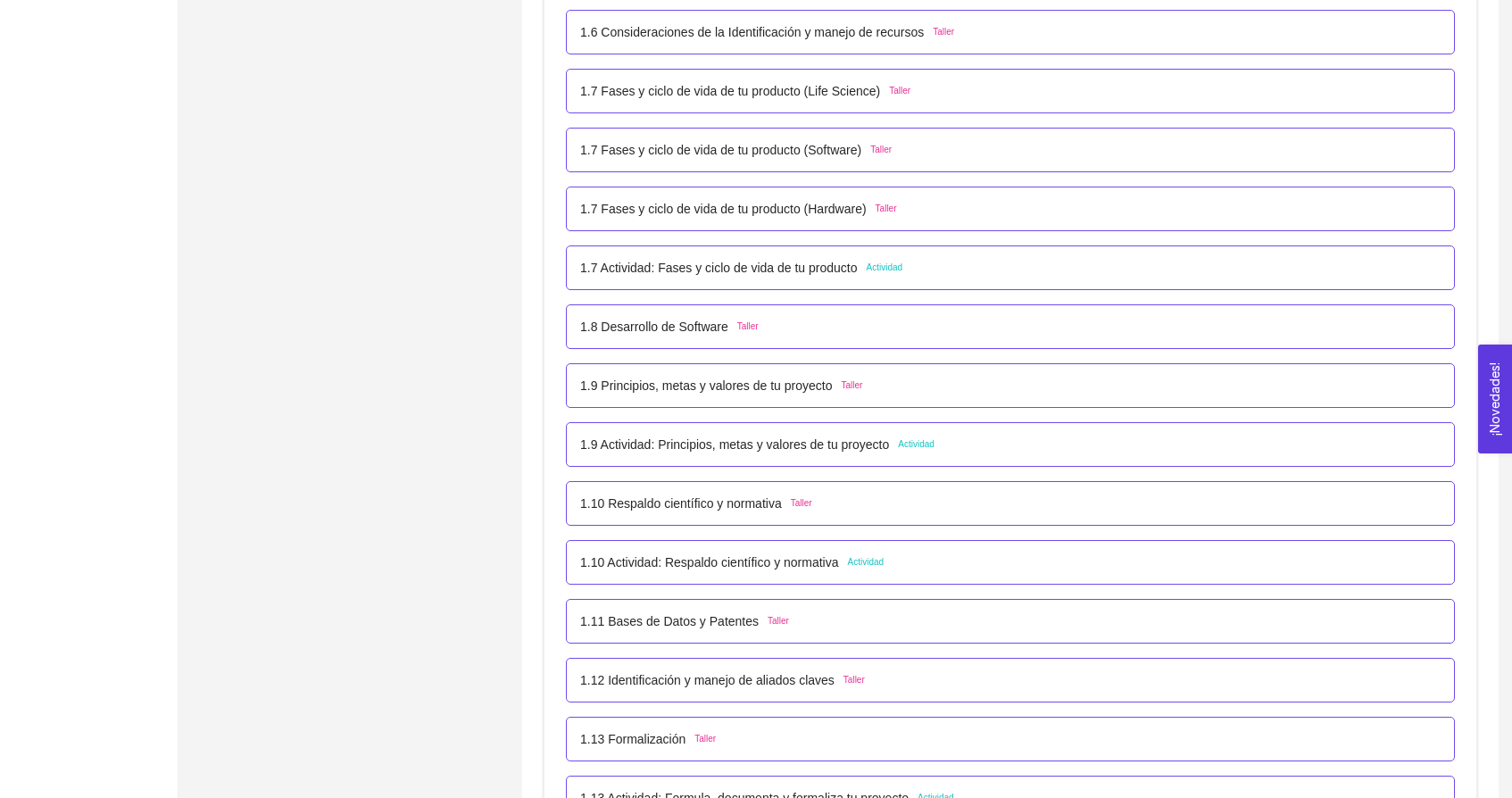
click at [899, 259] on div "1.7 Actividad: Fases y ciclo de vida de tu producto Actividad" at bounding box center [741, 268] width 322 height 20
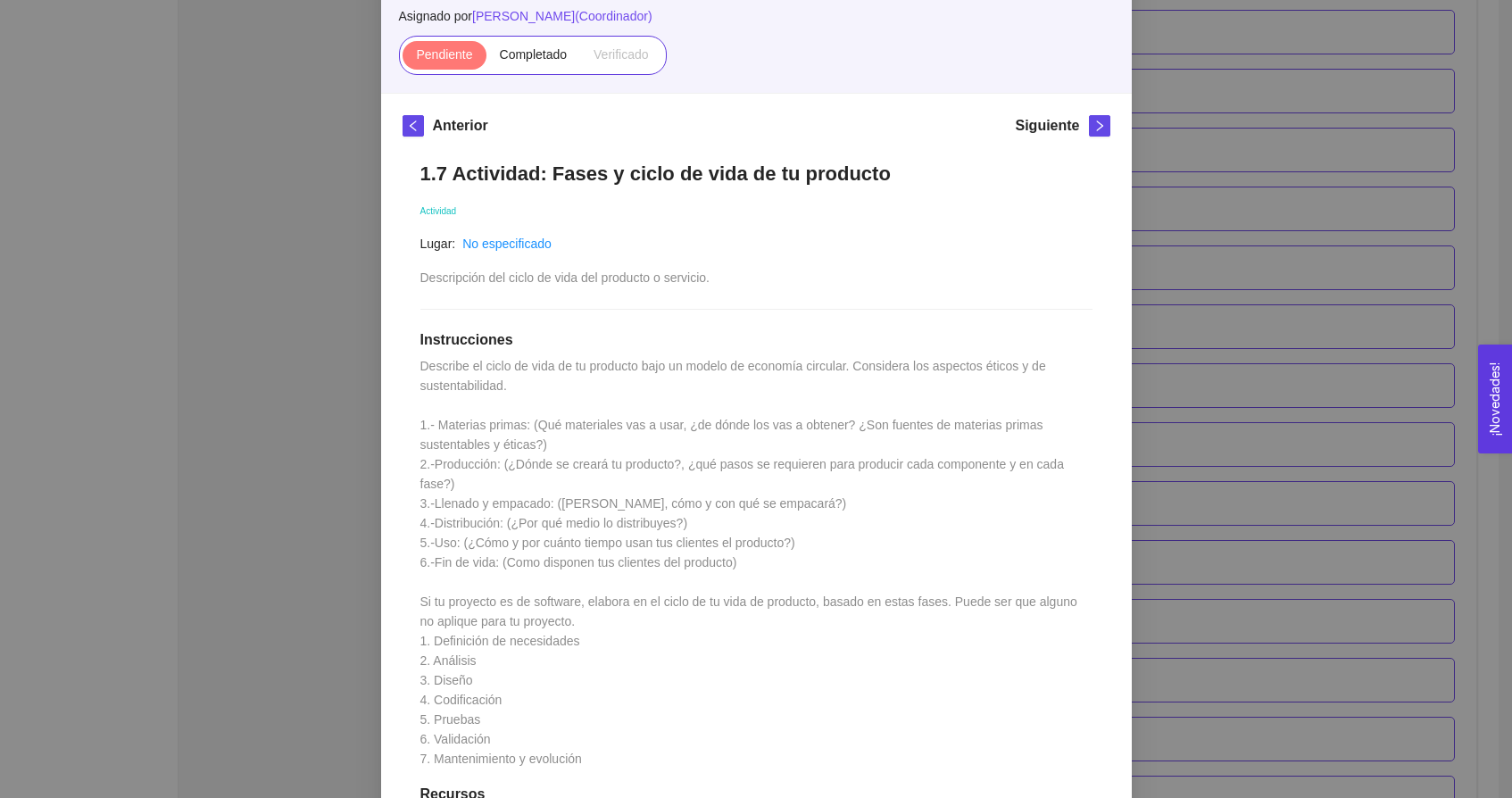
scroll to position [144, 0]
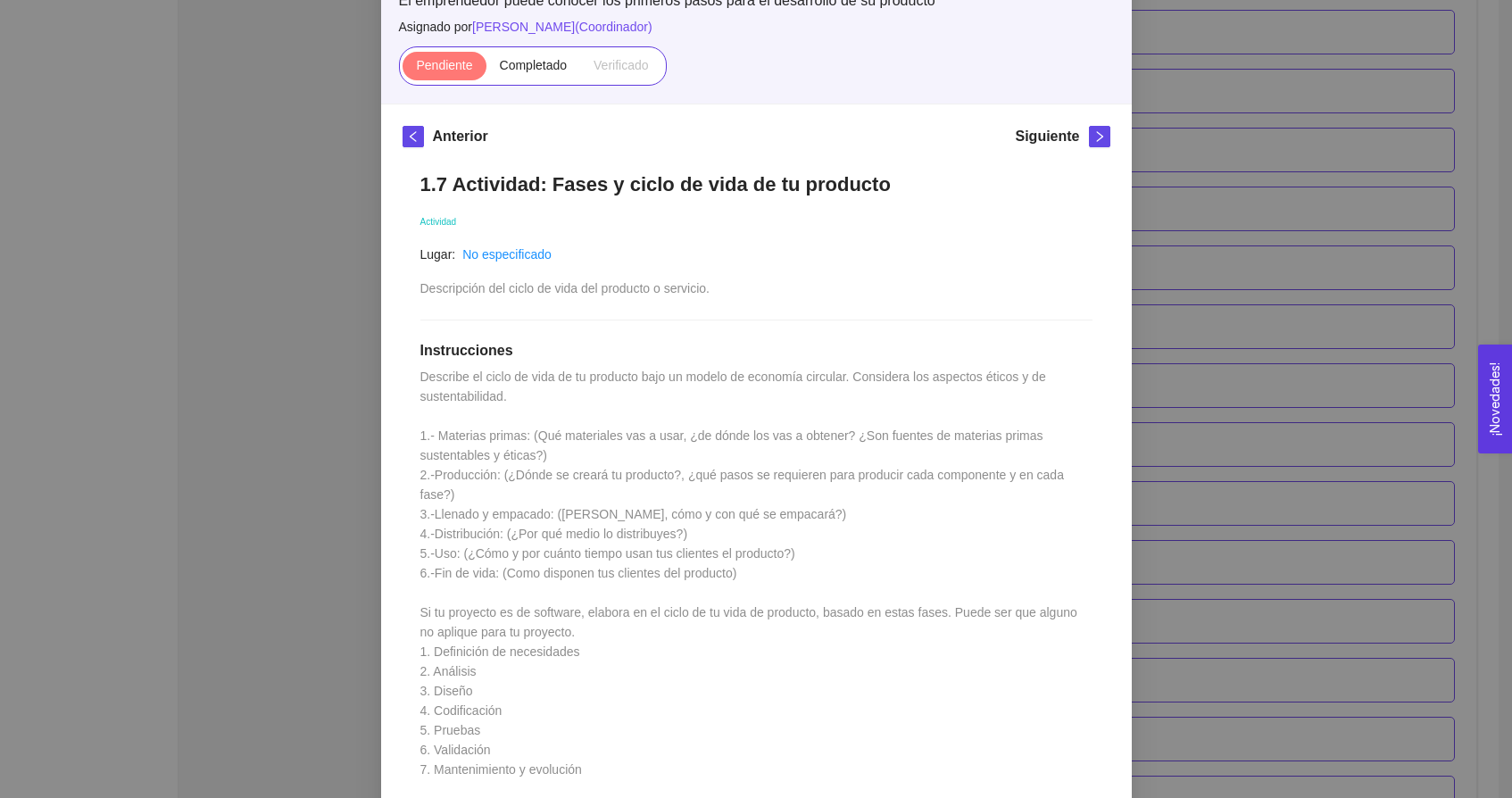
click at [1471, 152] on div "1. DESARROLLO DEL PRODUCTO El emprendedor puede conocer los primeros pasos para…" at bounding box center [756, 399] width 1512 height 798
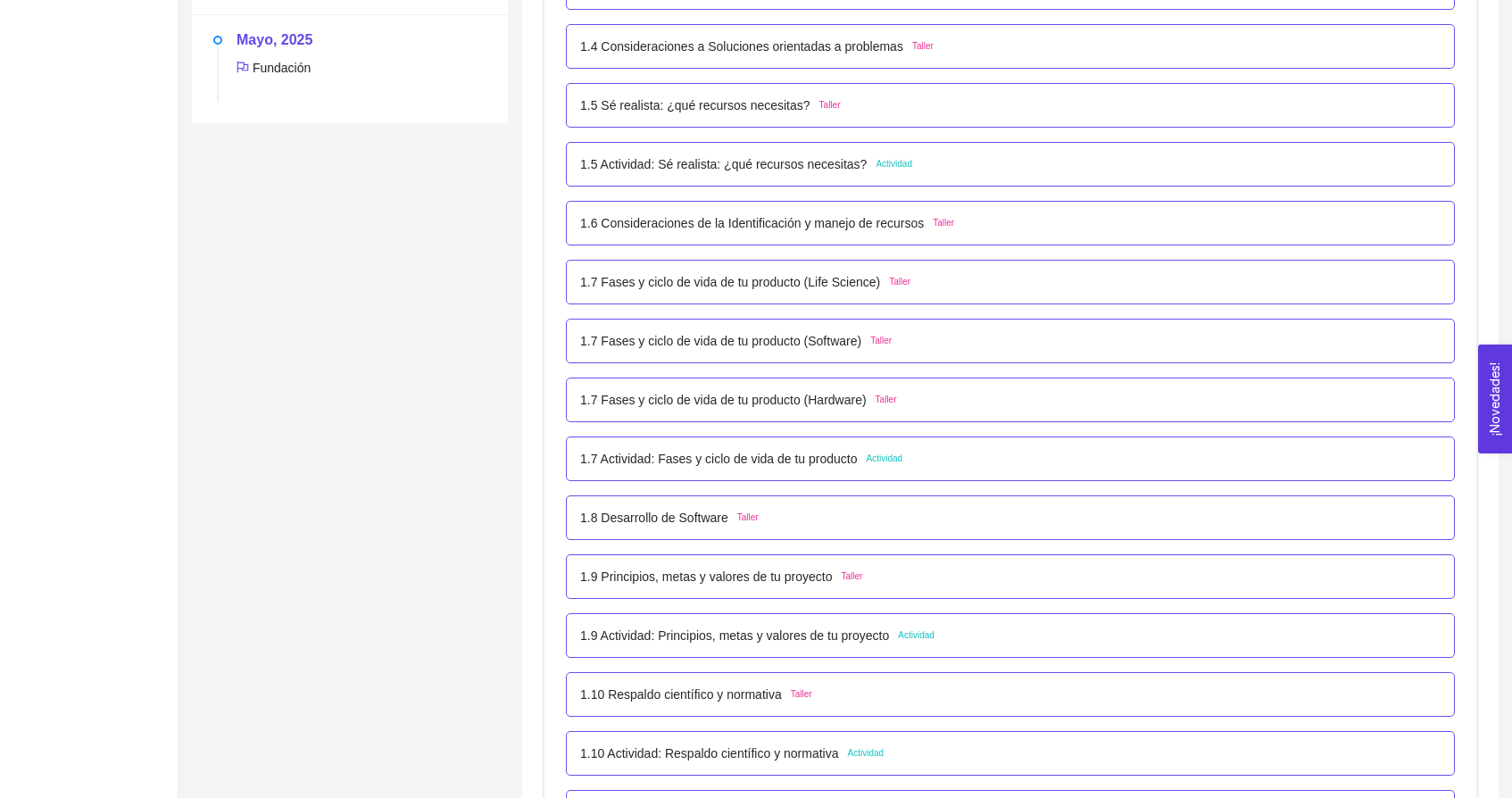
scroll to position [600, 0]
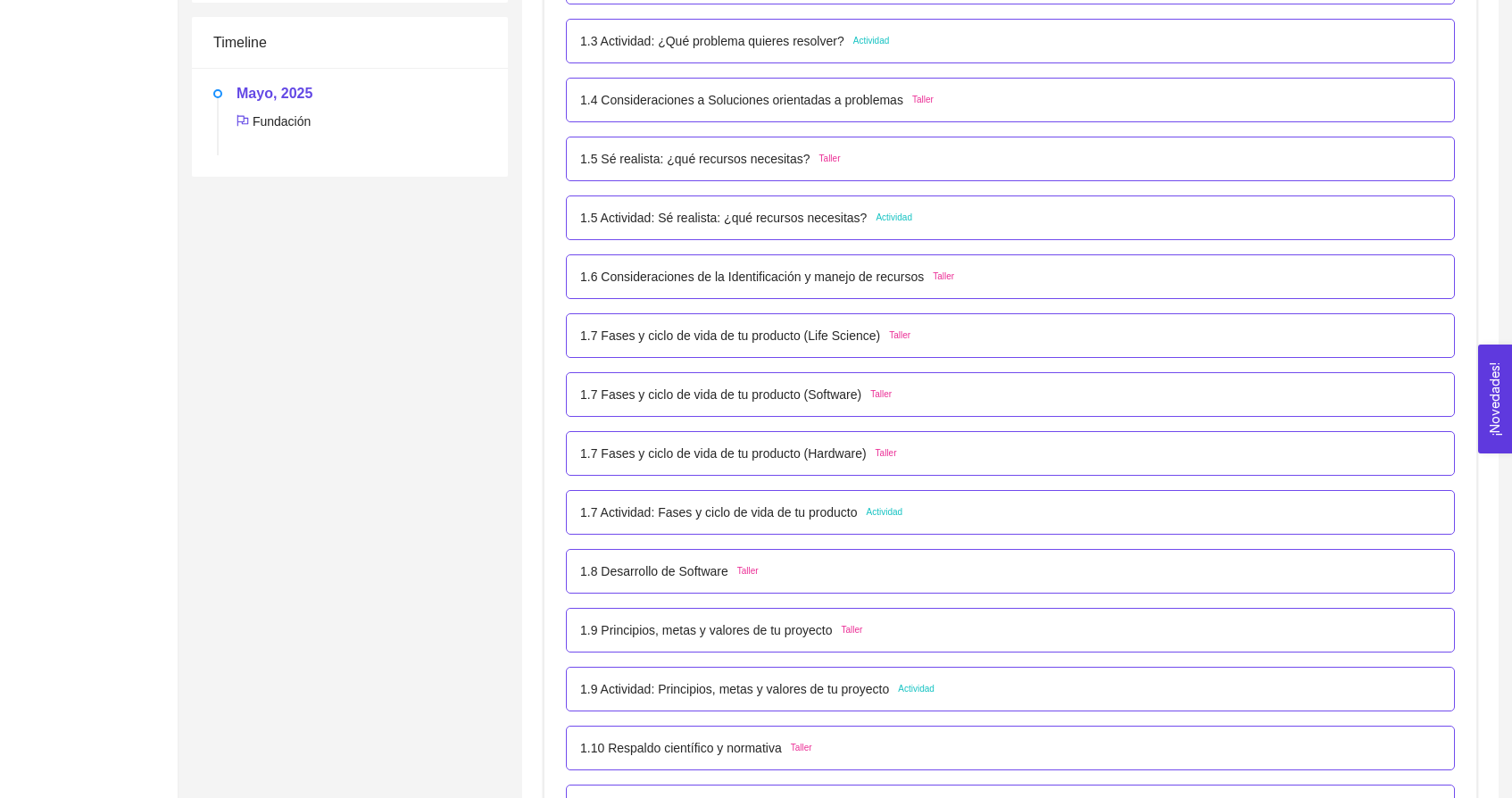
click at [966, 231] on div "1.5 Actividad: Sé realista: ¿qué recursos necesitas? Actividad" at bounding box center [1011, 218] width 889 height 45
click at [942, 216] on div "1.5 Actividad: Sé realista: ¿qué recursos necesitas? Actividad" at bounding box center [1011, 218] width 861 height 20
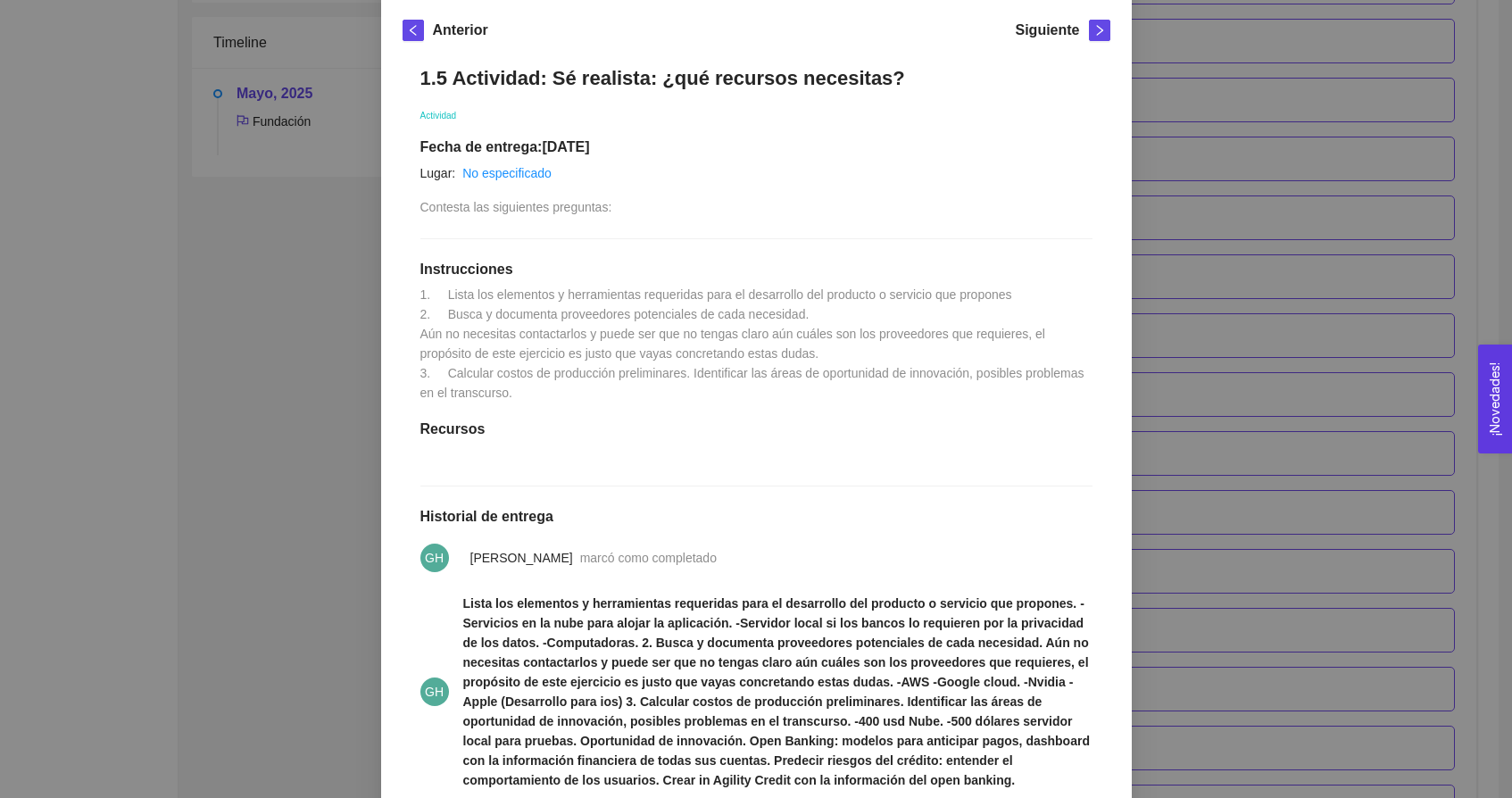
scroll to position [351, 0]
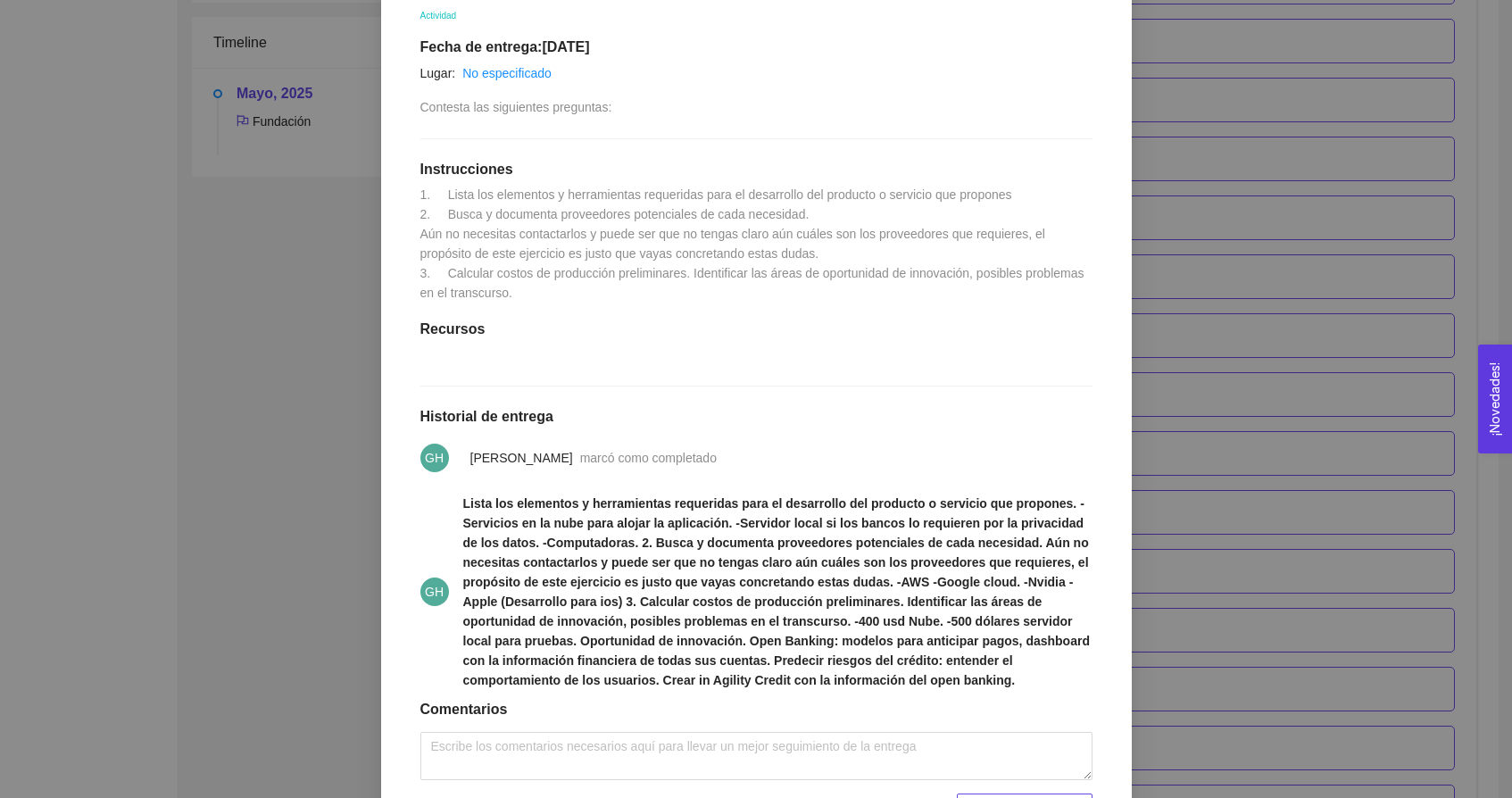
click at [1489, 172] on div "1. DESARROLLO DEL PRODUCTO El emprendedor puede conocer los primeros pasos para…" at bounding box center [756, 399] width 1512 height 798
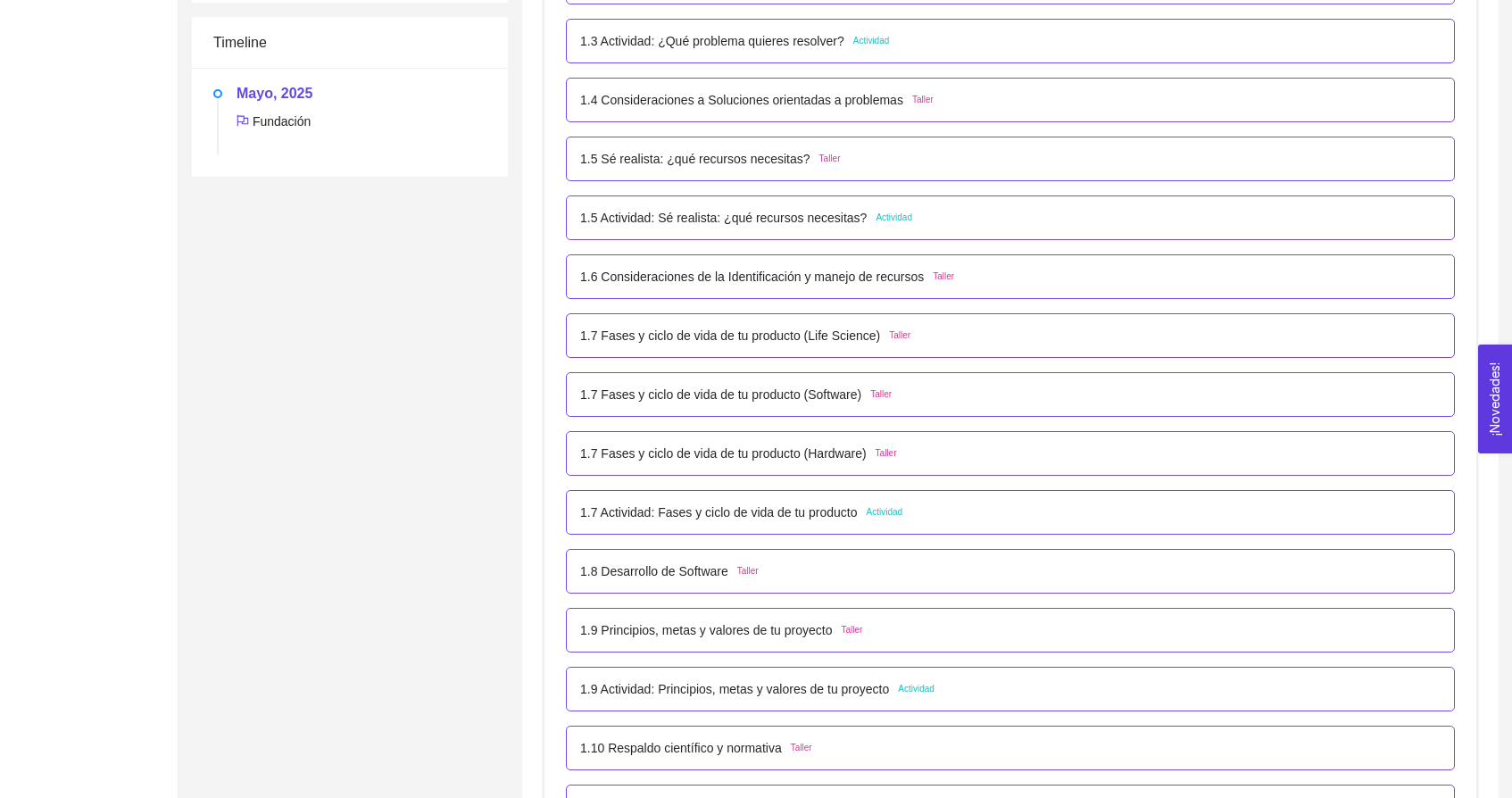
click at [903, 511] on span "Actividad" at bounding box center [885, 512] width 37 height 14
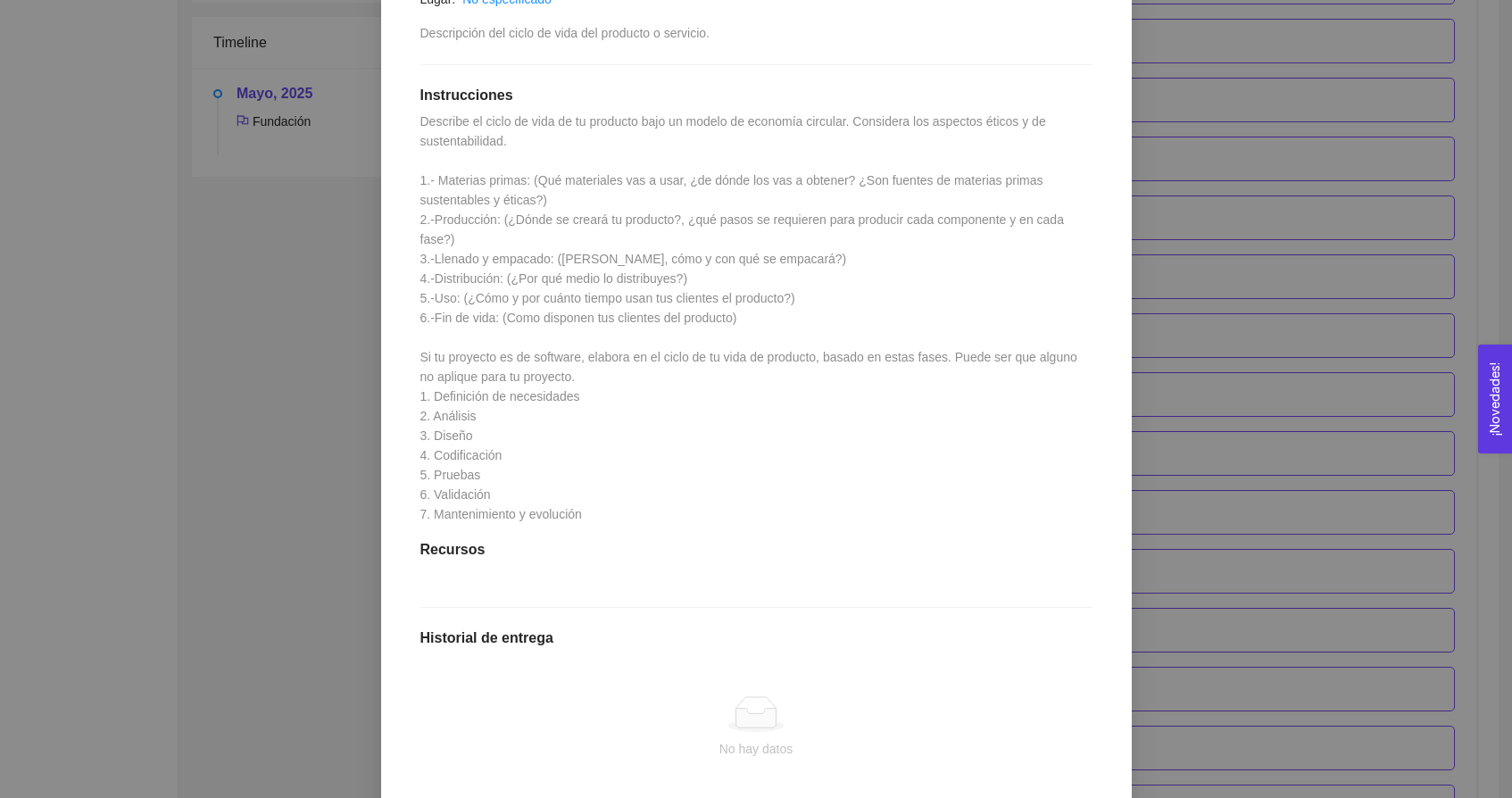
scroll to position [398, 0]
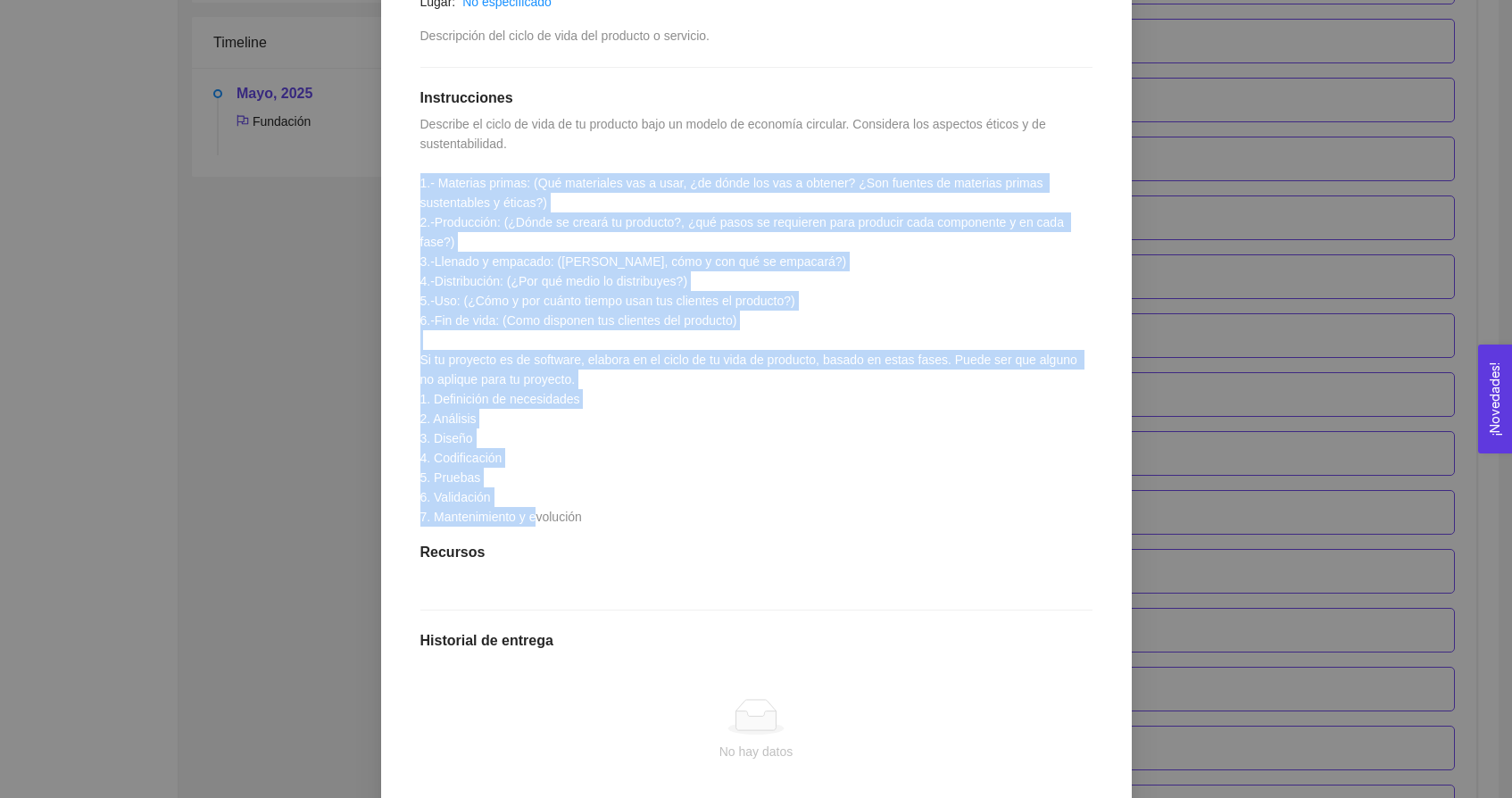
drag, startPoint x: 417, startPoint y: 182, endPoint x: 607, endPoint y: 522, distance: 389.5
click at [607, 522] on div "1.7 Actividad: Fases y ciclo de vida de tu producto Actividad Lugar: No especif…" at bounding box center [756, 423] width 708 height 1042
copy span "1.- Materias primas: (Qué materiales vas a usar, ¿de dónde los vas a obtener? ¿…"
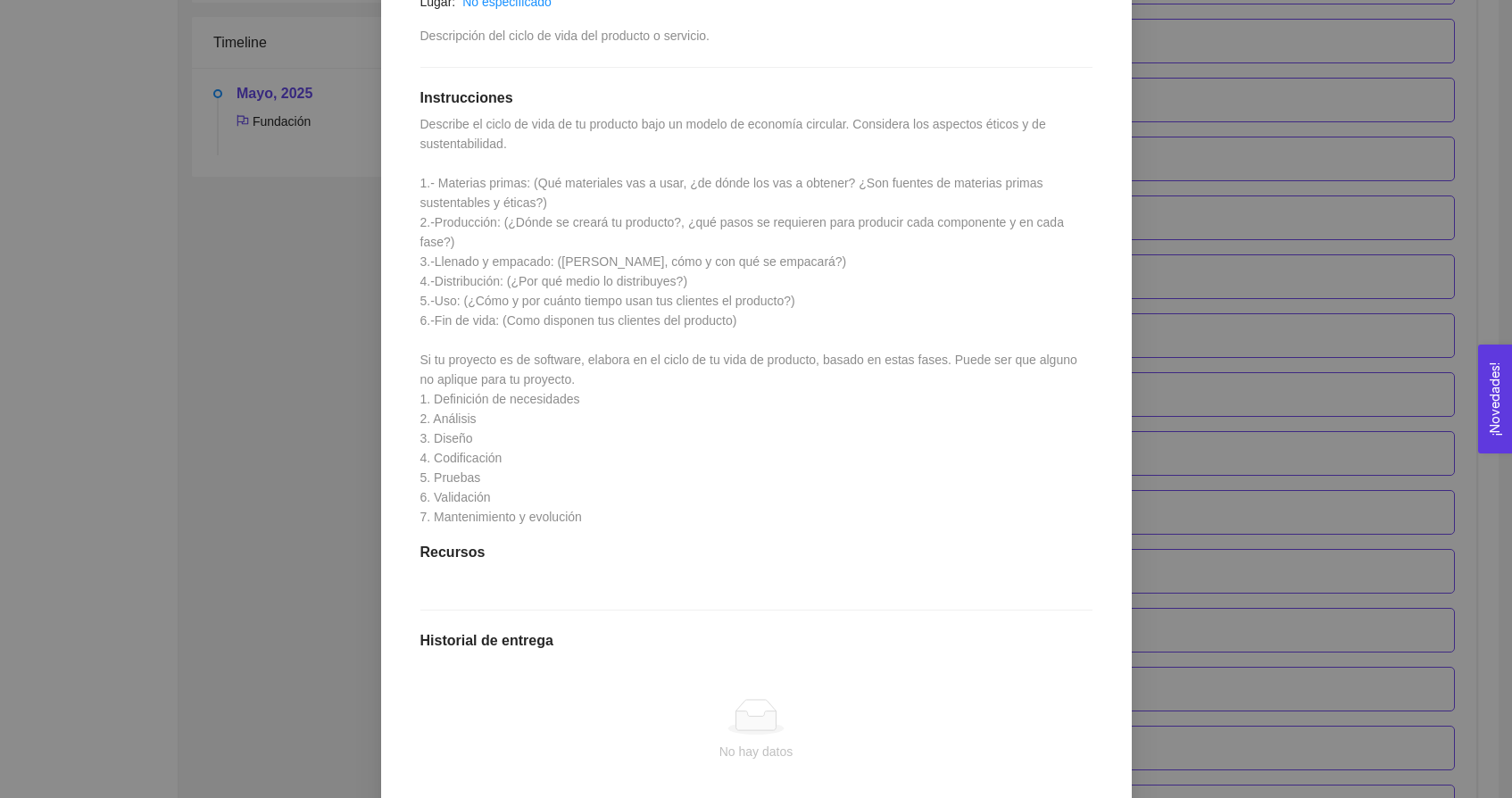
click at [252, 316] on div "1. DESARROLLO DEL PRODUCTO El emprendedor puede conocer los primeros pasos para…" at bounding box center [756, 399] width 1512 height 798
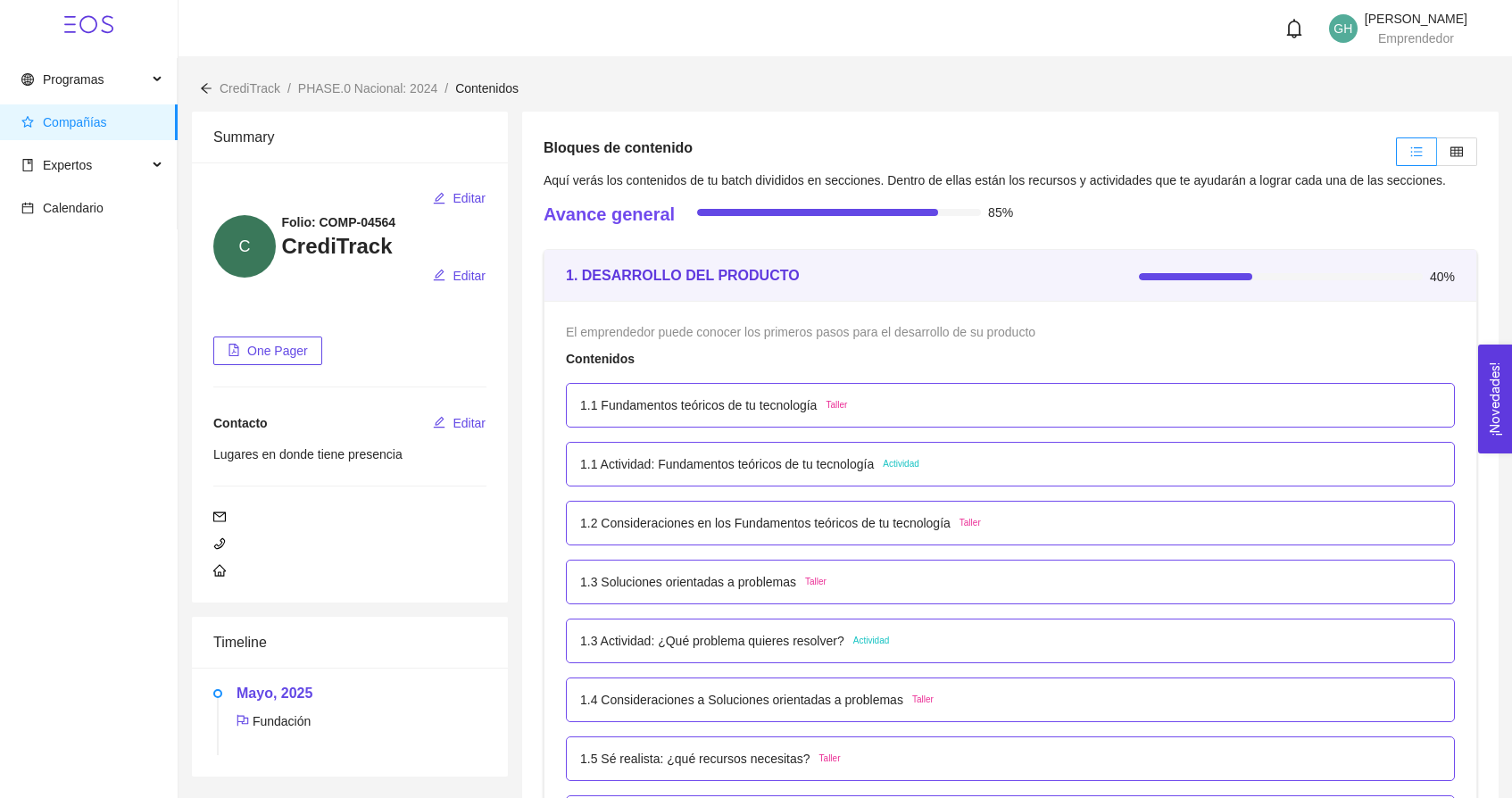
scroll to position [0, 0]
